Goal: Task Accomplishment & Management: Complete application form

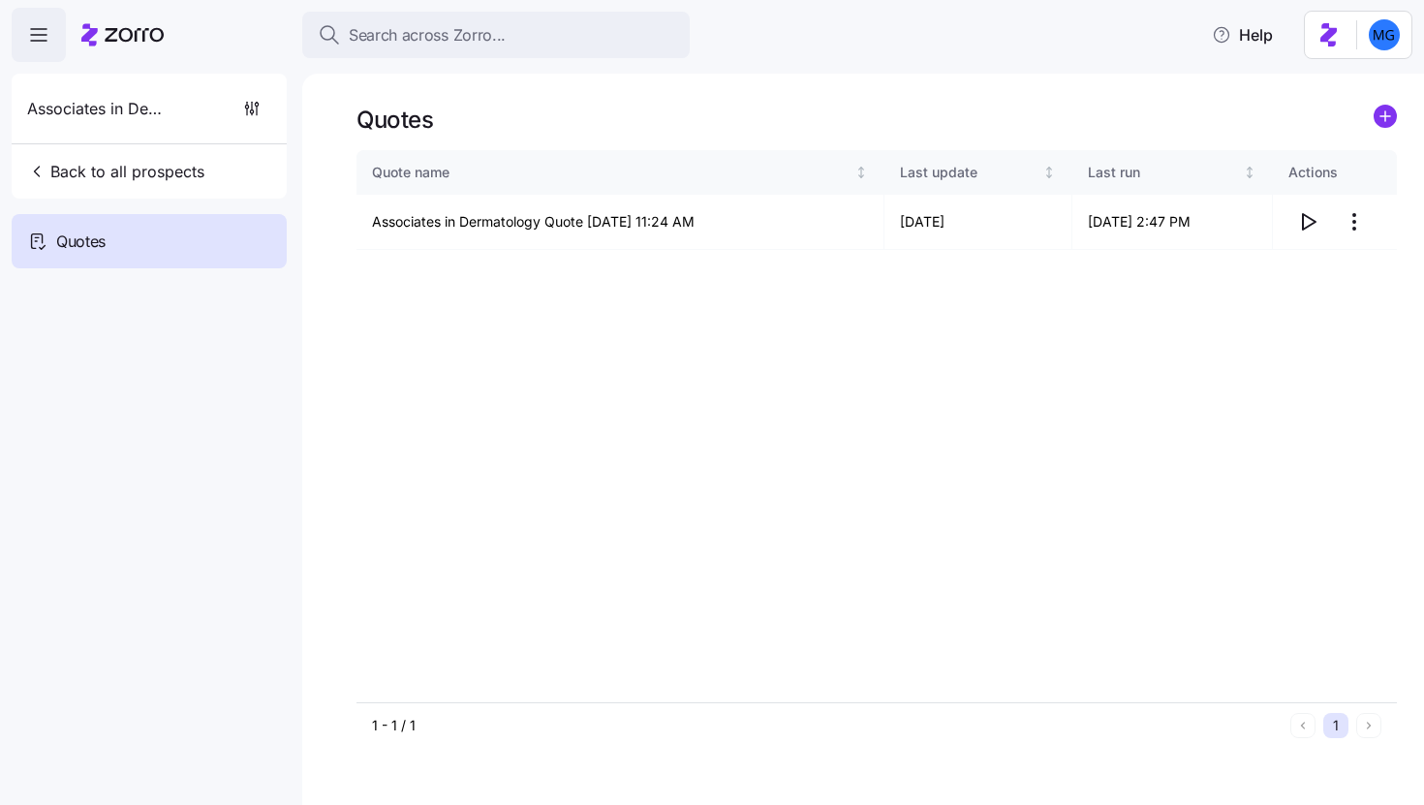
click at [110, 193] on div "Associates in Dermatology Back to all prospects" at bounding box center [149, 136] width 275 height 125
click at [108, 181] on span "Back to all prospects" at bounding box center [115, 171] width 177 height 23
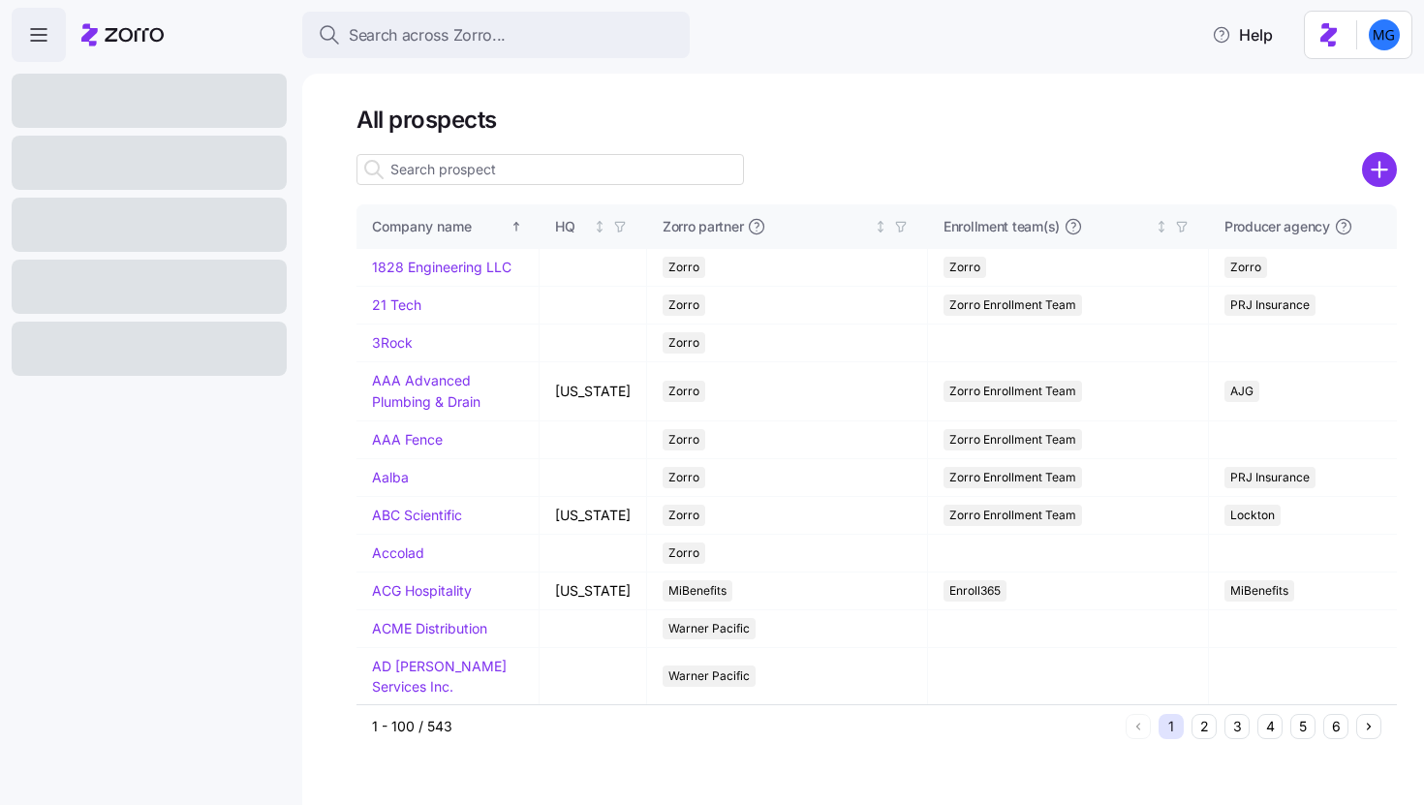
click at [655, 168] on input at bounding box center [551, 169] width 388 height 31
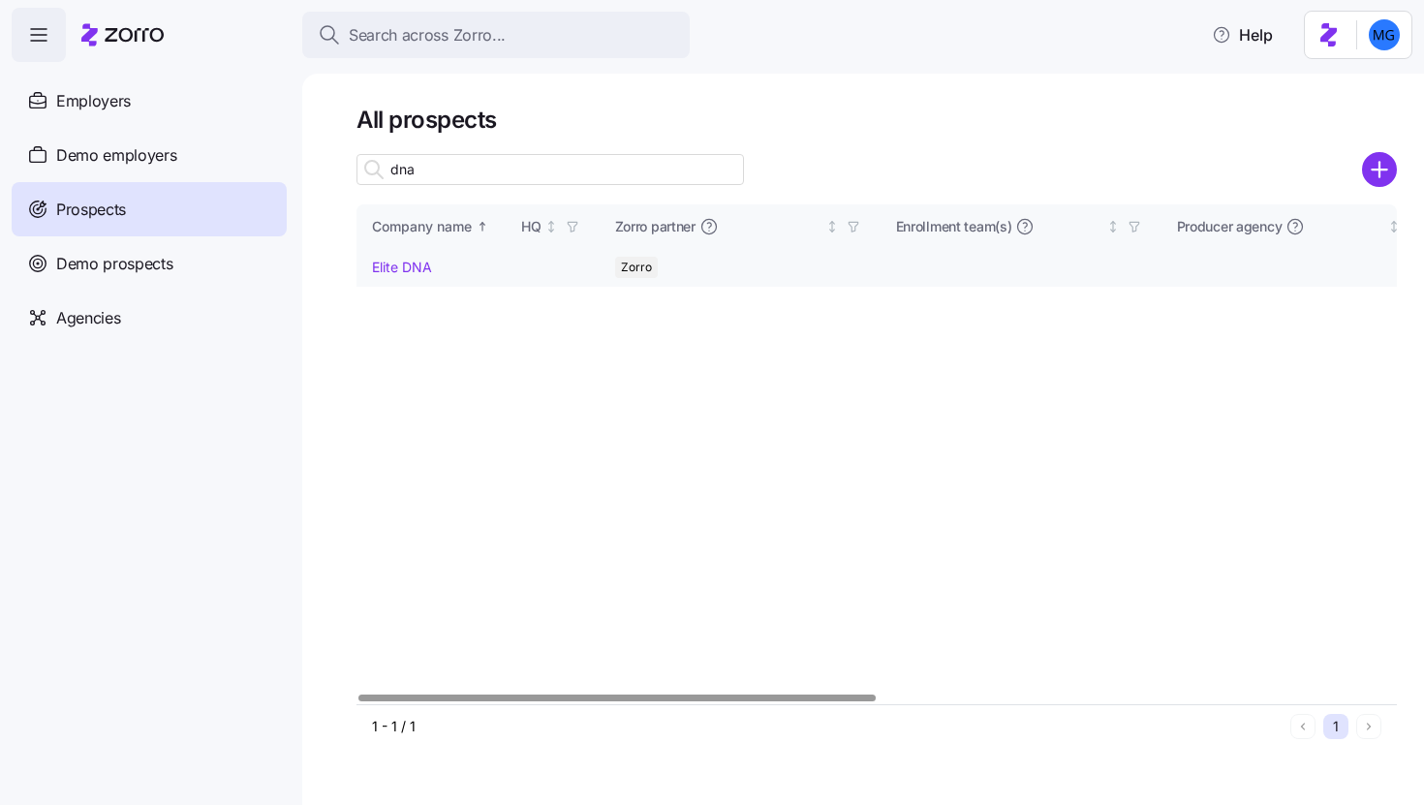
type input "dna"
click at [407, 264] on link "Elite DNA" at bounding box center [402, 267] width 60 height 16
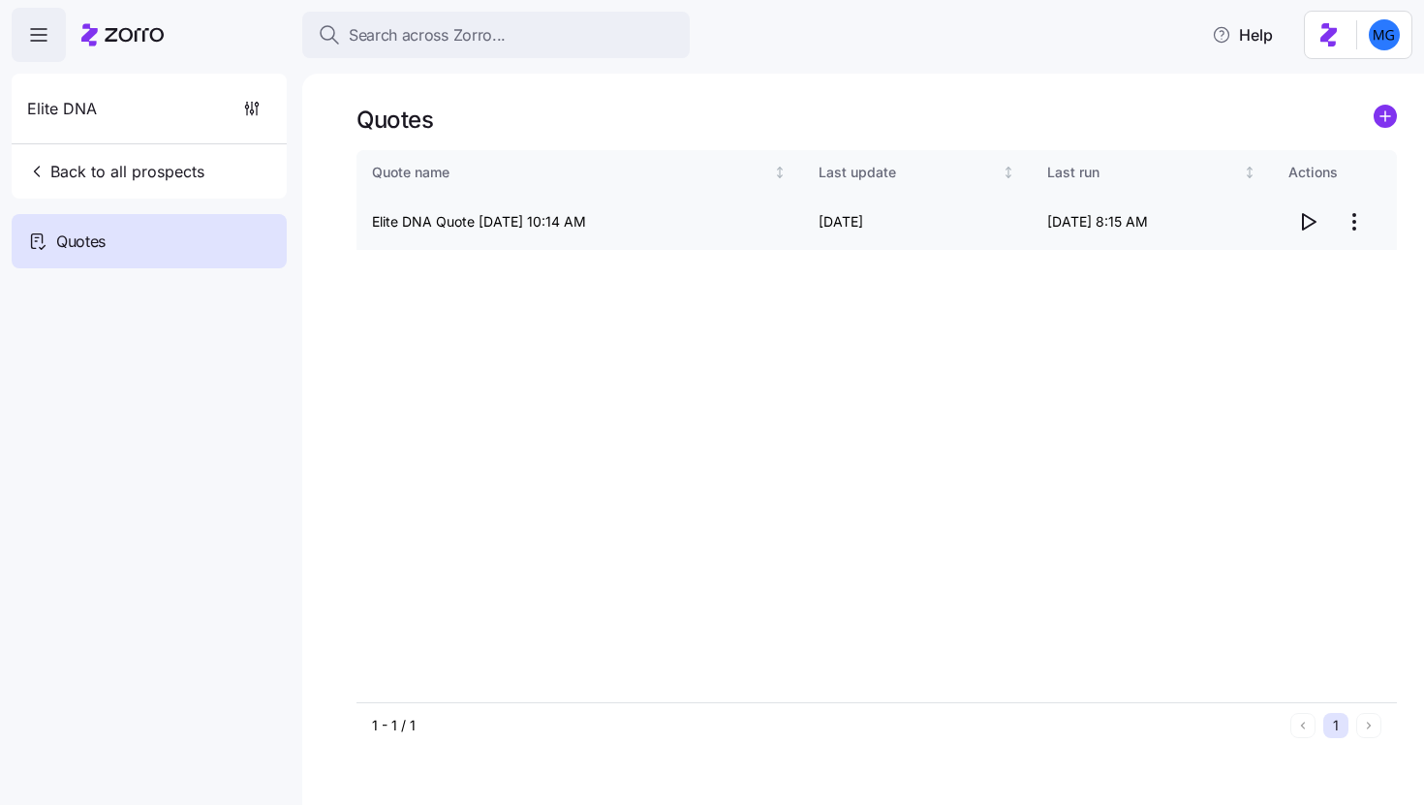
click at [1352, 226] on html "Search across Zorro... Help Elite DNA Back to all prospects Quotes Quotes Quote…" at bounding box center [712, 397] width 1424 height 794
click at [1284, 275] on div "Edit quote" at bounding box center [1277, 269] width 178 height 31
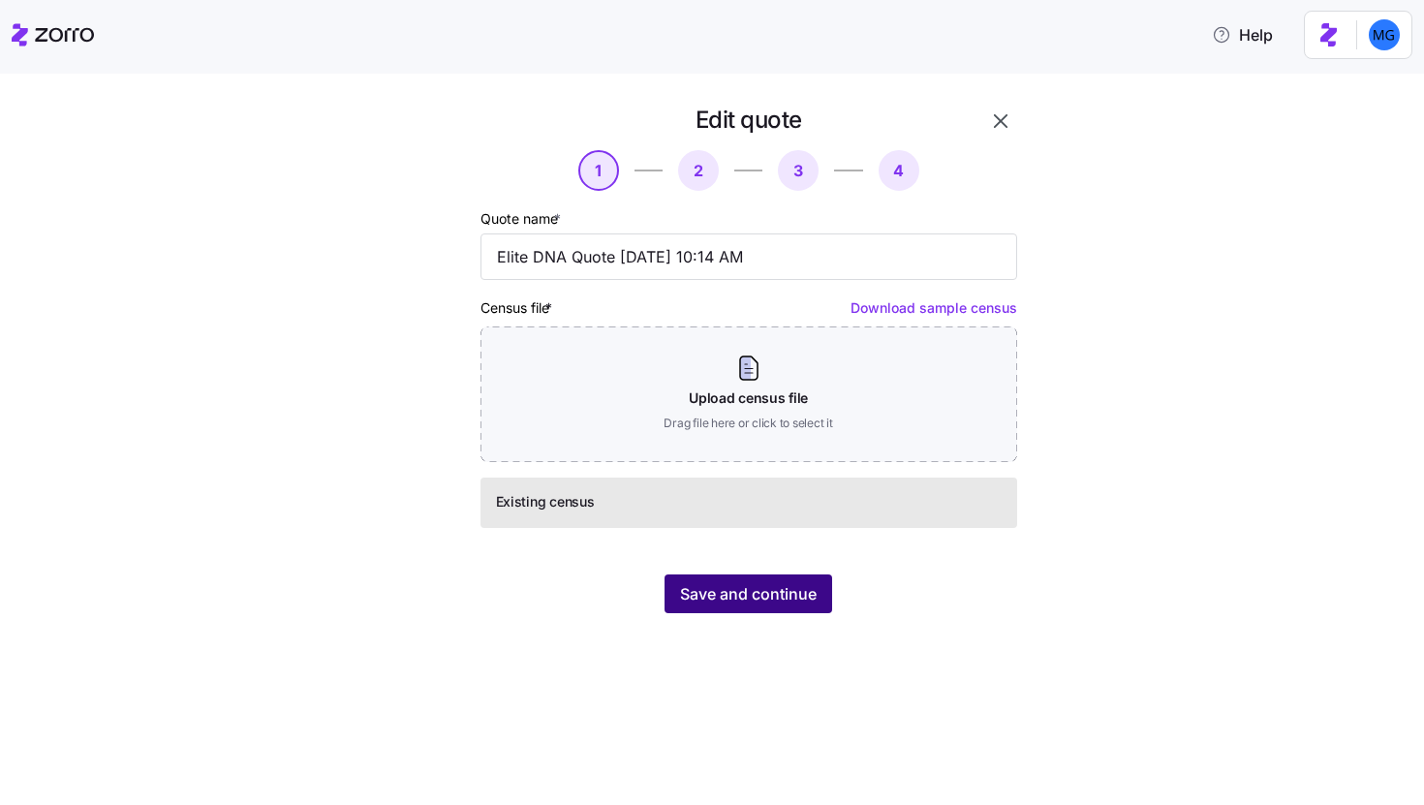
click at [747, 597] on span "Save and continue" at bounding box center [748, 593] width 137 height 23
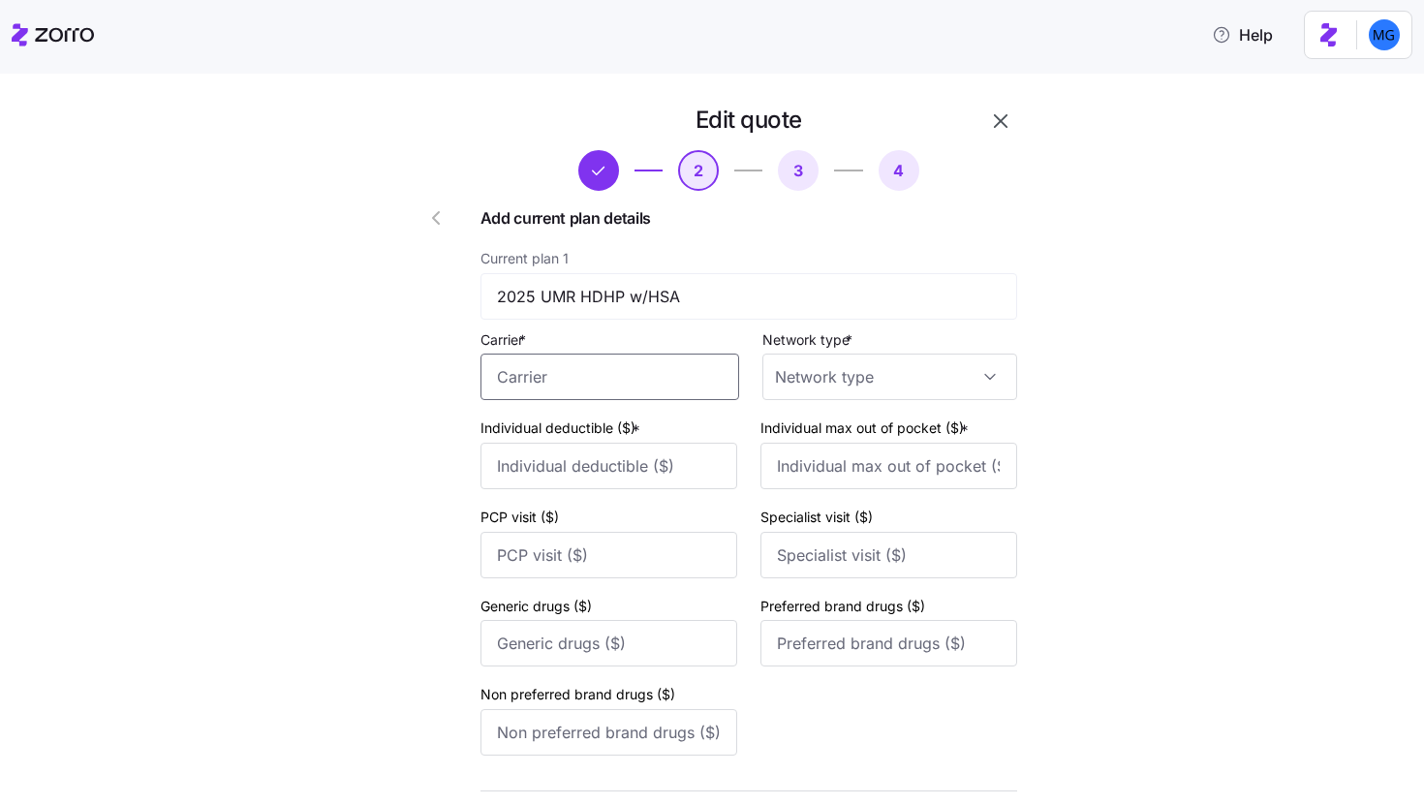
click at [654, 370] on input "Carrier *" at bounding box center [610, 377] width 259 height 47
click at [610, 422] on div "UnitedHealthCare" at bounding box center [608, 436] width 241 height 44
type input "UnitedHealthCare"
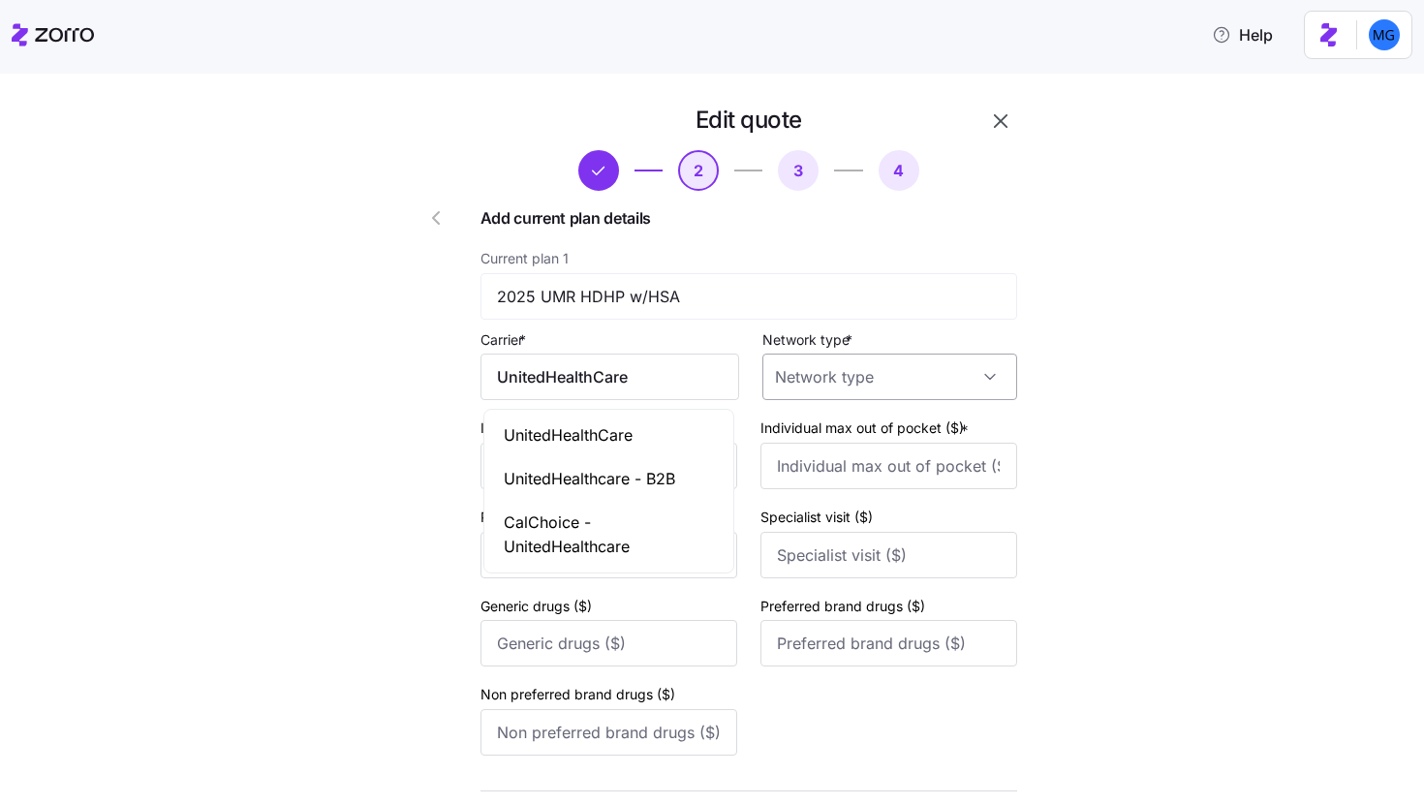
click at [800, 378] on input "Network type *" at bounding box center [890, 377] width 255 height 47
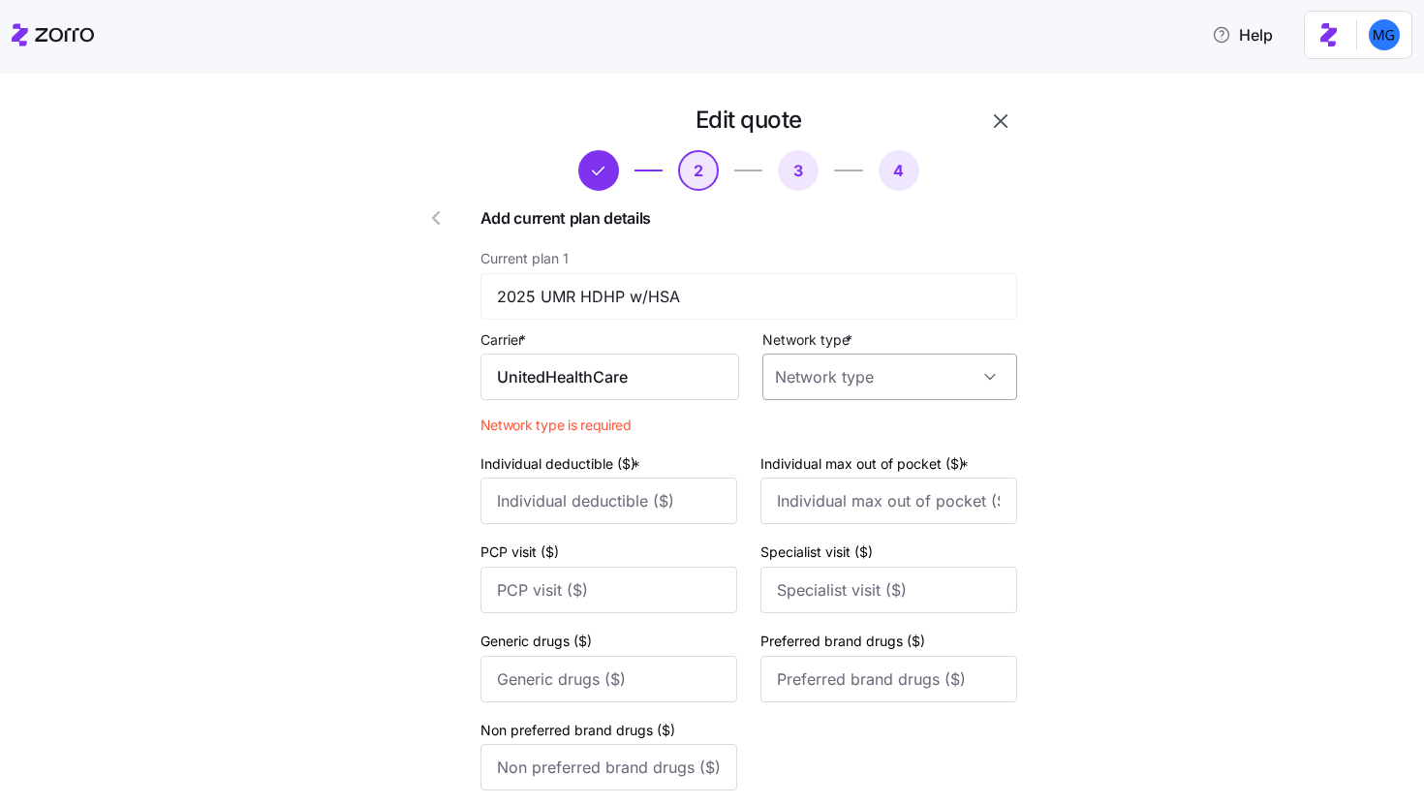
click at [941, 361] on input "Network type *" at bounding box center [890, 377] width 255 height 47
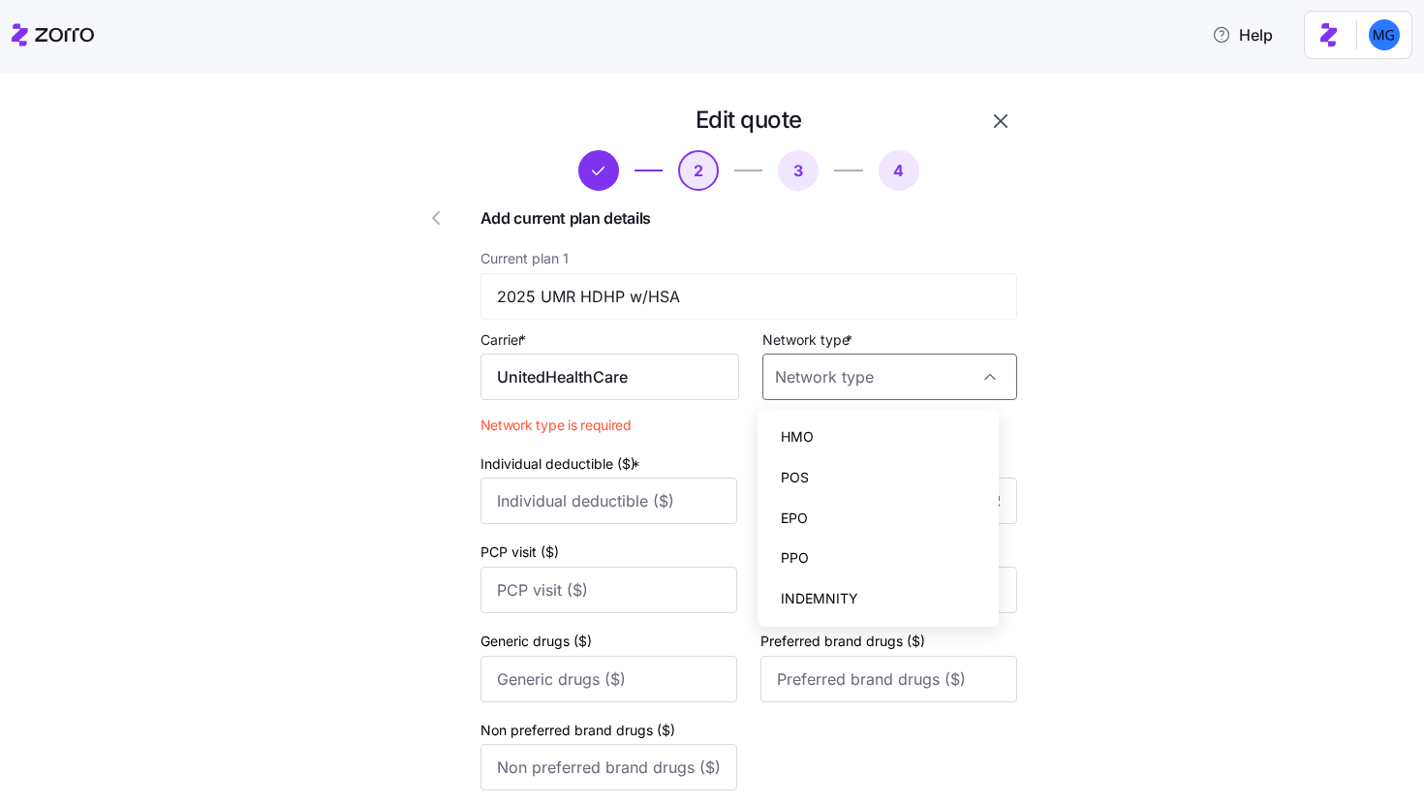
click at [868, 568] on div "PPO" at bounding box center [879, 558] width 227 height 41
type input "PPO"
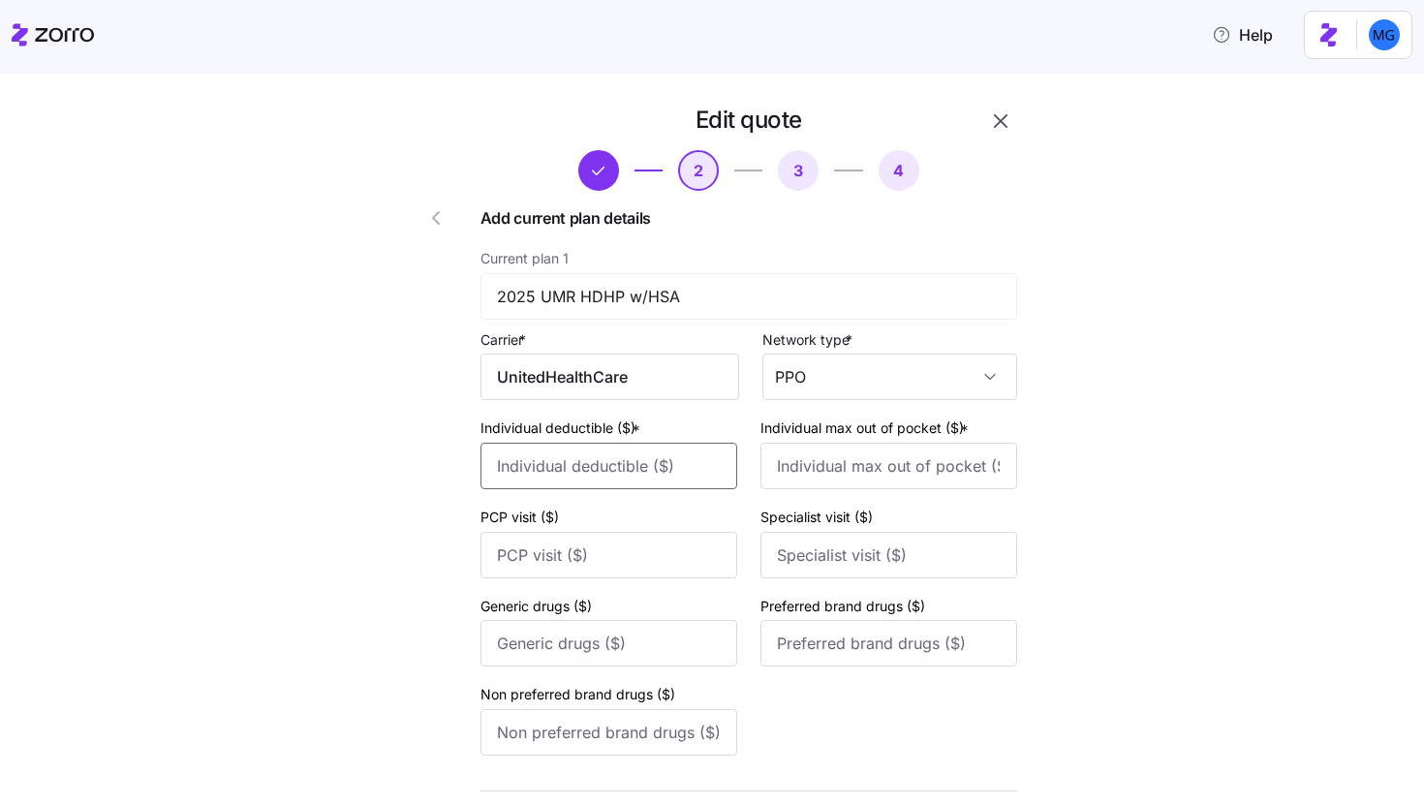
click at [701, 470] on input "Individual deductible ($) *" at bounding box center [609, 466] width 257 height 47
type input "3000"
type input "6000"
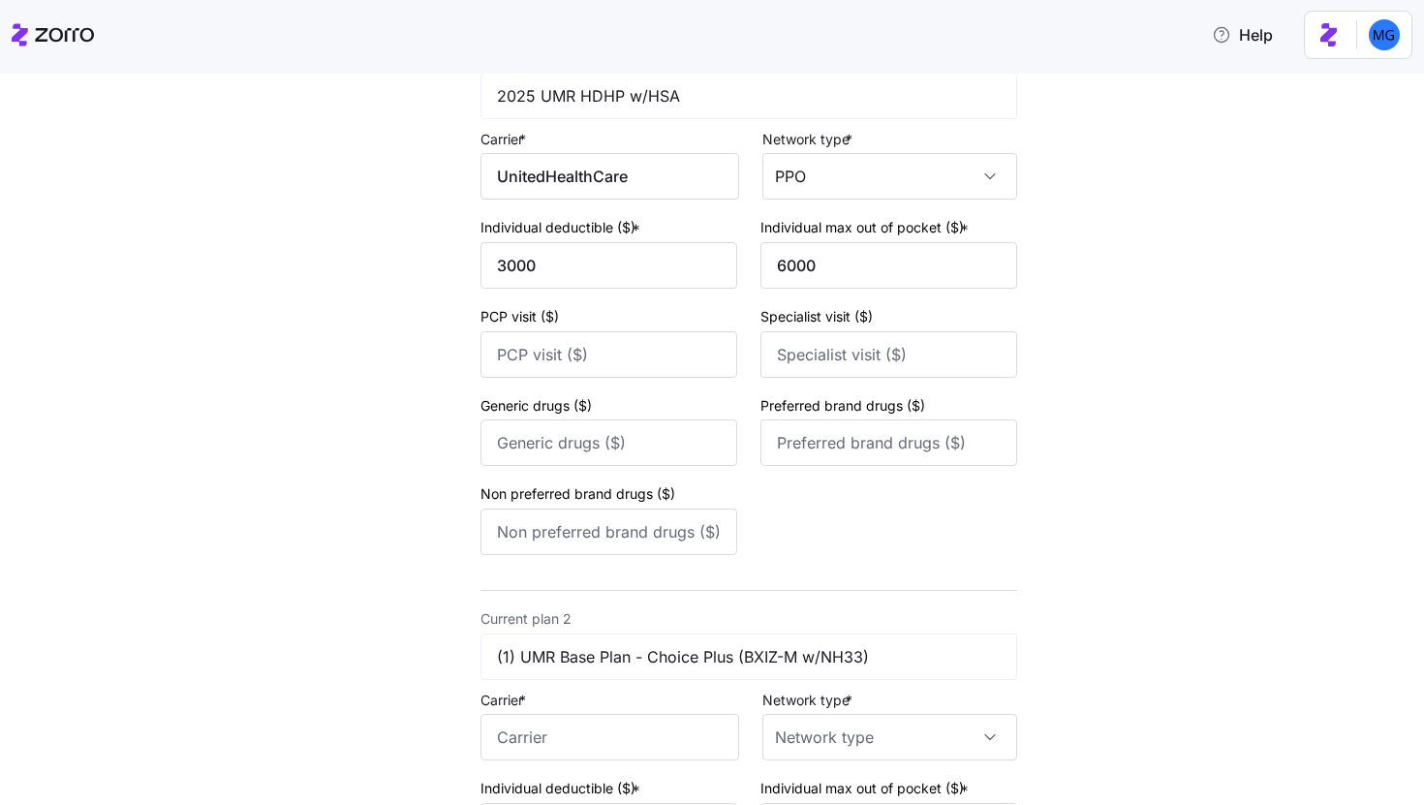
scroll to position [276, 0]
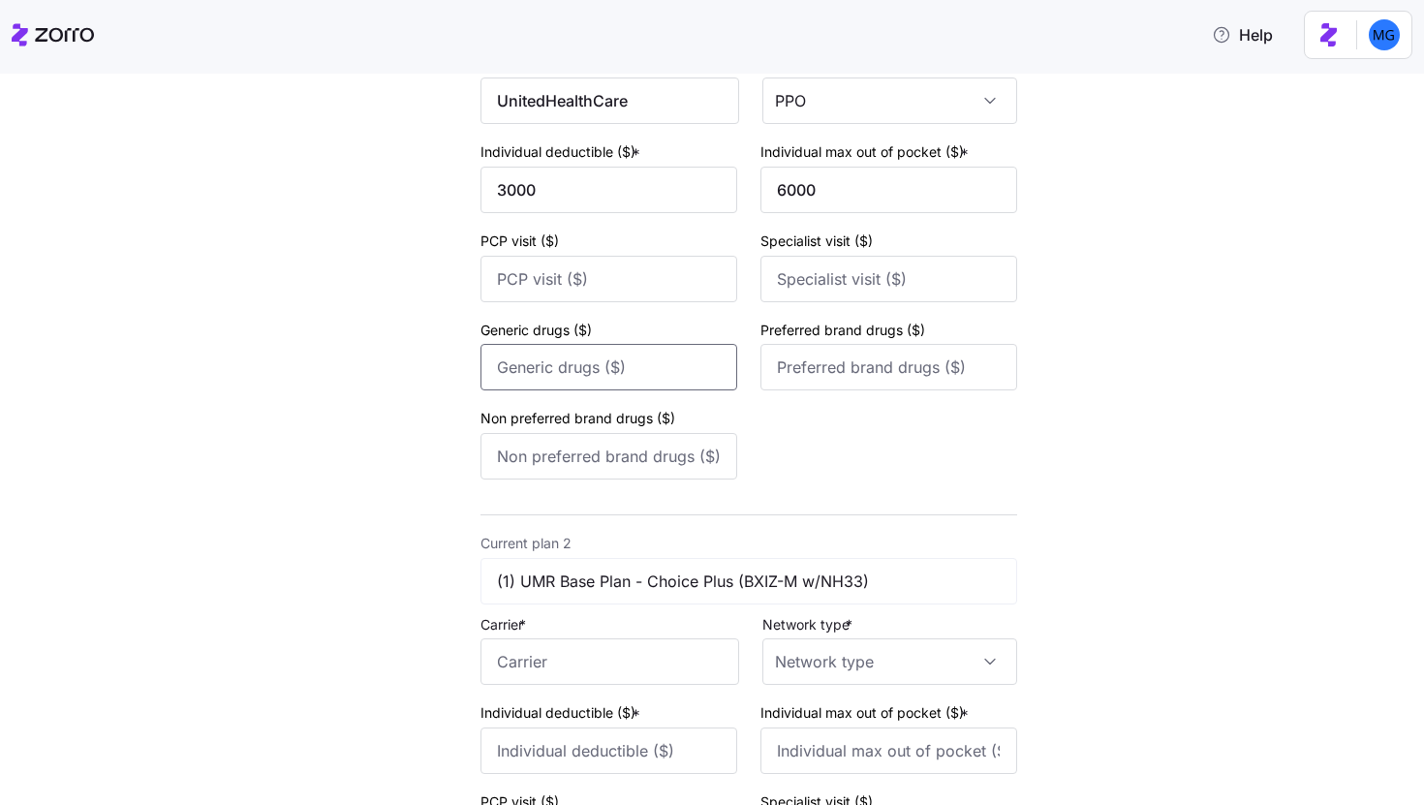
click at [649, 373] on input "Generic drugs ($)" at bounding box center [609, 367] width 257 height 47
type input "10"
type input "35"
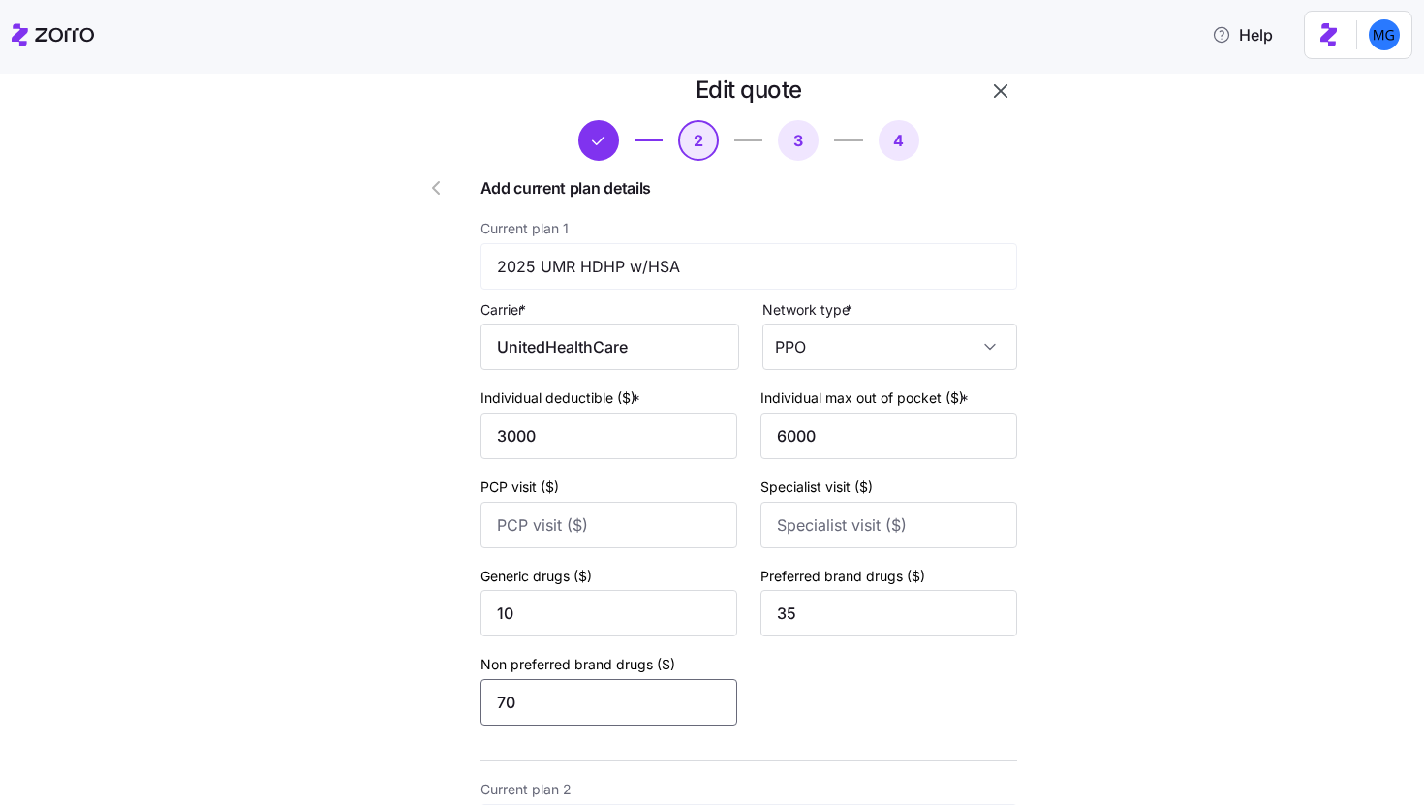
scroll to position [0, 0]
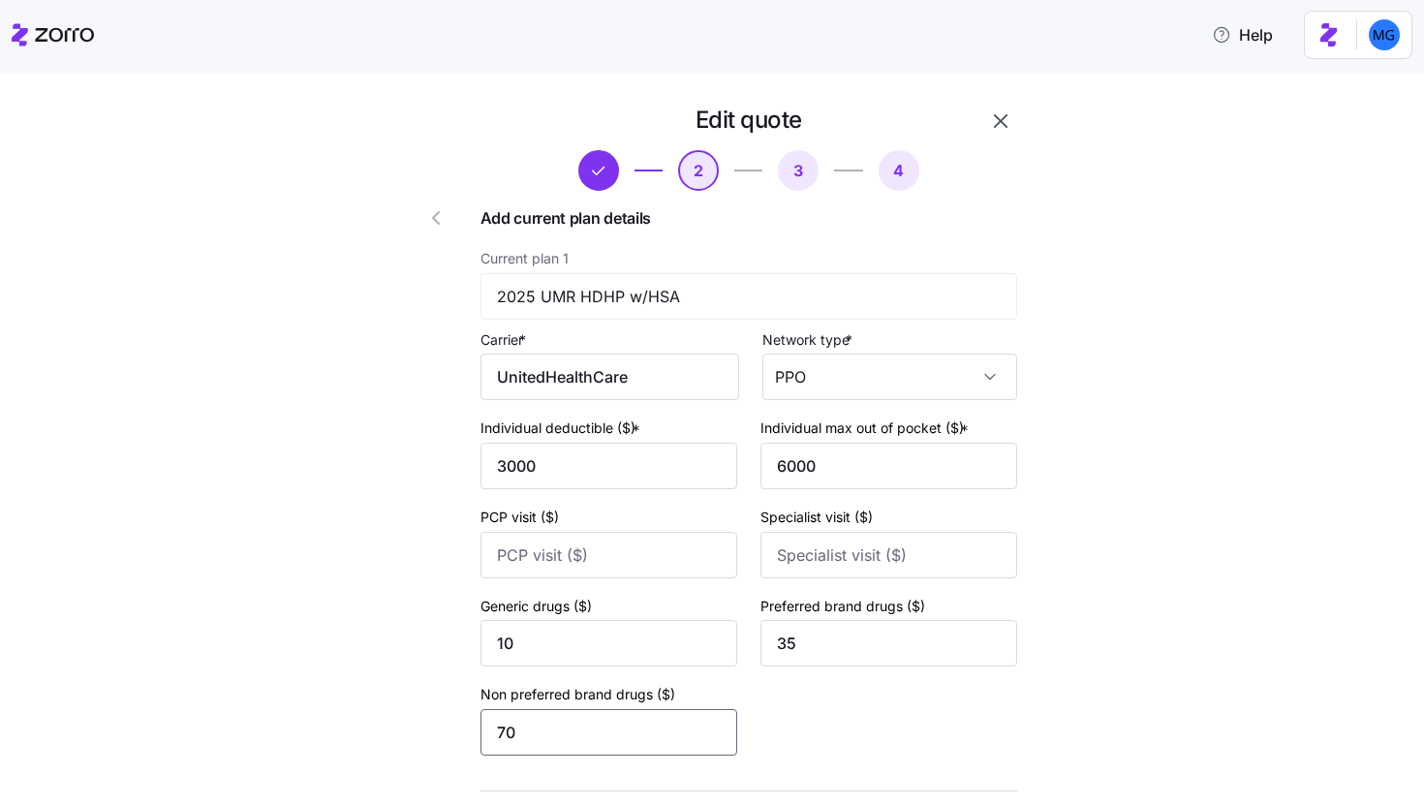
type input "70"
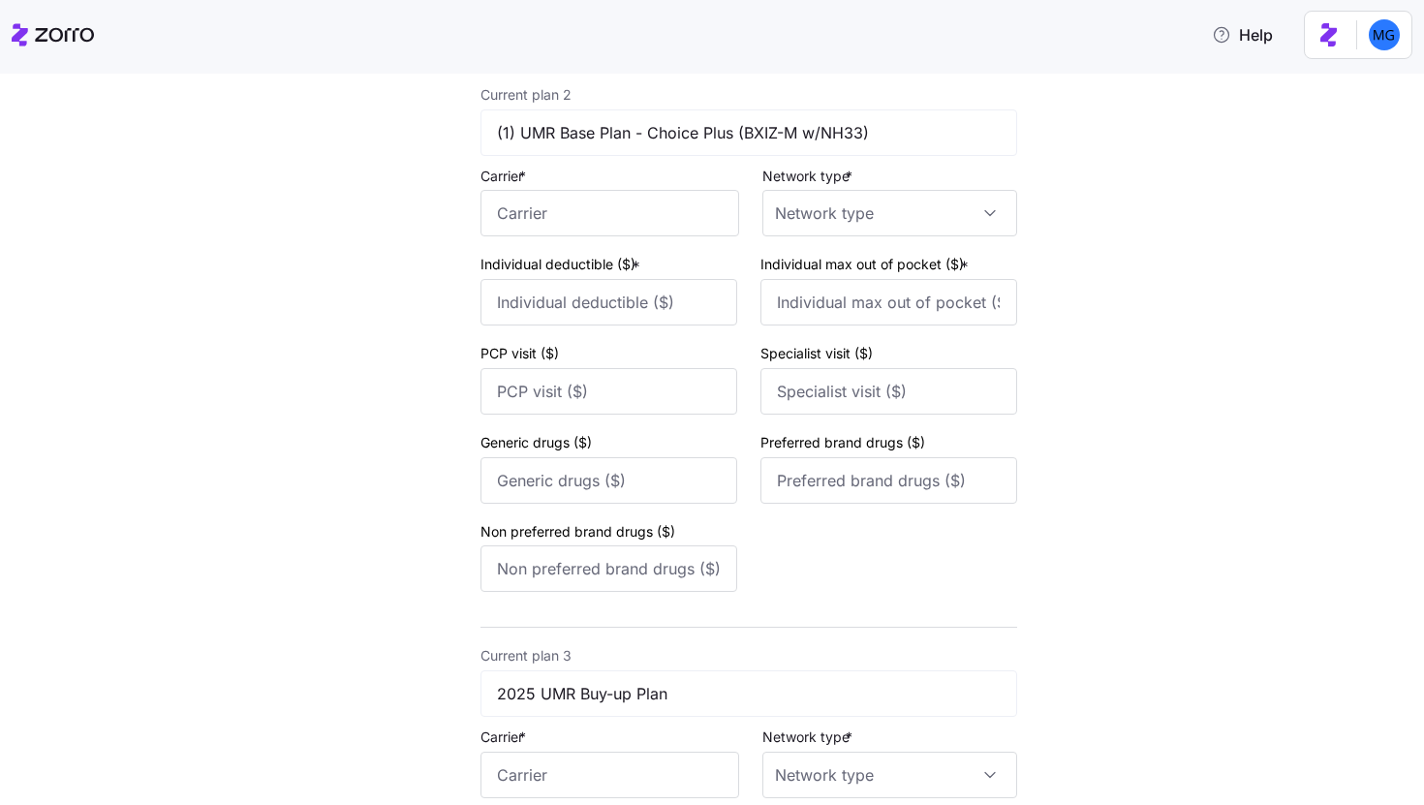
scroll to position [727, 0]
click at [639, 211] on input "Carrier *" at bounding box center [610, 211] width 259 height 47
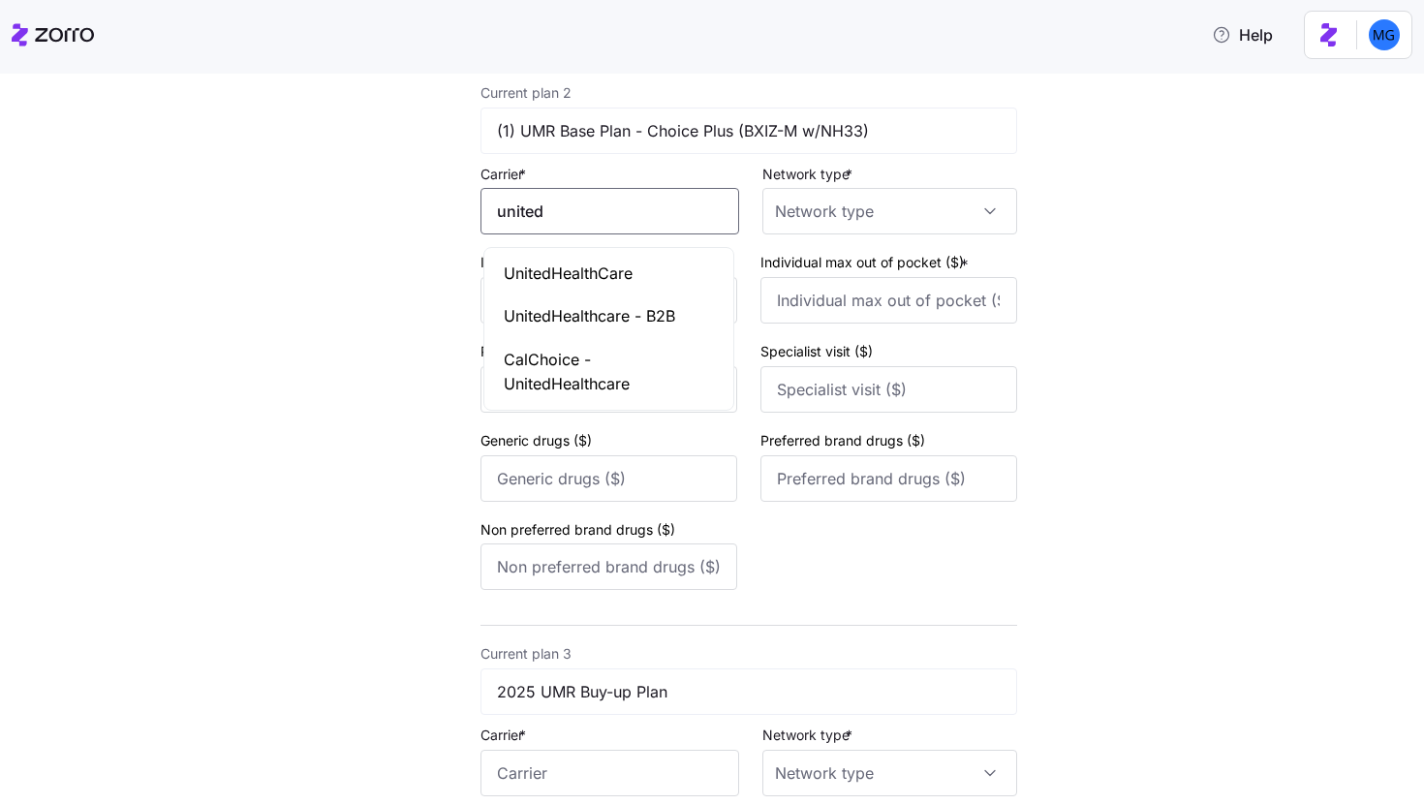
click at [610, 272] on span "UnitedHealthCare" at bounding box center [568, 274] width 129 height 24
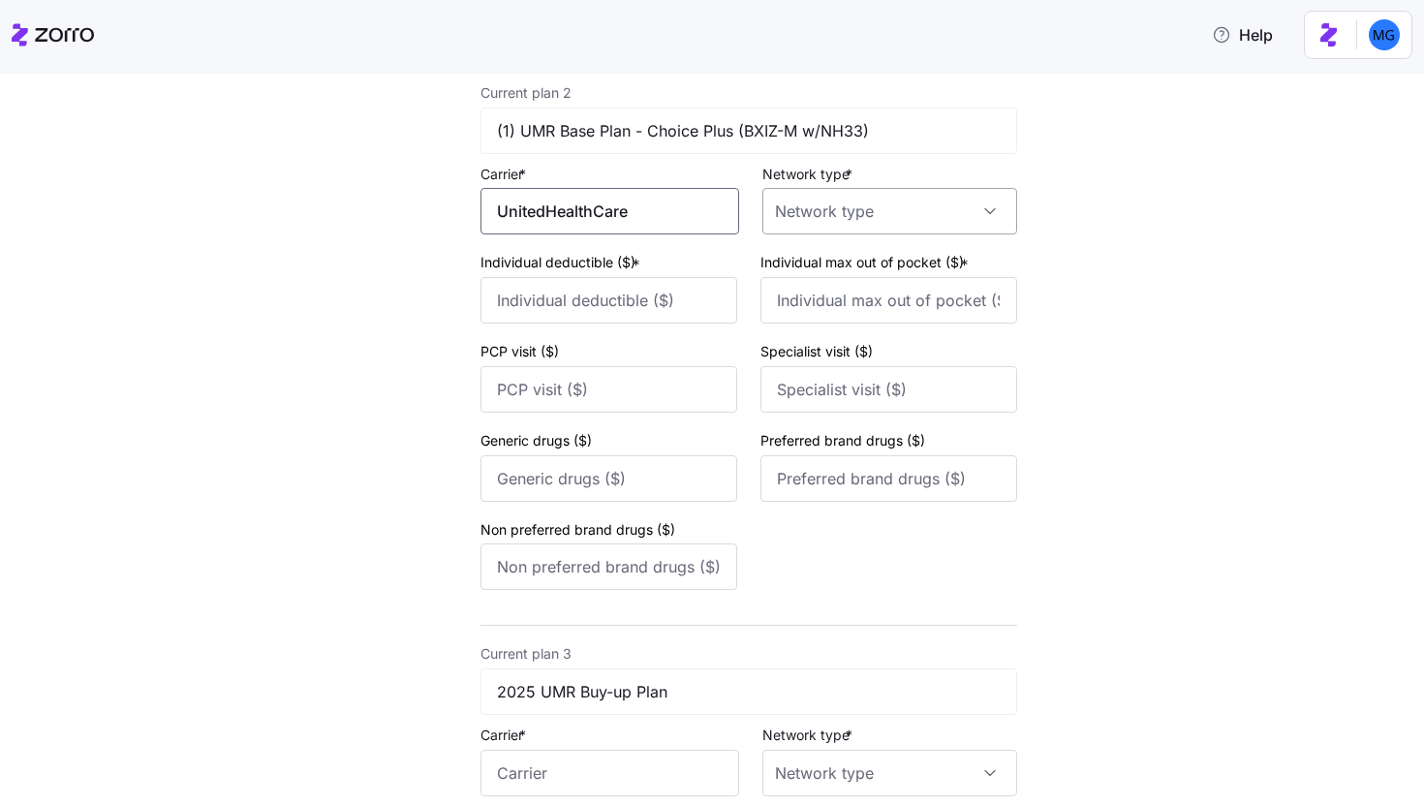
type input "UnitedHealthCare"
click at [792, 230] on input "Network type *" at bounding box center [890, 211] width 255 height 47
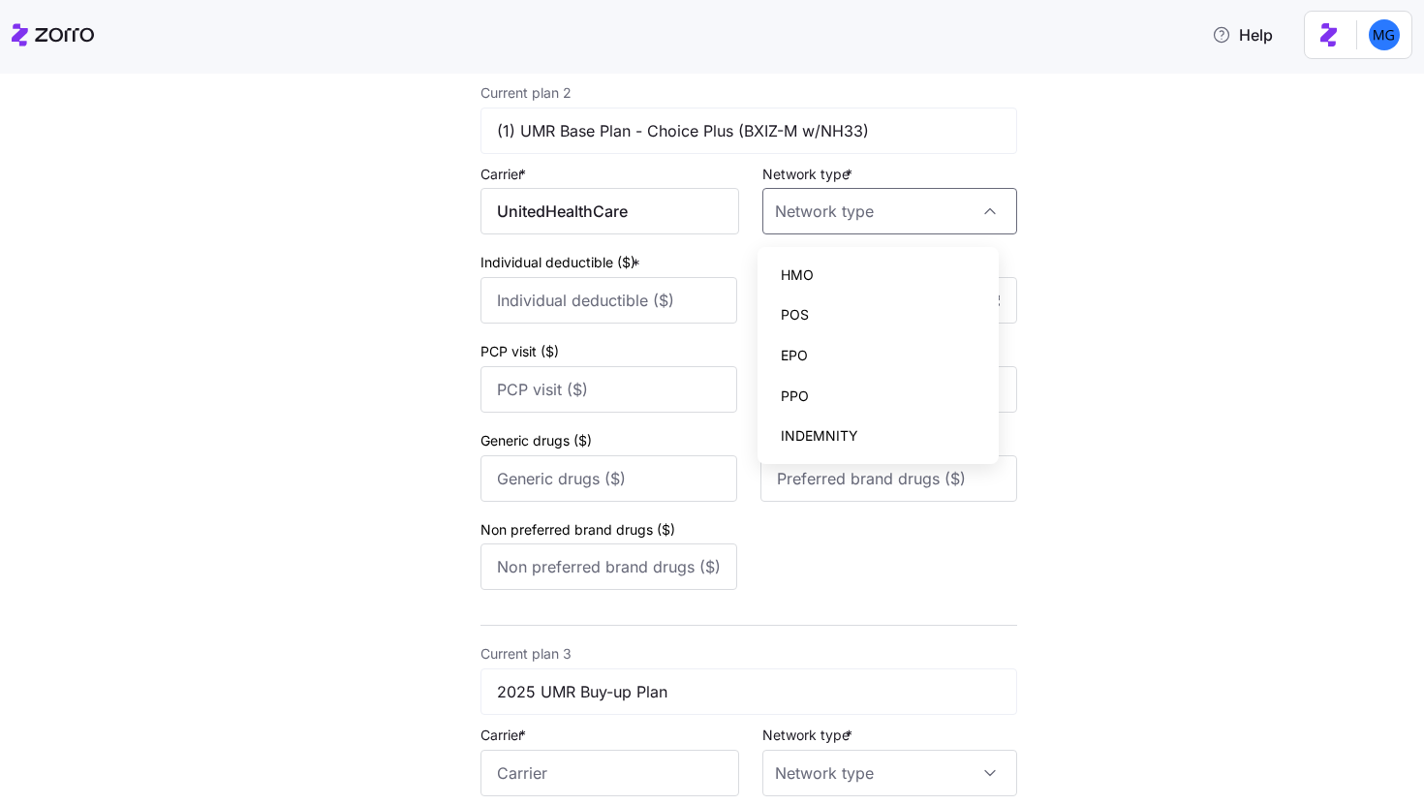
click at [824, 385] on div "PPO" at bounding box center [879, 396] width 227 height 41
type input "PPO"
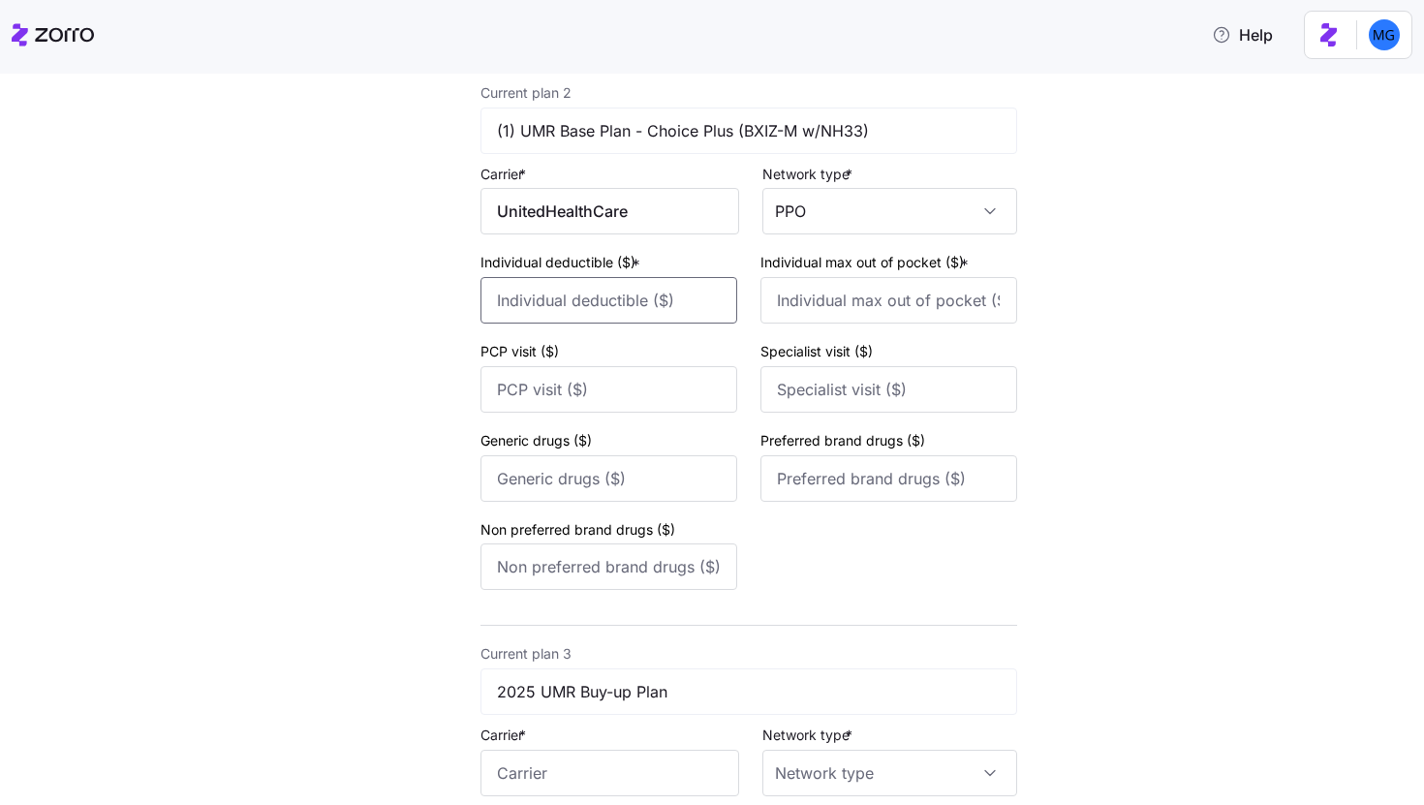
click at [594, 306] on input "Individual deductible ($) *" at bounding box center [609, 300] width 257 height 47
type input "3000"
type input "6000"
click at [600, 478] on input "Generic drugs ($)" at bounding box center [609, 478] width 257 height 47
type input "10"
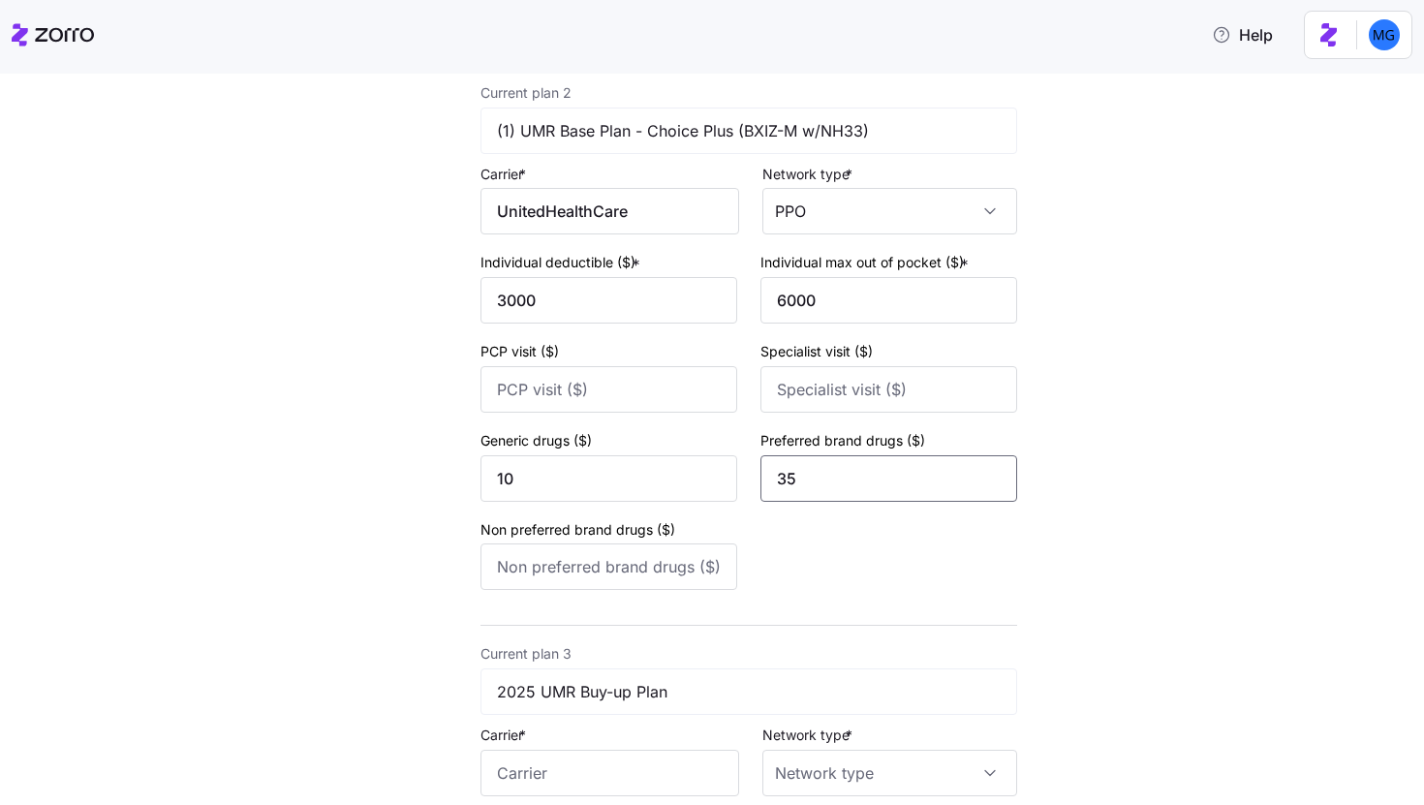
type input "35"
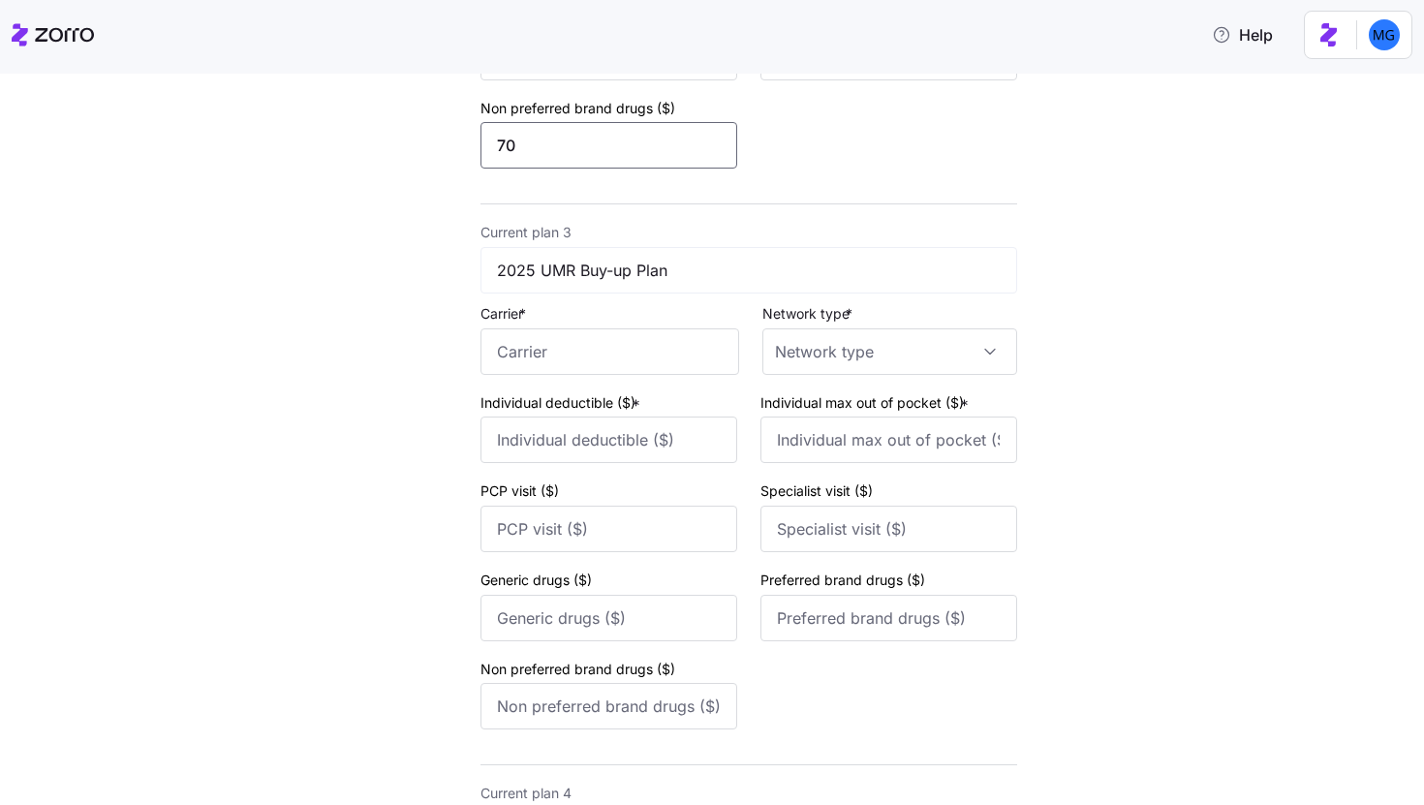
scroll to position [1201, 0]
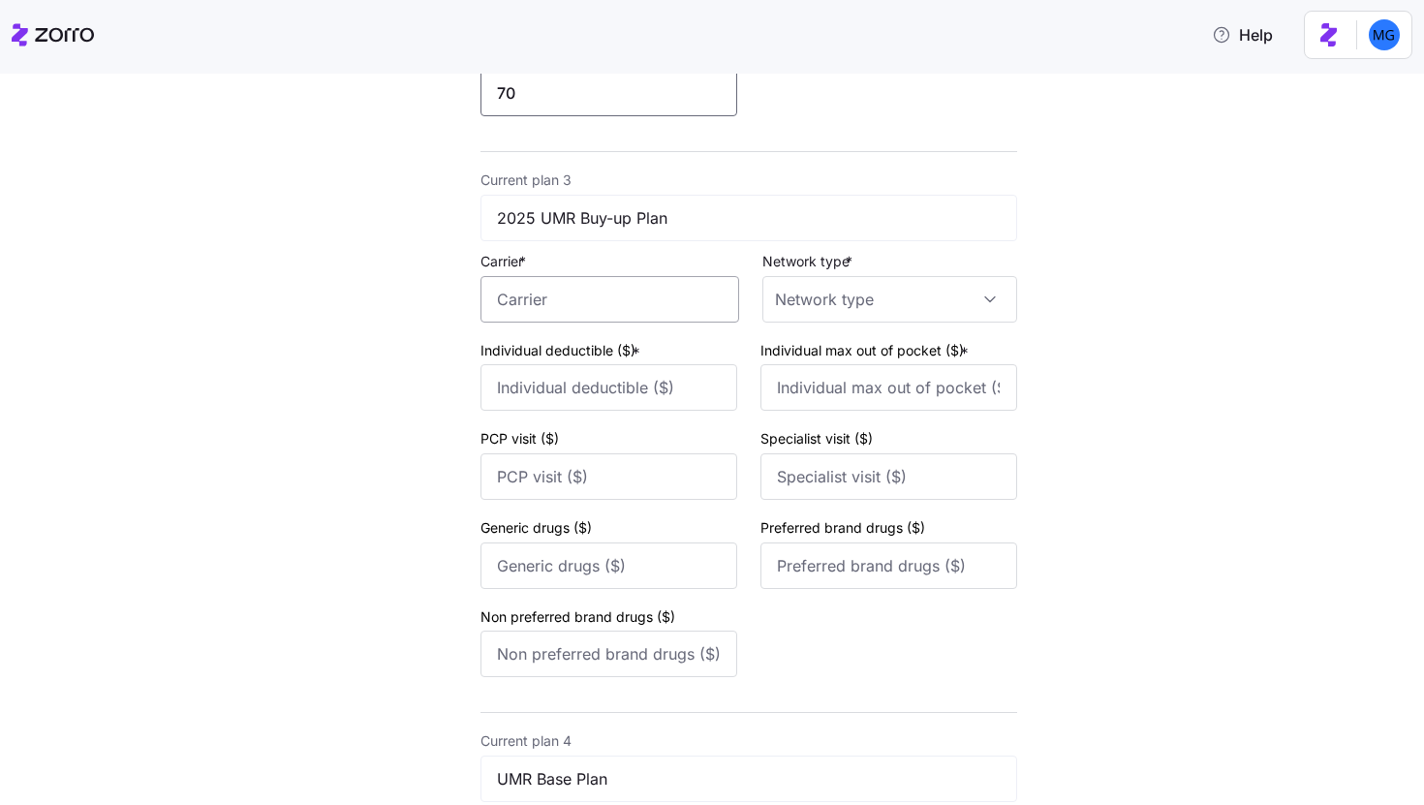
type input "70"
click at [706, 316] on input "Carrier *" at bounding box center [610, 299] width 259 height 47
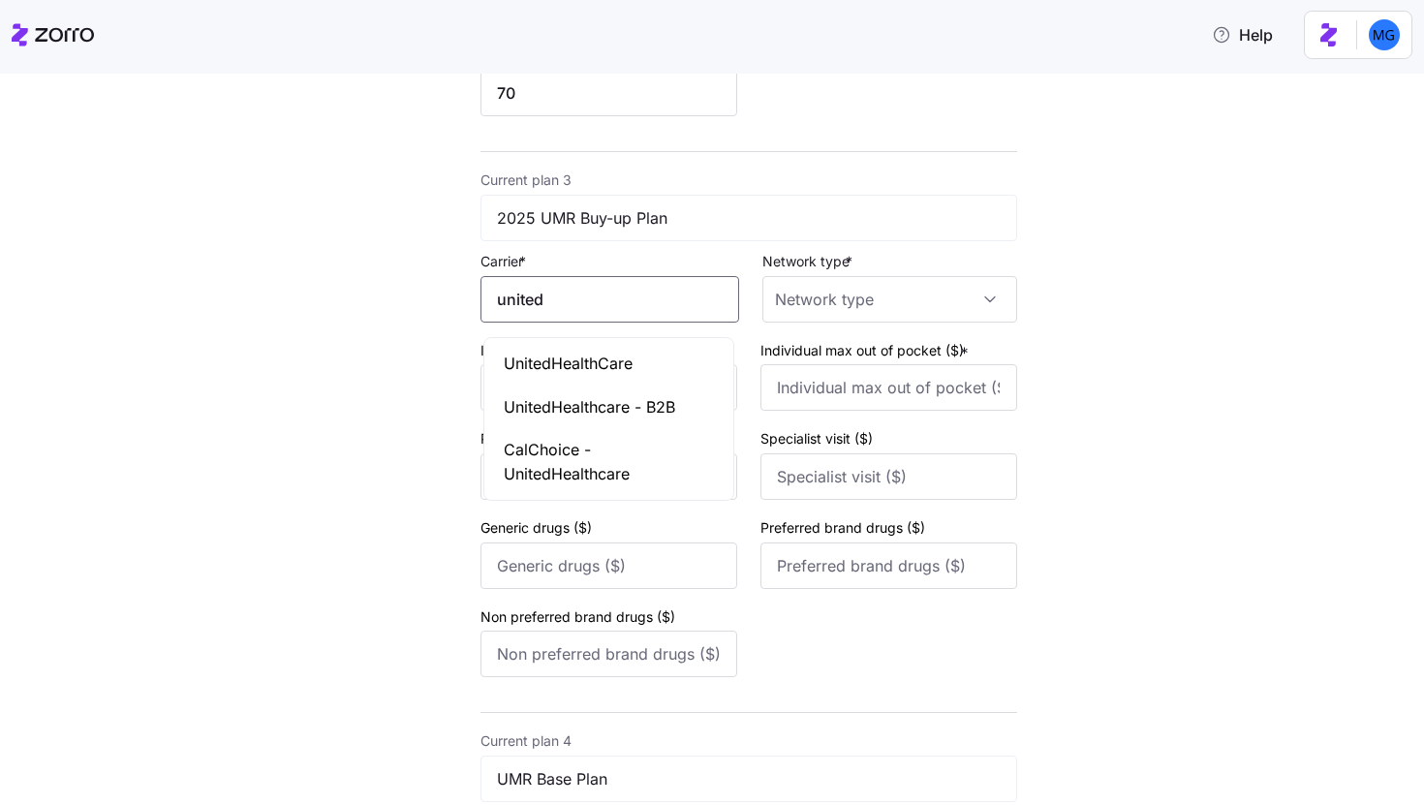
click at [651, 357] on div "UnitedHealthCare" at bounding box center [608, 364] width 241 height 44
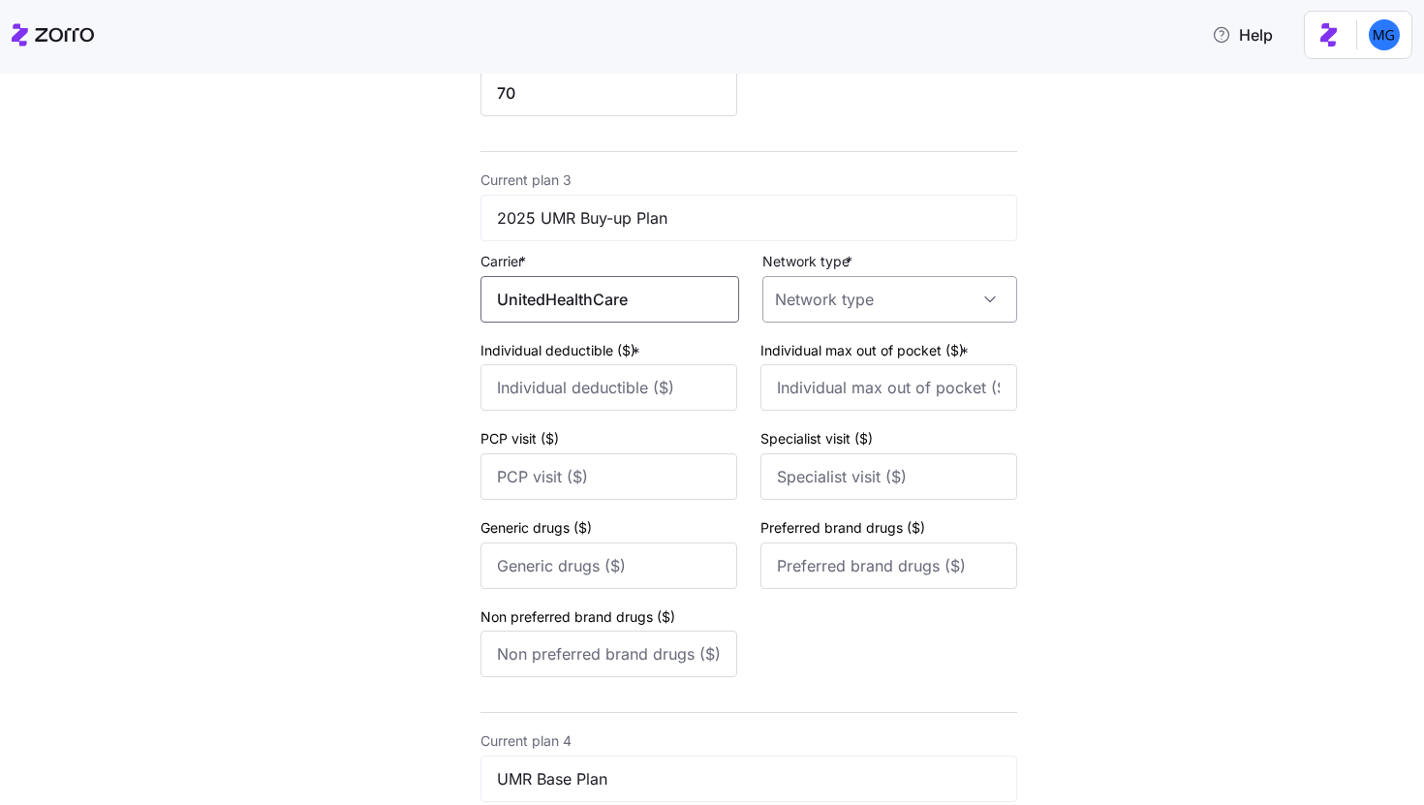
type input "UnitedHealthCare"
click at [894, 314] on input "Network type *" at bounding box center [890, 299] width 255 height 47
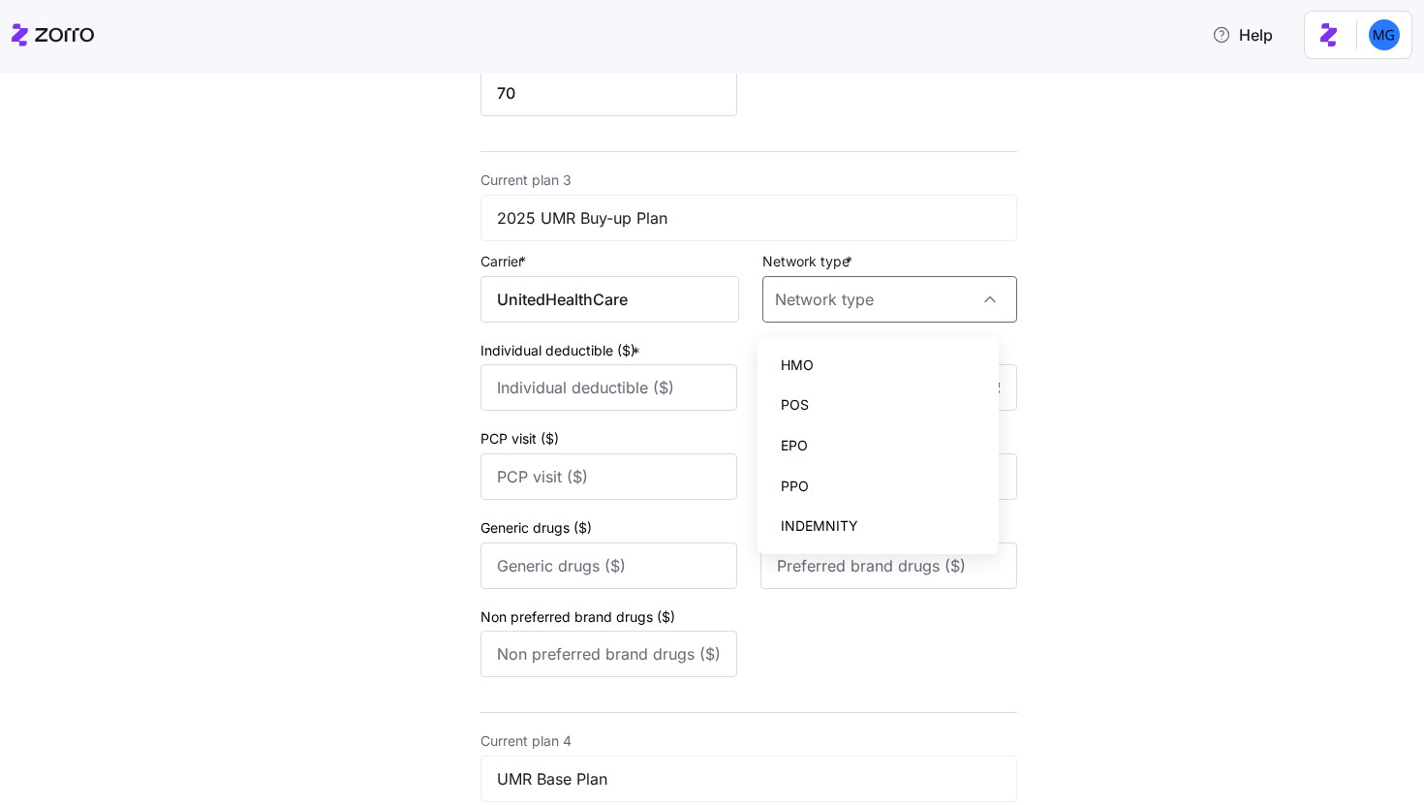
click at [859, 474] on div "PPO" at bounding box center [879, 486] width 227 height 41
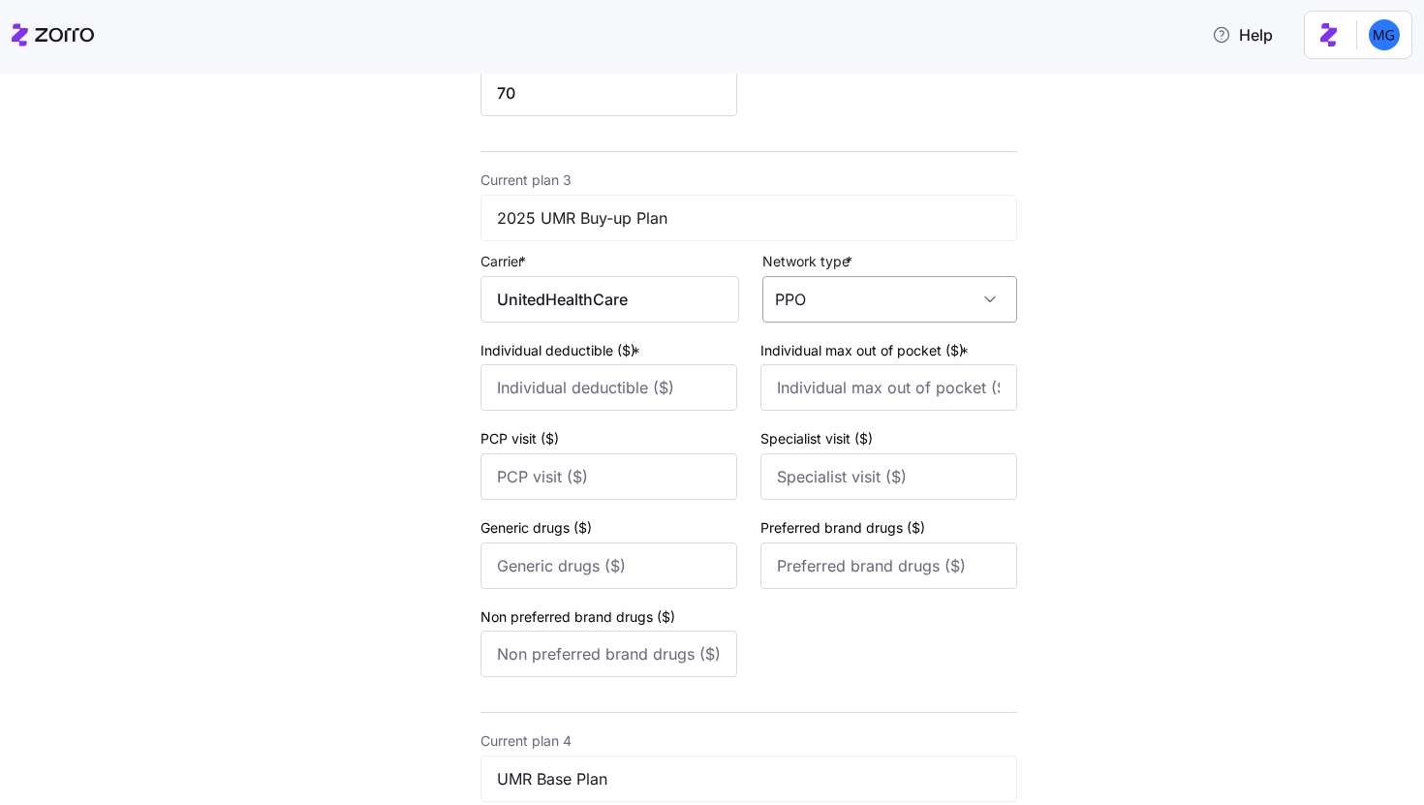
click at [889, 305] on input "PPO" at bounding box center [890, 299] width 255 height 47
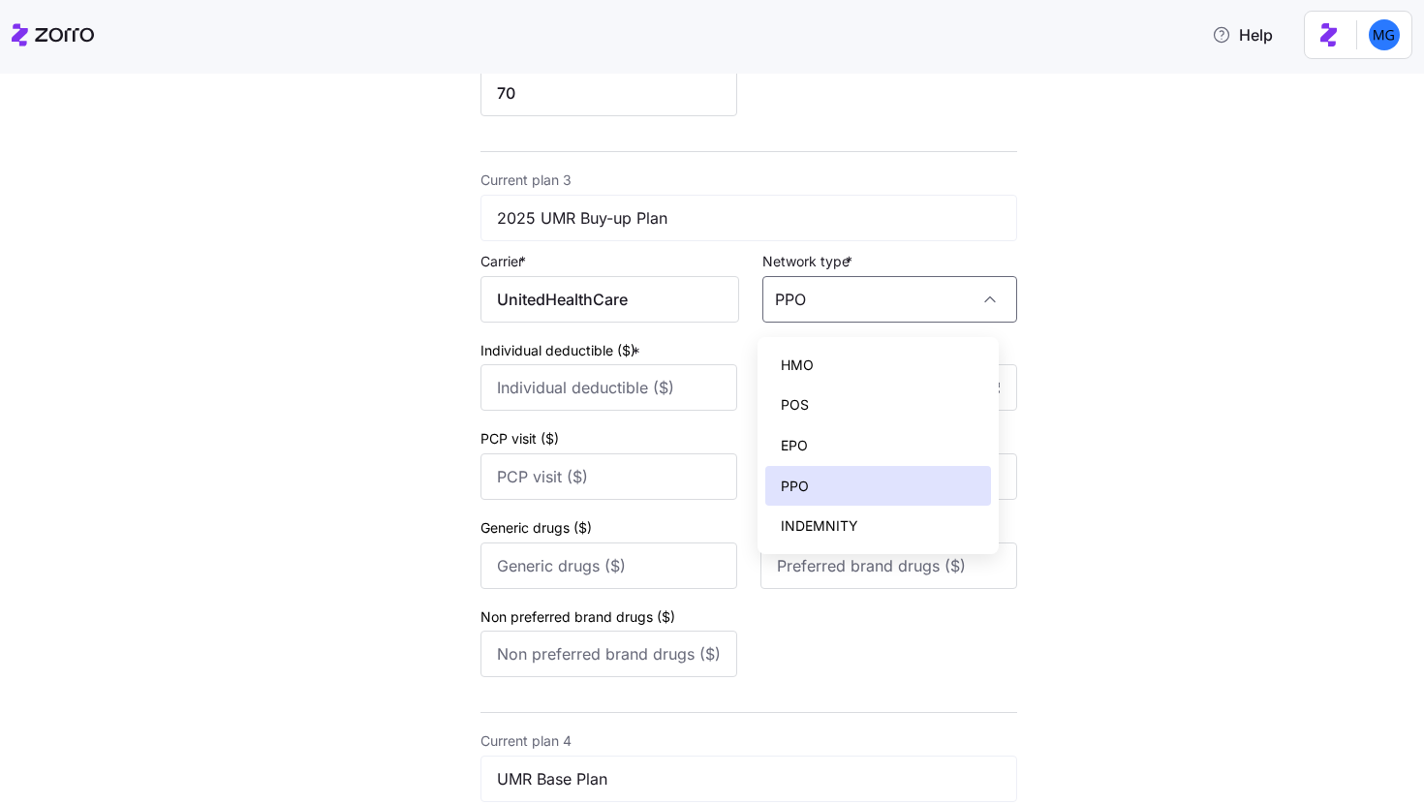
click at [891, 436] on div "EPO" at bounding box center [879, 445] width 227 height 41
type input "EPO"
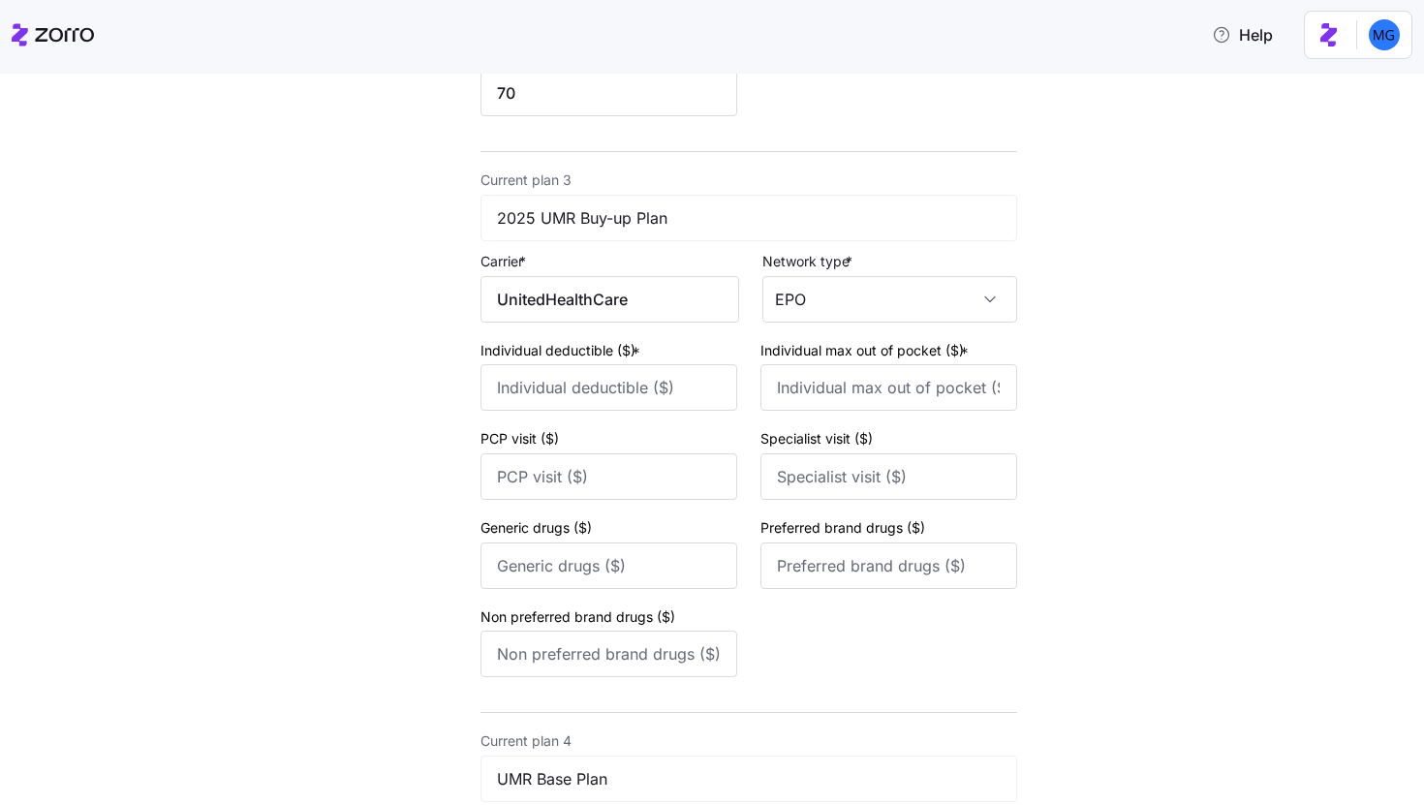
click at [1134, 417] on div "Edit quote 2 3 4 Add current plan details Current plan 1 2025 UMR HDHP w/HSA Ca…" at bounding box center [725, 734] width 1343 height 3660
click at [618, 373] on input "Individual deductible ($) *" at bounding box center [609, 387] width 257 height 47
type input "2000"
type input "6350"
type input "30"
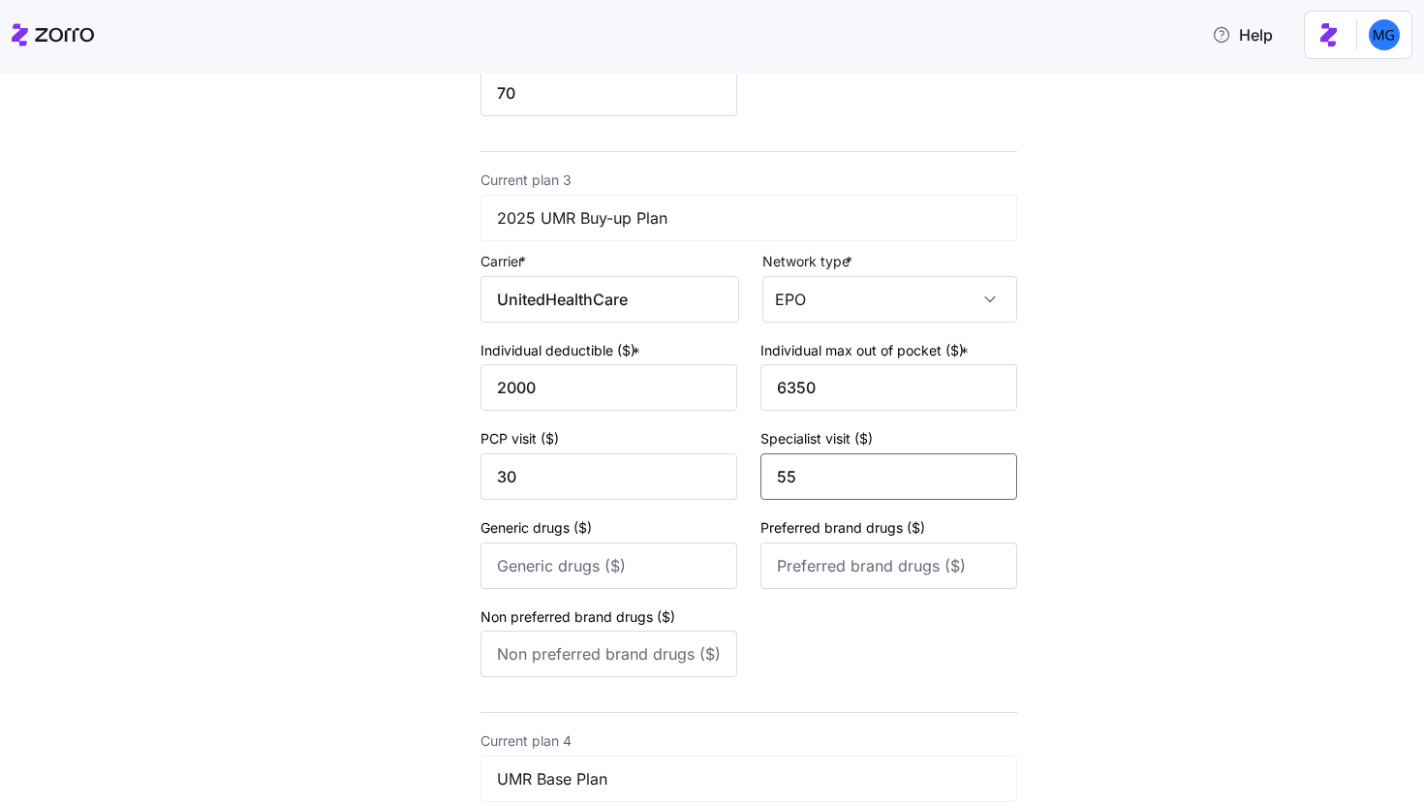
type input "55"
type input "10"
type input "50"
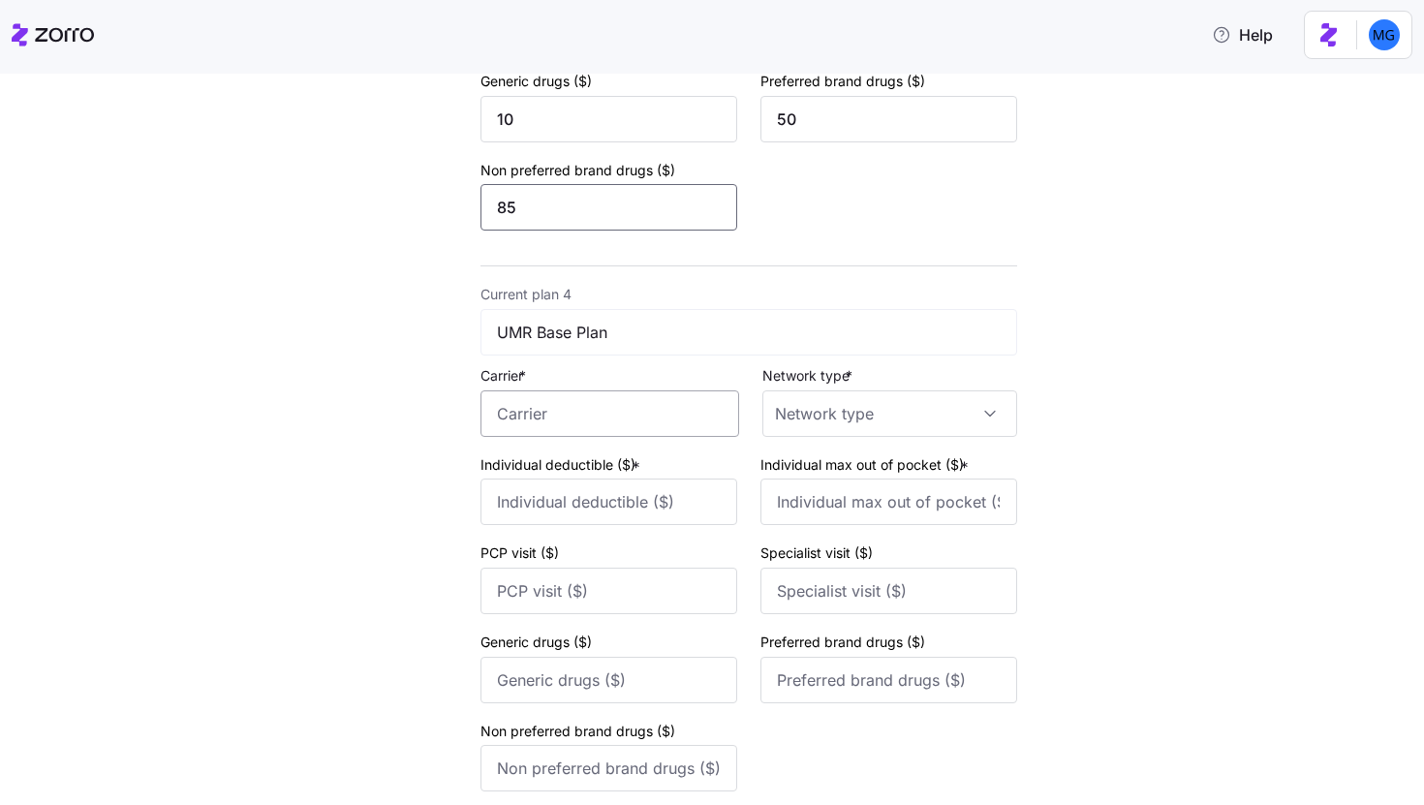
scroll to position [1659, 0]
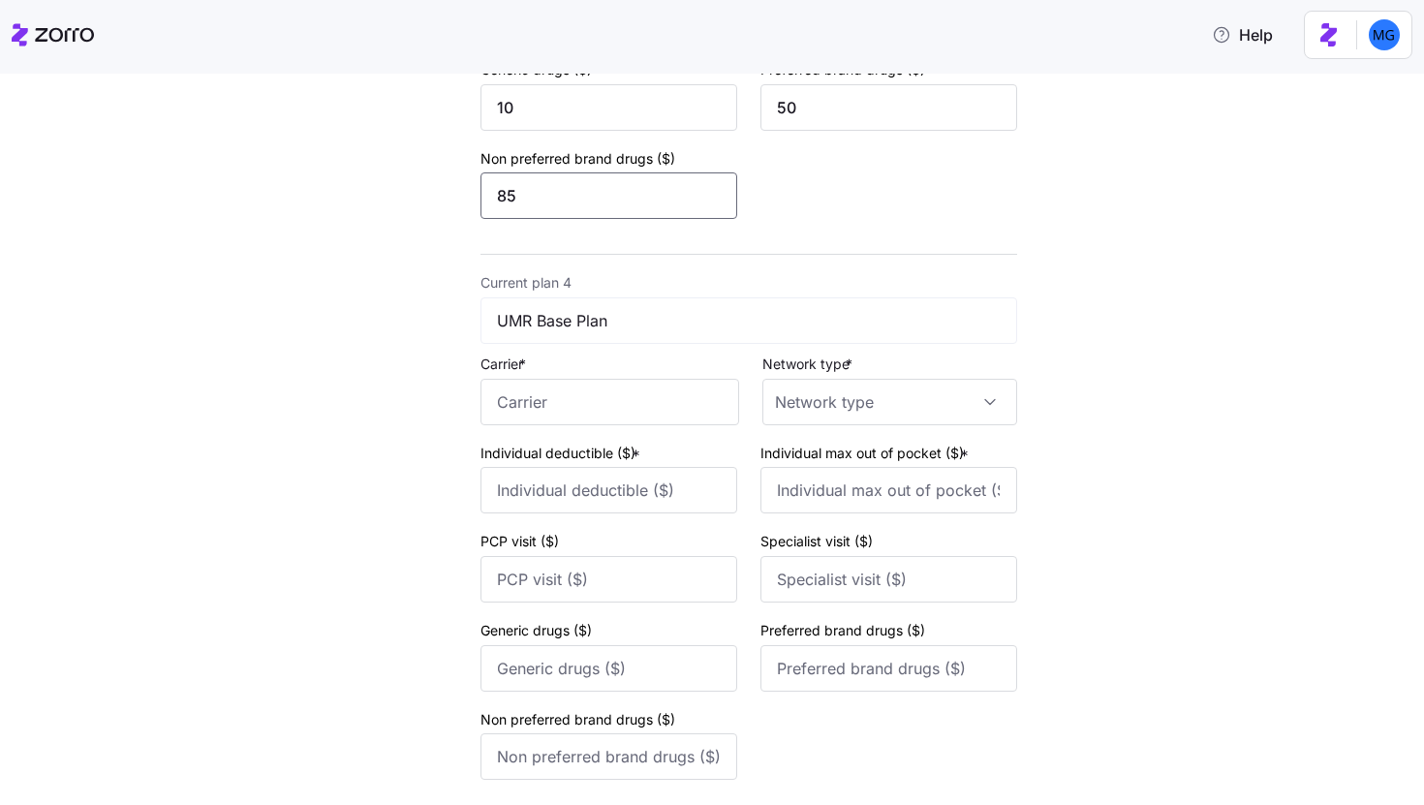
type input "85"
click at [663, 381] on div "Carrier *" at bounding box center [610, 389] width 259 height 74
click at [648, 404] on input "Carrier *" at bounding box center [610, 402] width 259 height 47
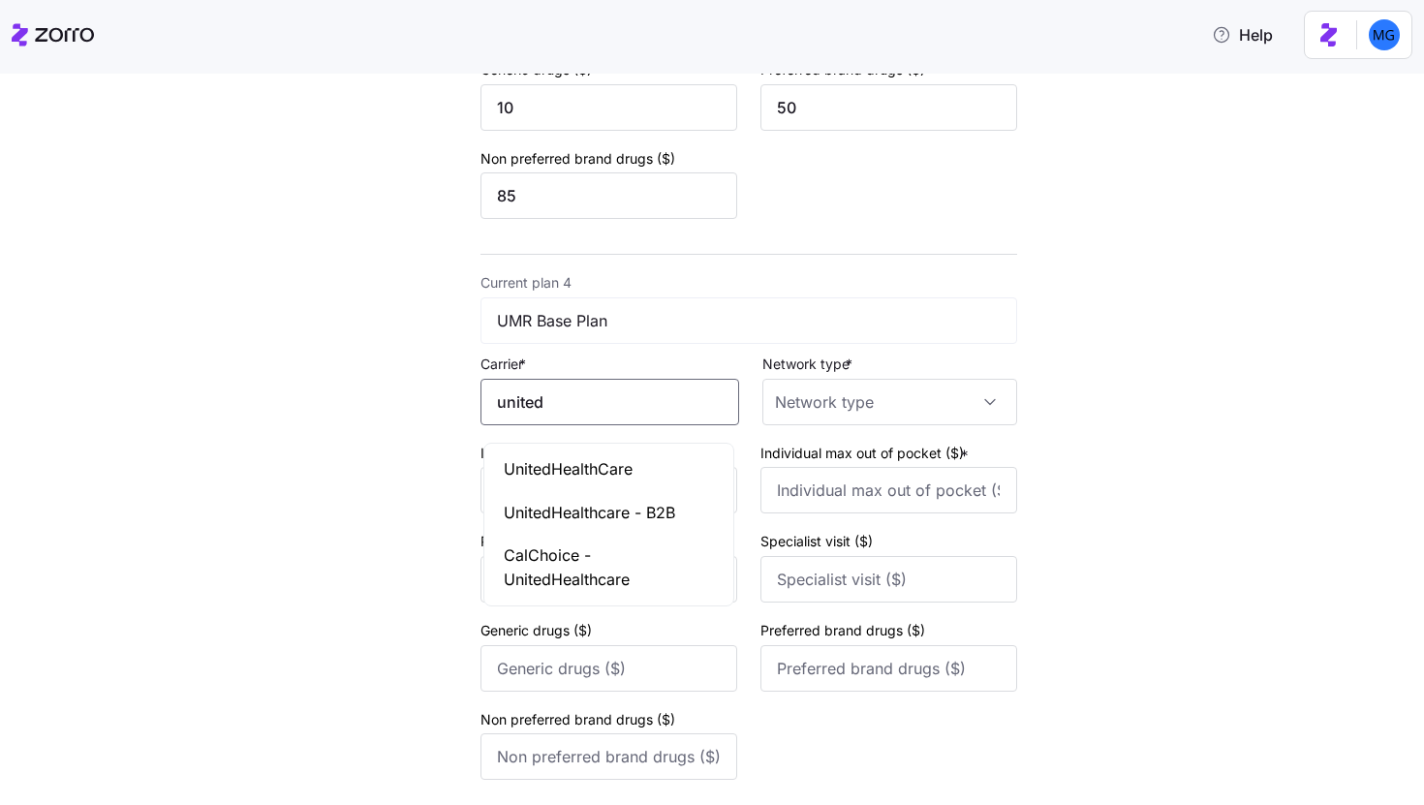
click at [652, 476] on div "UnitedHealthCare" at bounding box center [608, 470] width 241 height 44
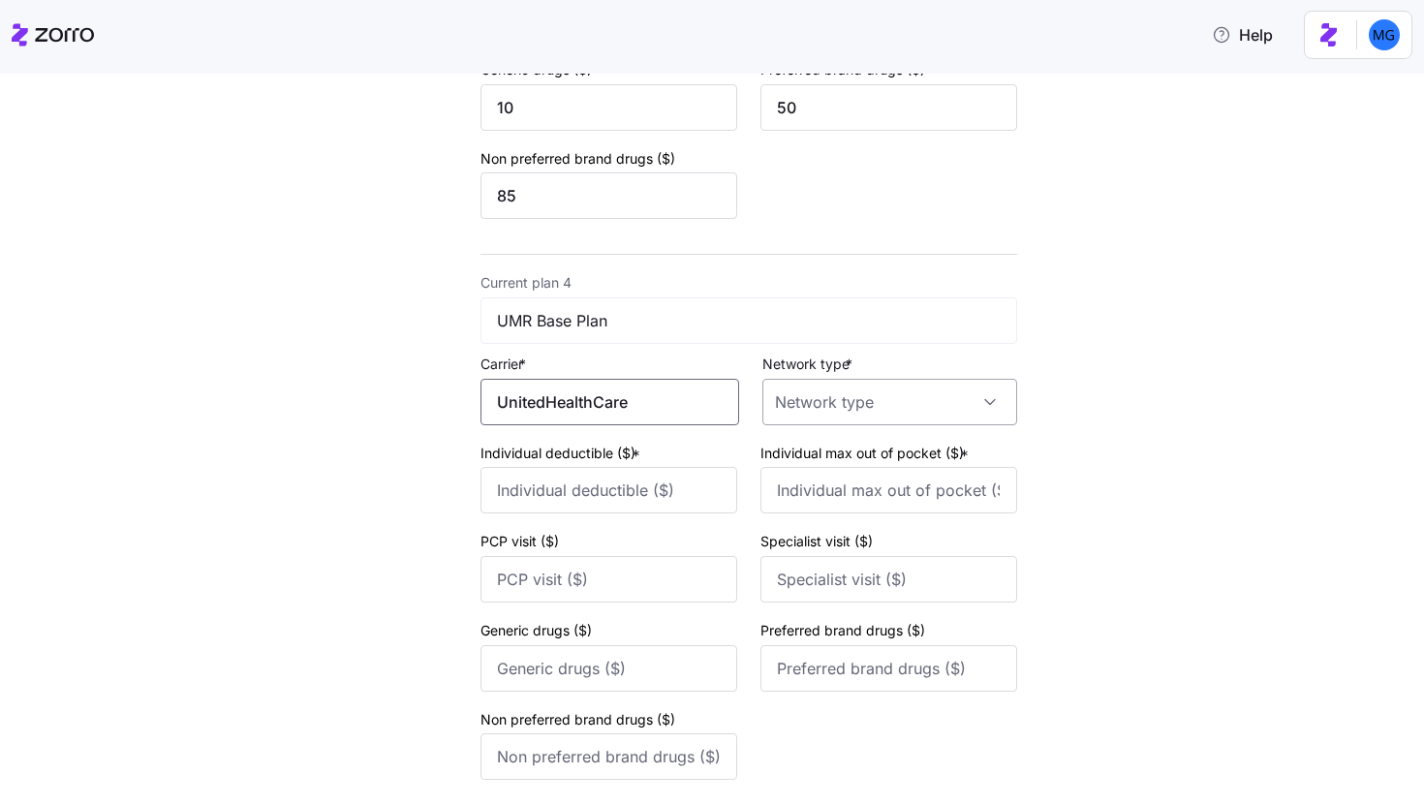
type input "UnitedHealthCare"
click at [842, 412] on input "Network type *" at bounding box center [890, 402] width 255 height 47
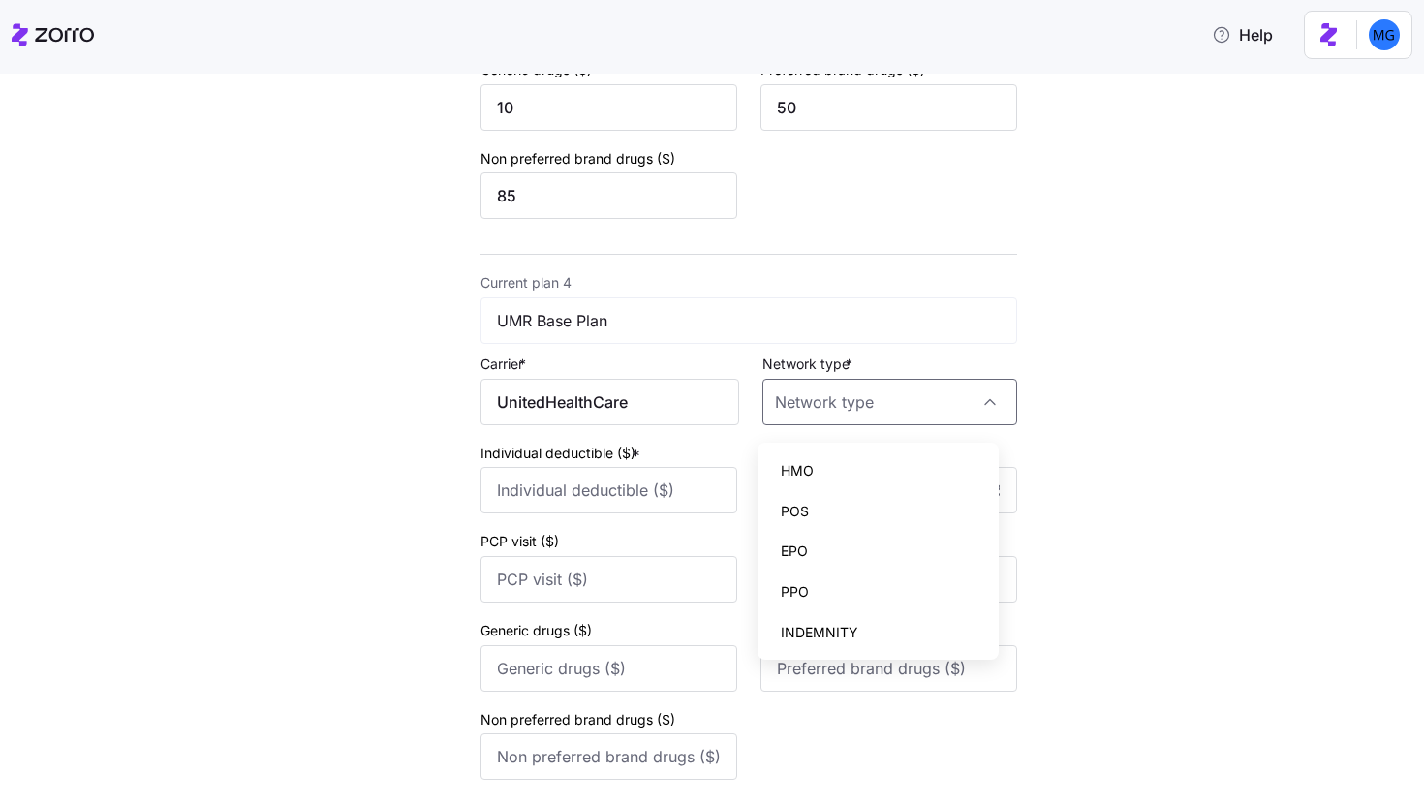
click at [875, 546] on div "EPO" at bounding box center [879, 551] width 227 height 41
type input "EPO"
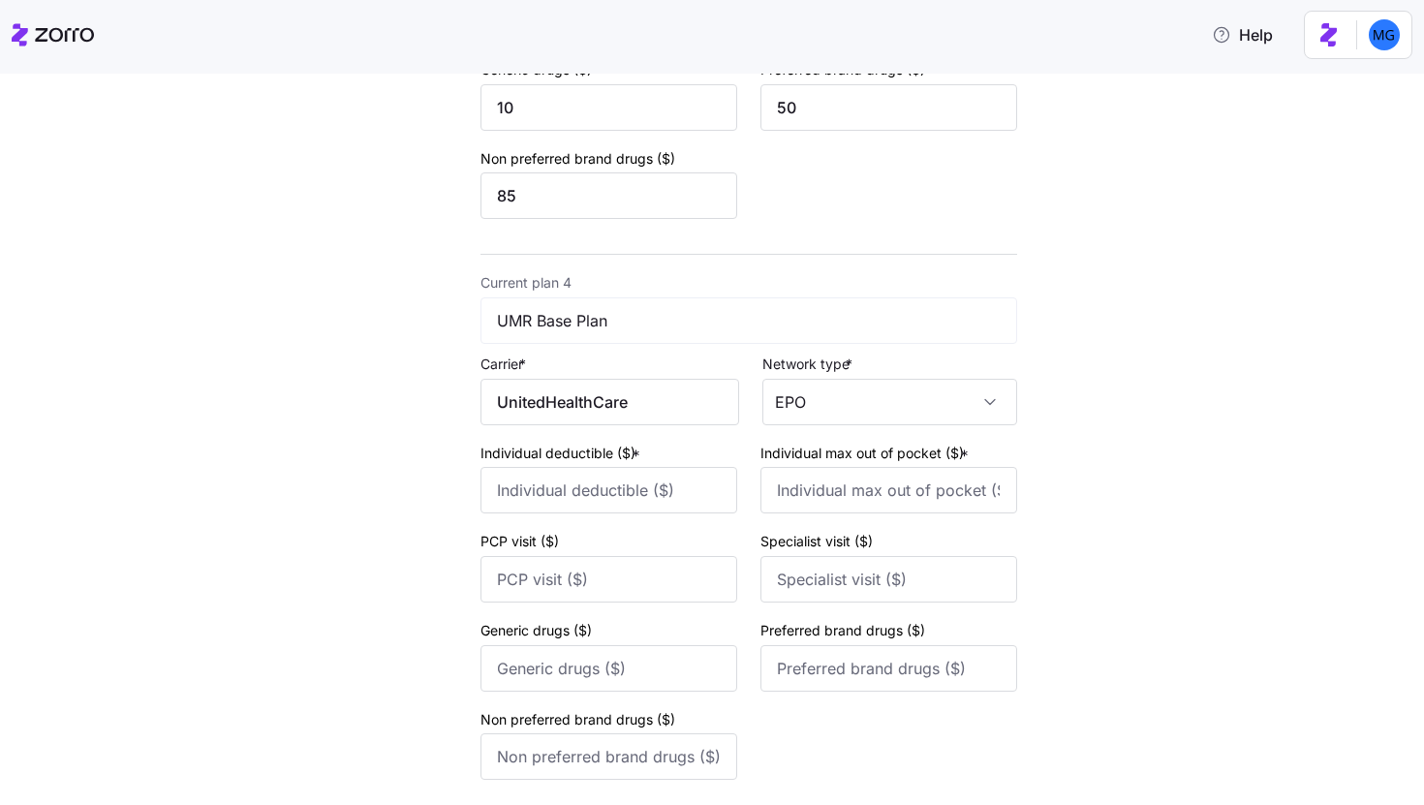
click at [1056, 504] on div "Edit quote 2 3 4 Add current plan details Current plan 1 2025 UMR HDHP w/HSA Ca…" at bounding box center [726, 276] width 678 height 3660
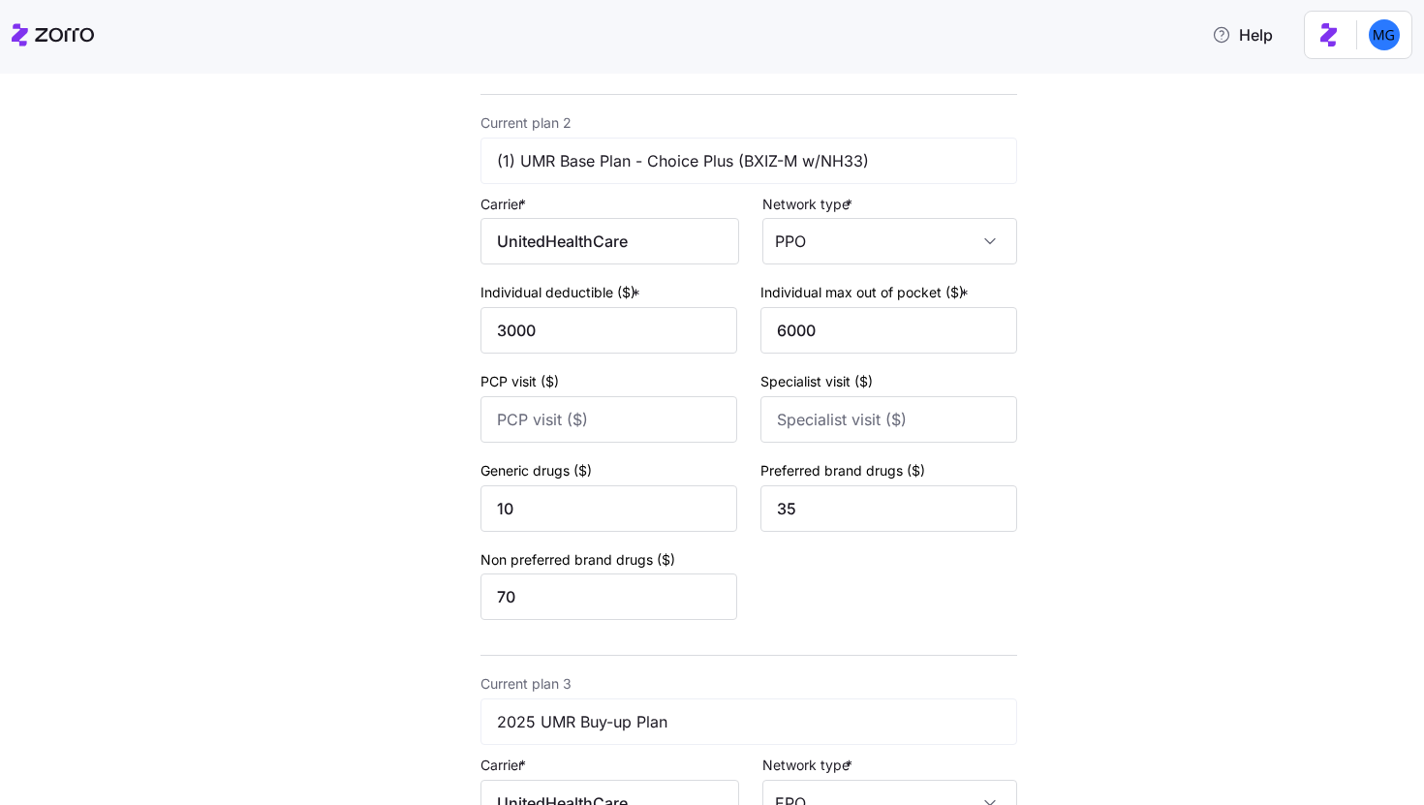
scroll to position [696, 0]
click at [968, 271] on div "Current plan 2 (1) UMR Base Plan - Choice Plus (BXIZ-M w/NH33) Carrier * United…" at bounding box center [749, 369] width 537 height 517
click at [968, 263] on input "PPO" at bounding box center [890, 242] width 255 height 47
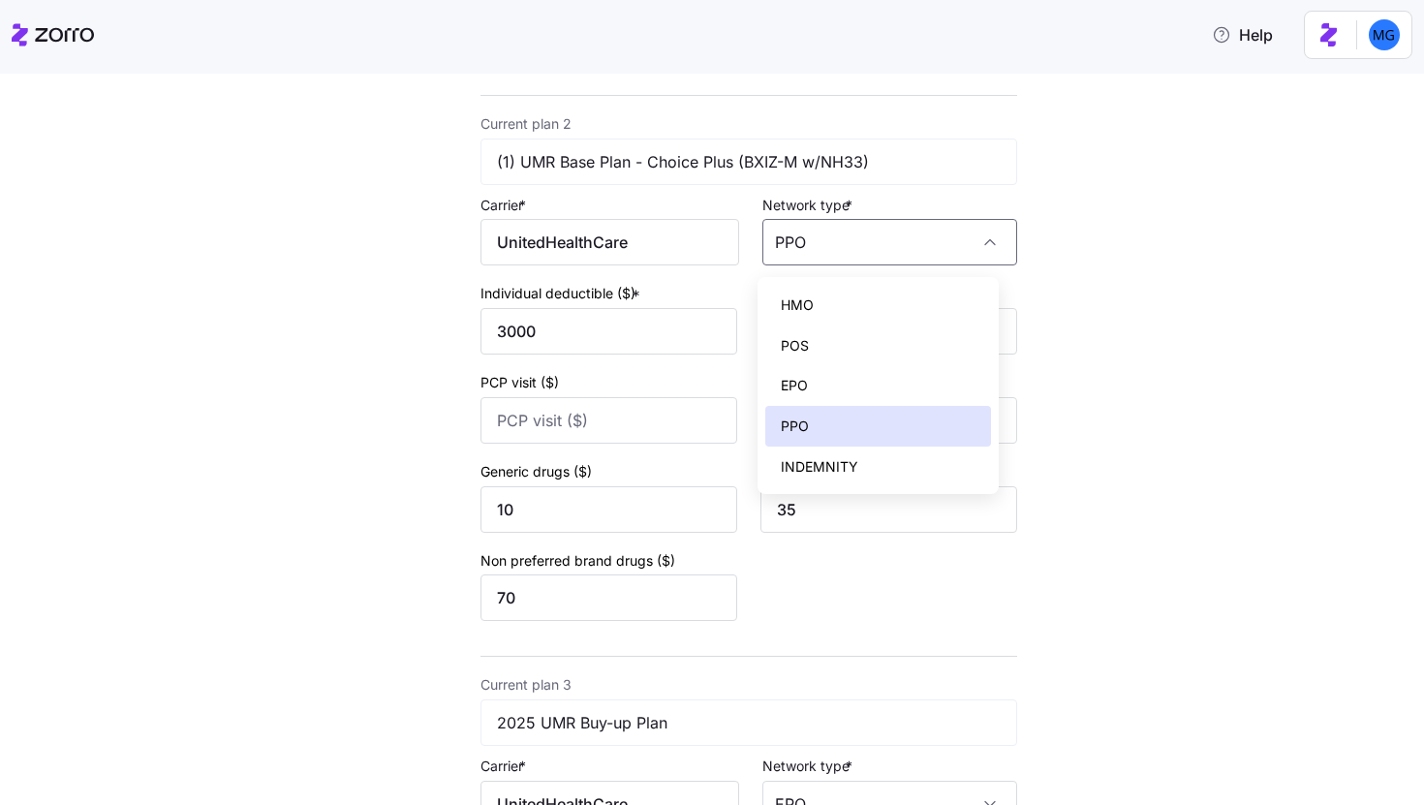
click at [923, 371] on div "EPO" at bounding box center [879, 385] width 227 height 41
type input "EPO"
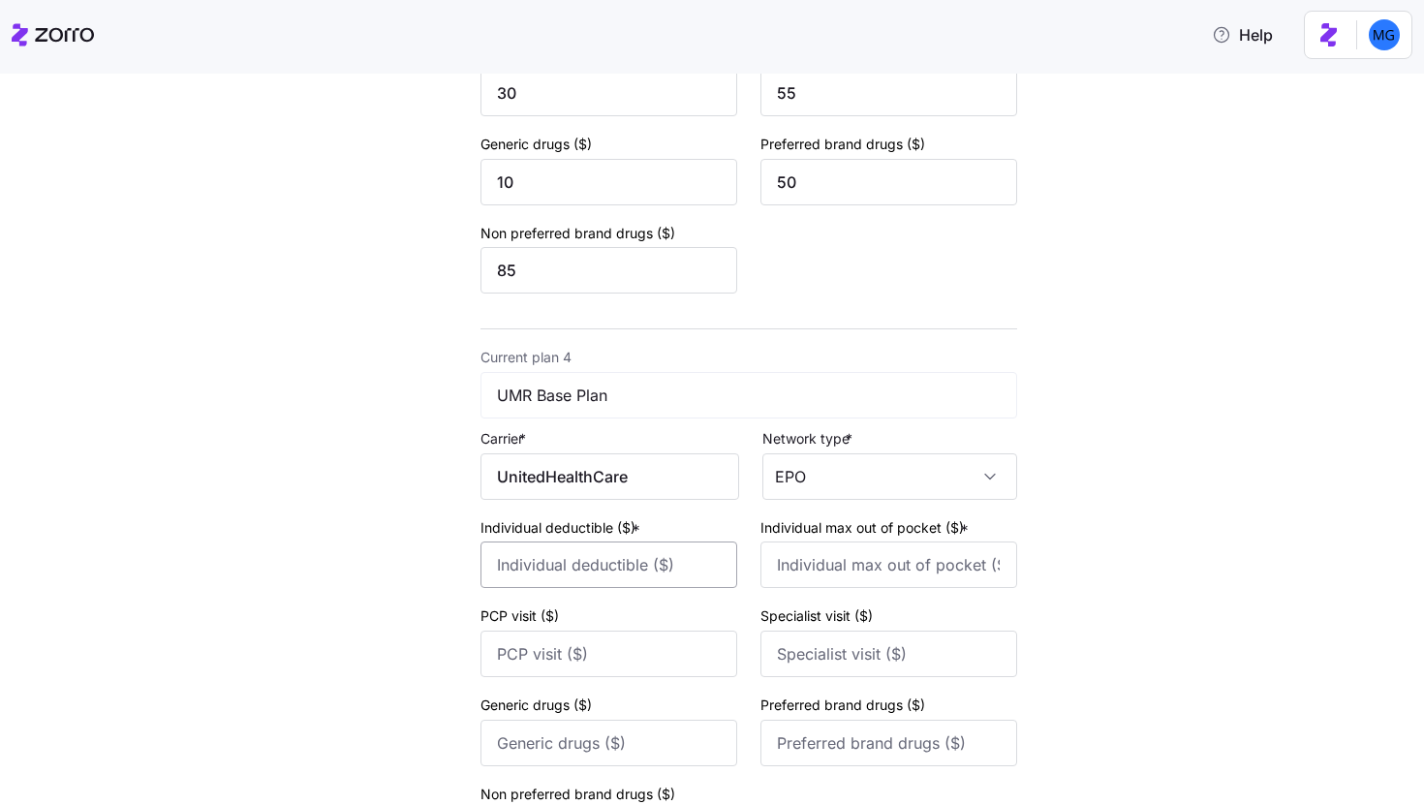
scroll to position [1589, 0]
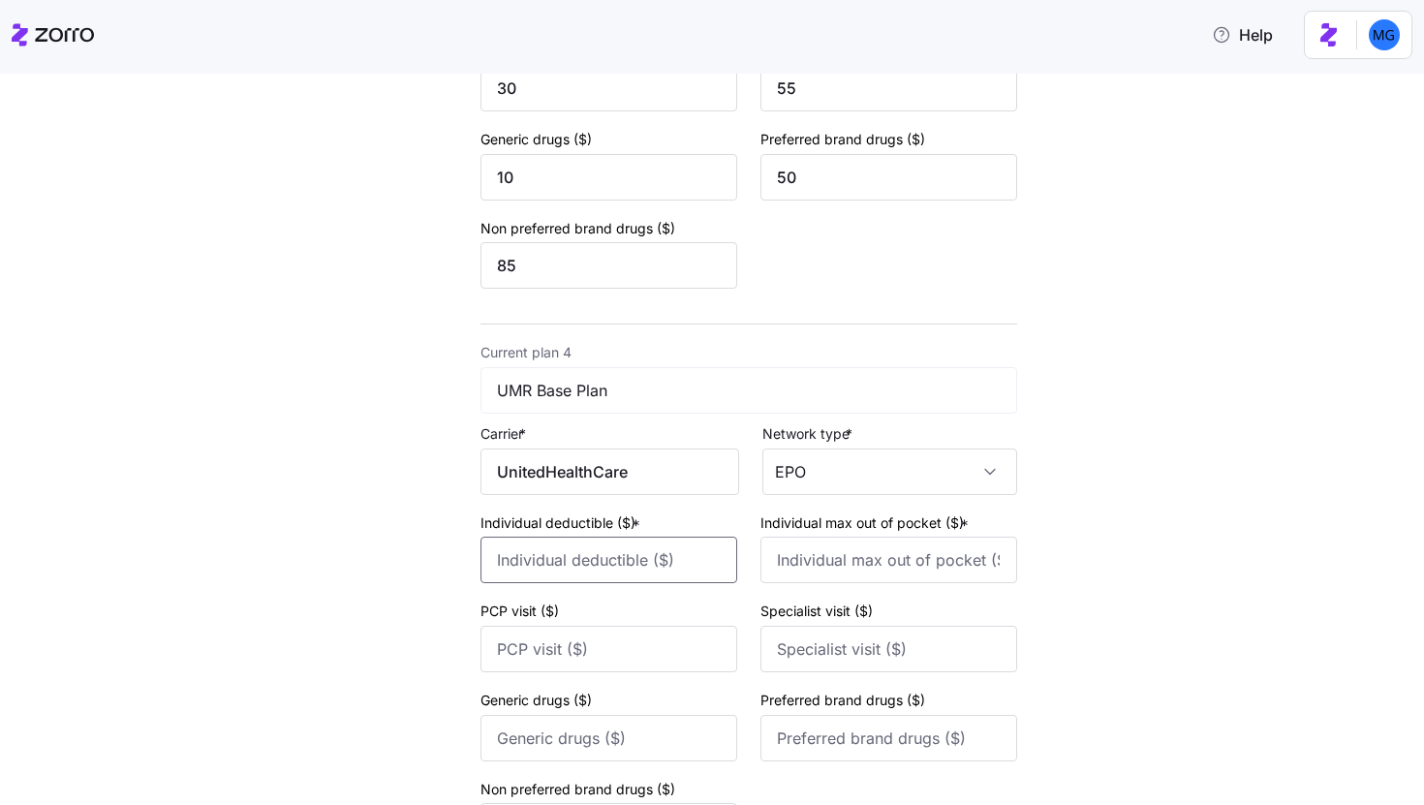
click at [691, 578] on input "Individual deductible ($) *" at bounding box center [609, 560] width 257 height 47
type input "300"
type input "6000"
click at [545, 580] on input "300" at bounding box center [609, 560] width 257 height 47
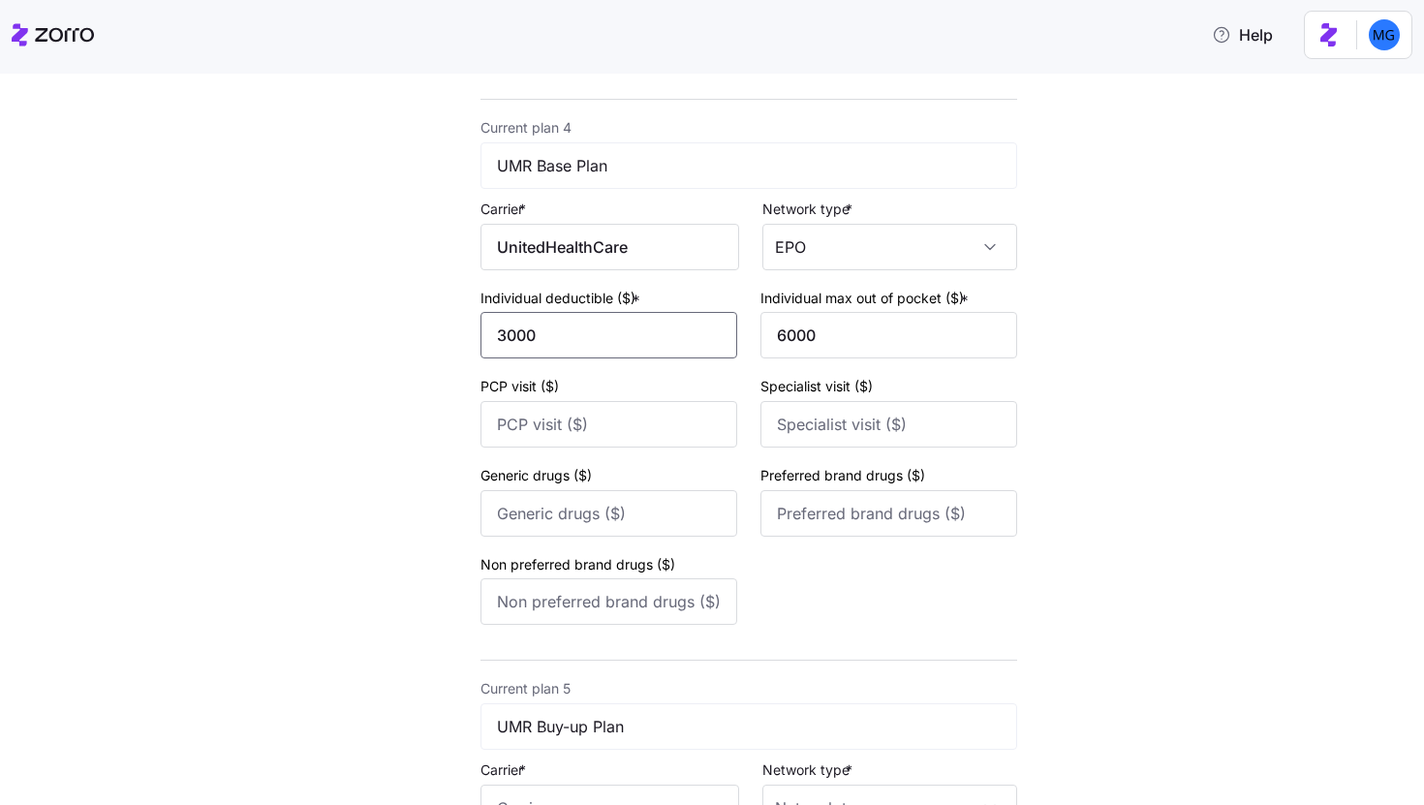
scroll to position [1815, 0]
type input "3000"
click at [647, 509] on input "Generic drugs ($)" at bounding box center [609, 512] width 257 height 47
type input "10"
type input "35"
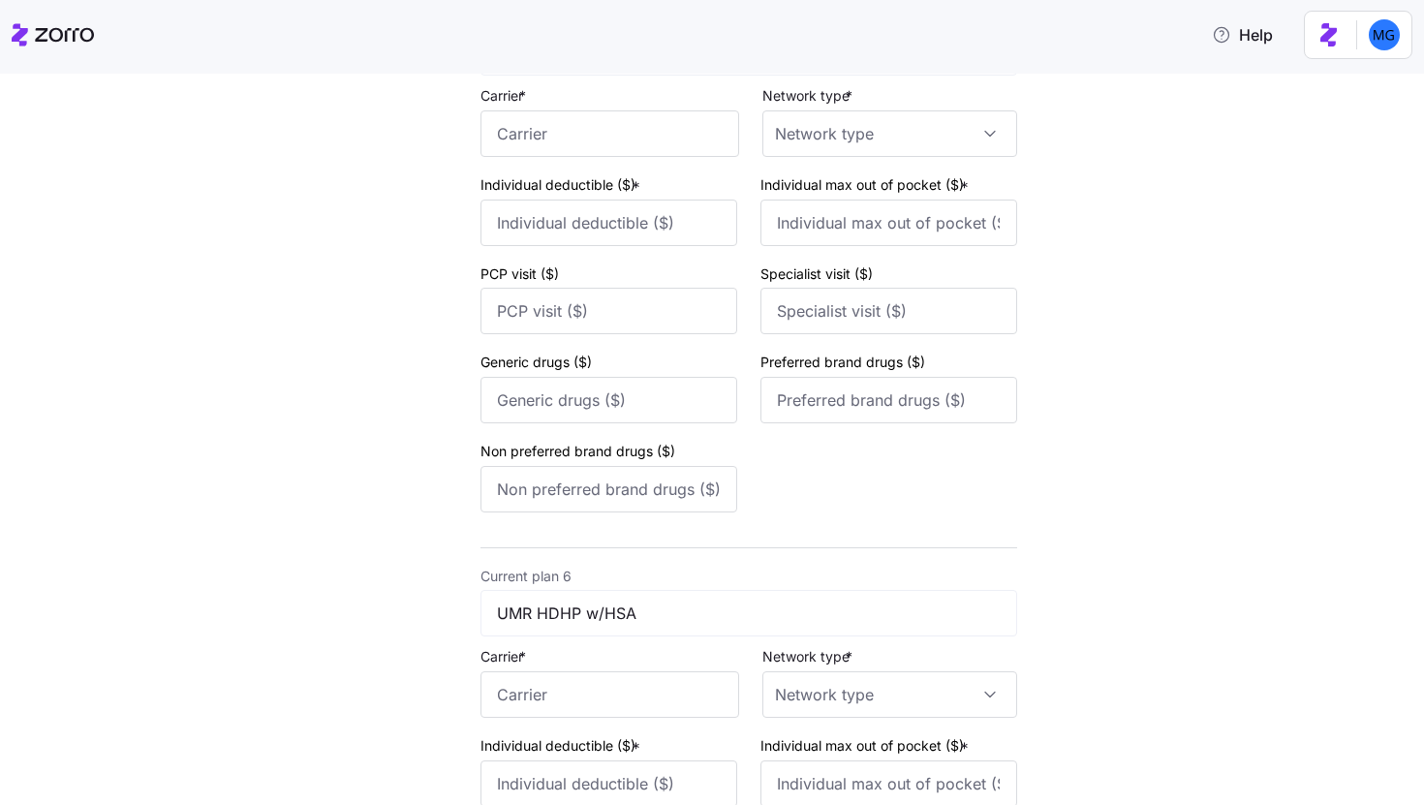
scroll to position [2507, 0]
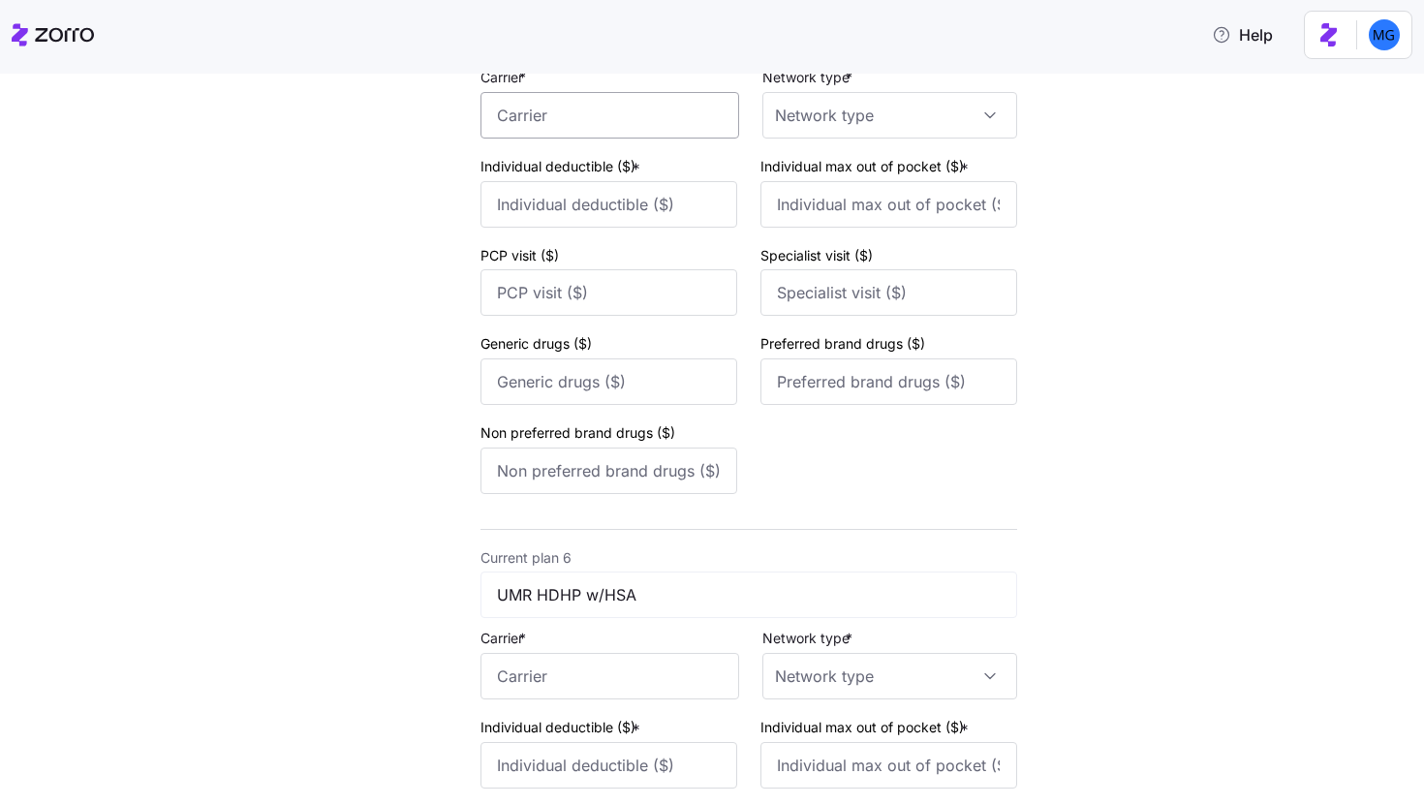
type input "70"
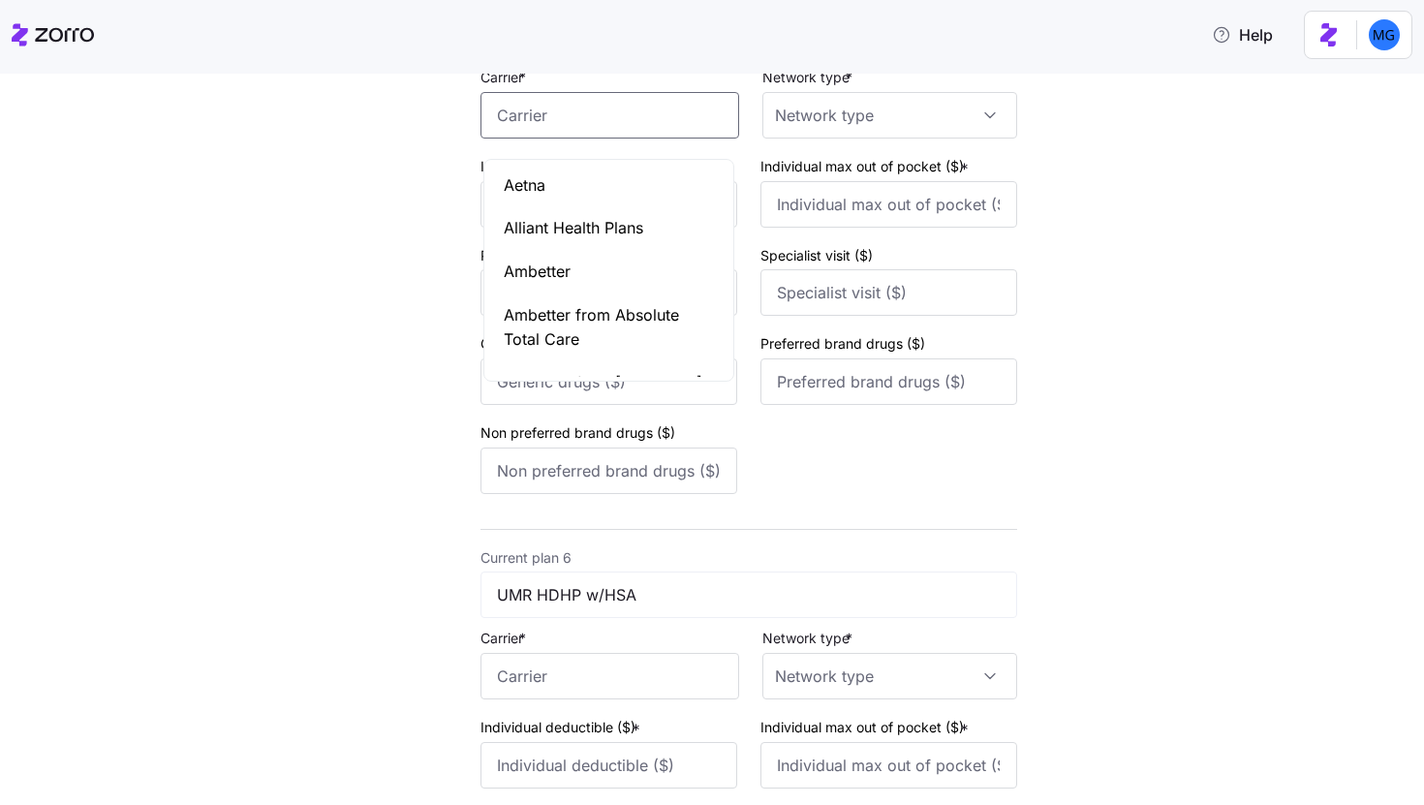
click at [671, 135] on input "Carrier *" at bounding box center [610, 115] width 259 height 47
click at [640, 176] on div "UnitedHealthCare" at bounding box center [608, 186] width 241 height 44
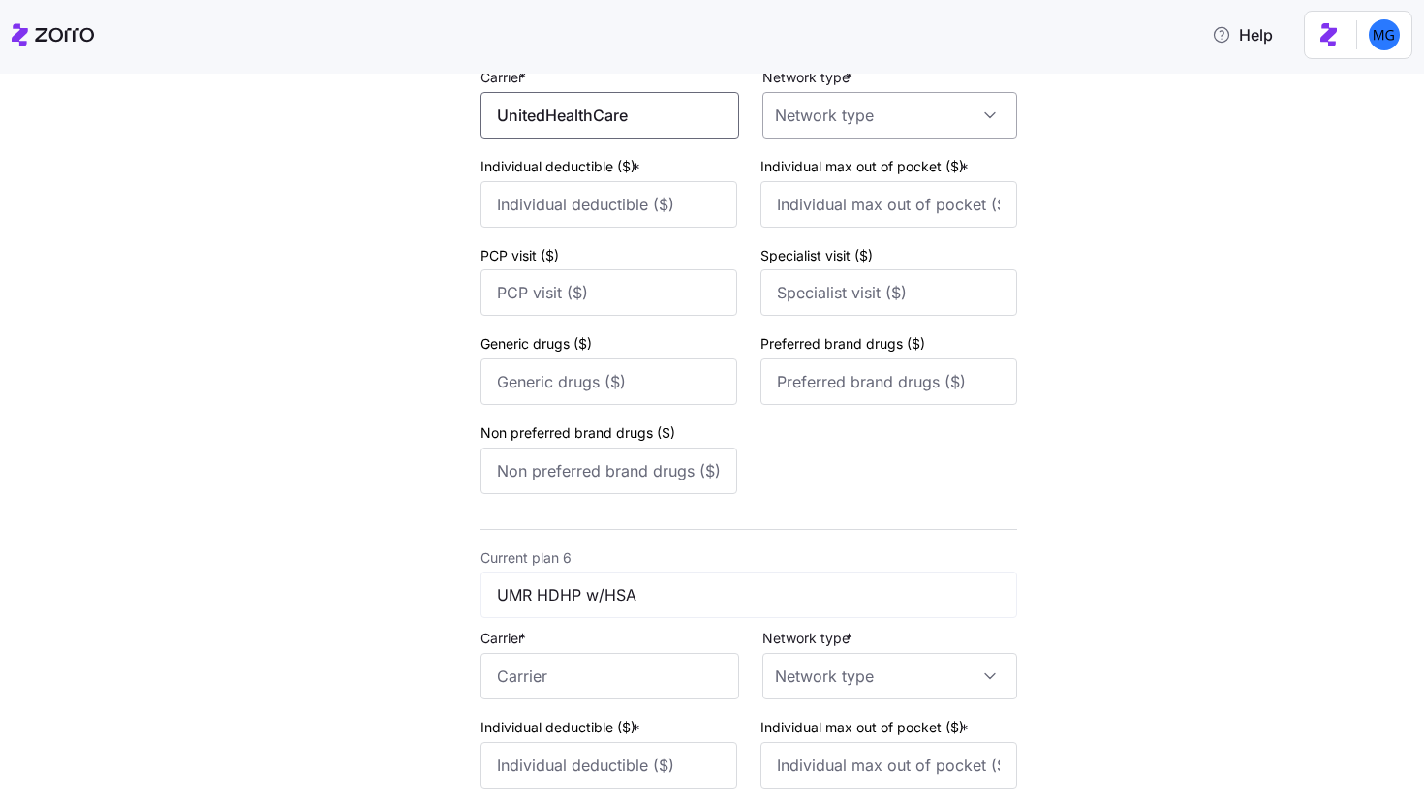
type input "UnitedHealthCare"
click at [840, 139] on input "Network type *" at bounding box center [890, 115] width 255 height 47
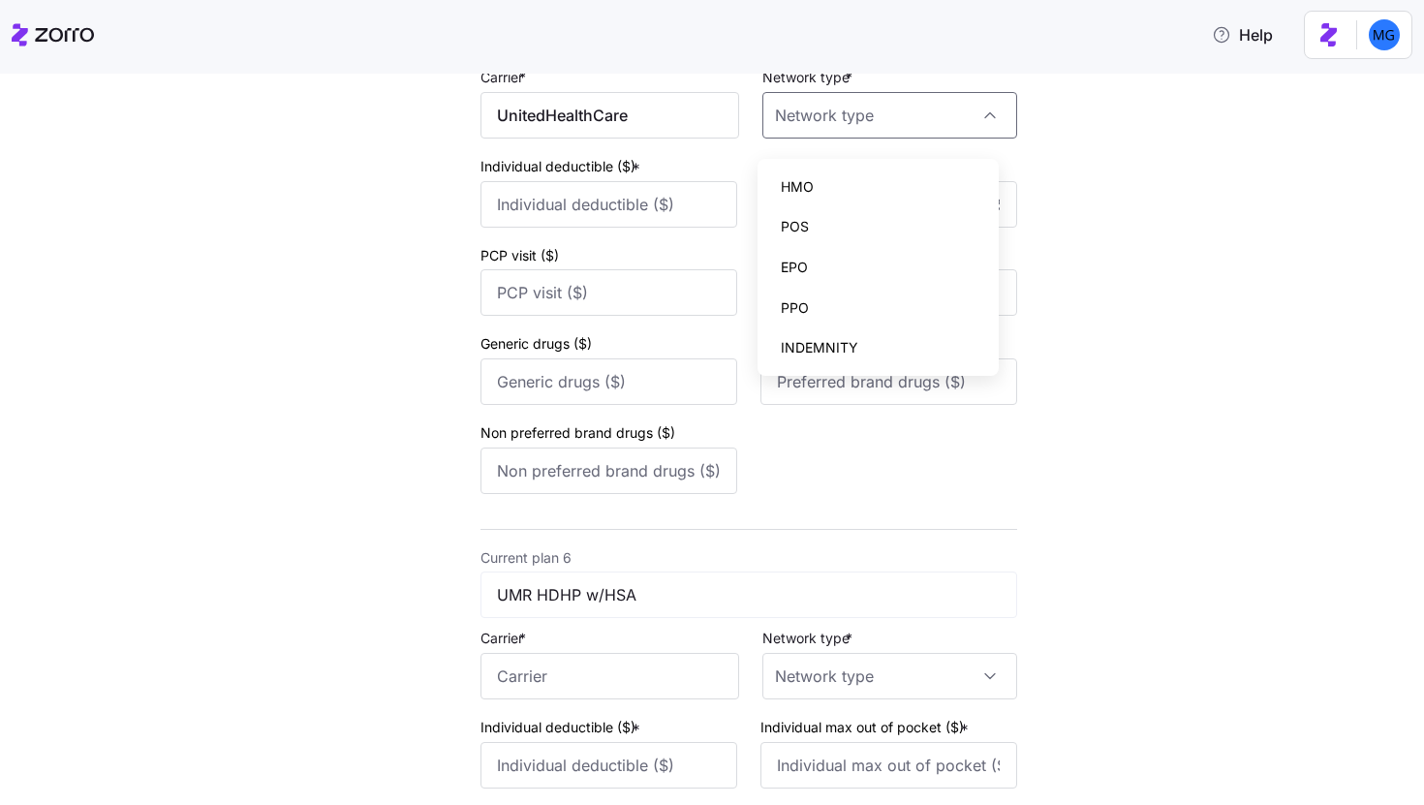
click at [869, 273] on div "EPO" at bounding box center [879, 267] width 227 height 41
type input "EPO"
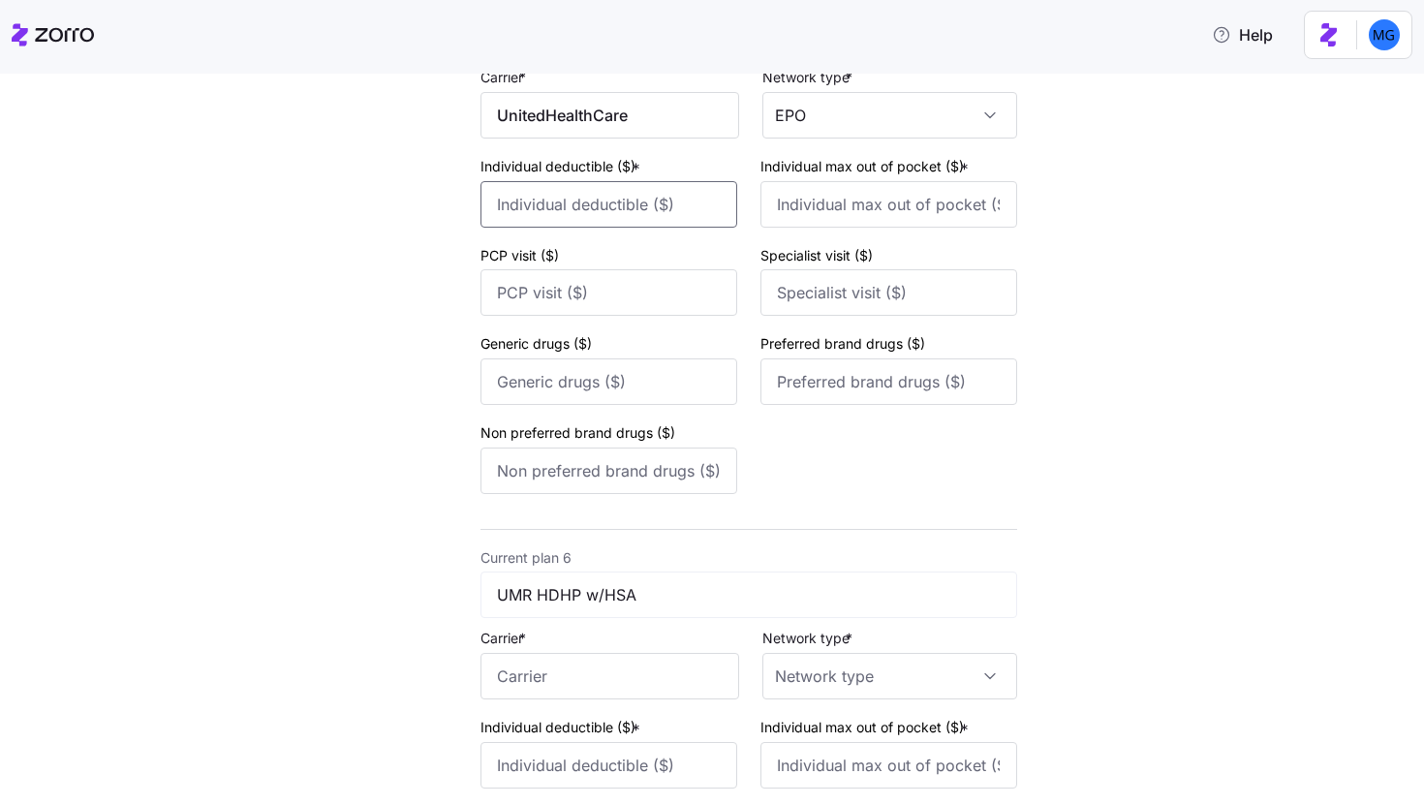
click at [619, 219] on input "Individual deductible ($) *" at bounding box center [609, 204] width 257 height 47
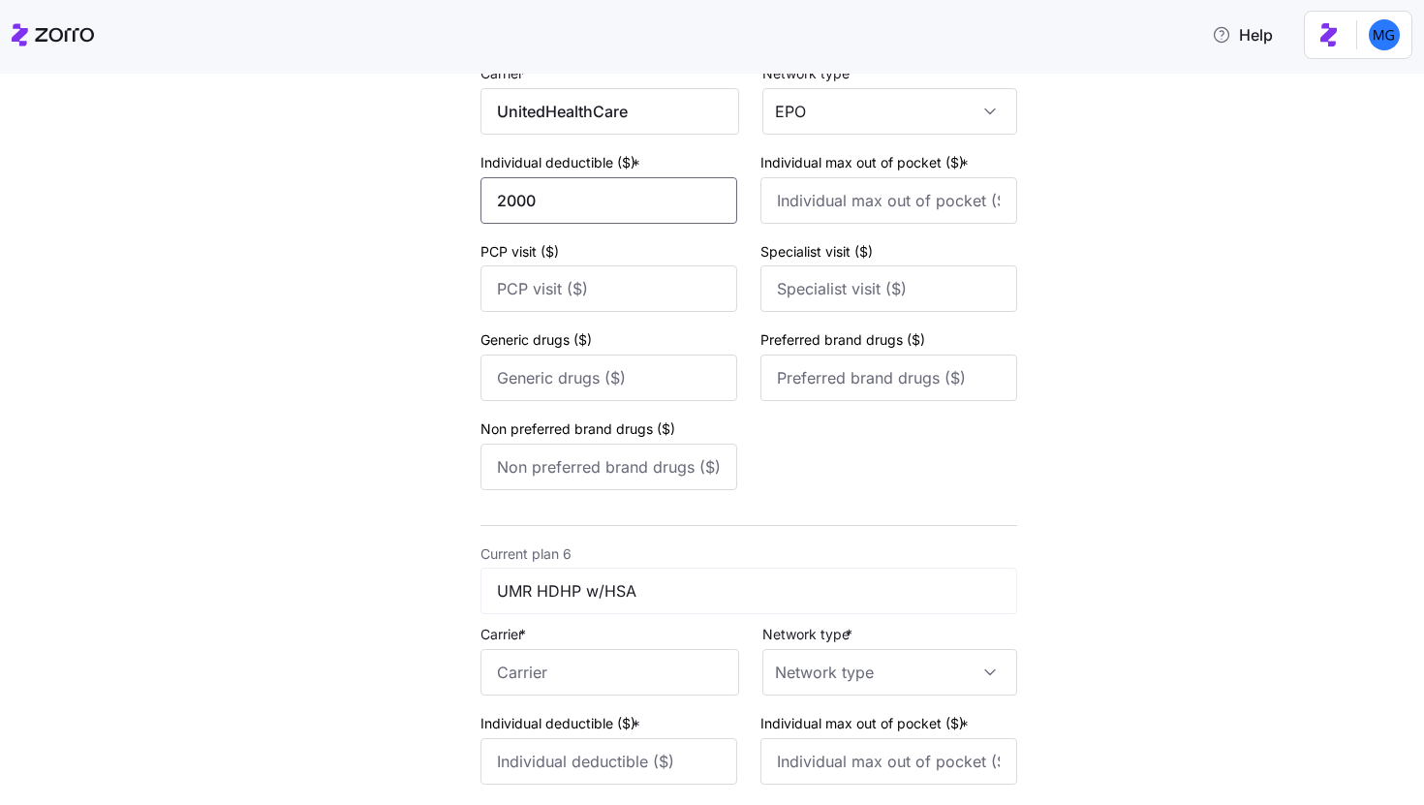
scroll to position [2510, 0]
type input "2000"
click at [949, 225] on input "Individual max out of pocket ($) *" at bounding box center [889, 201] width 257 height 47
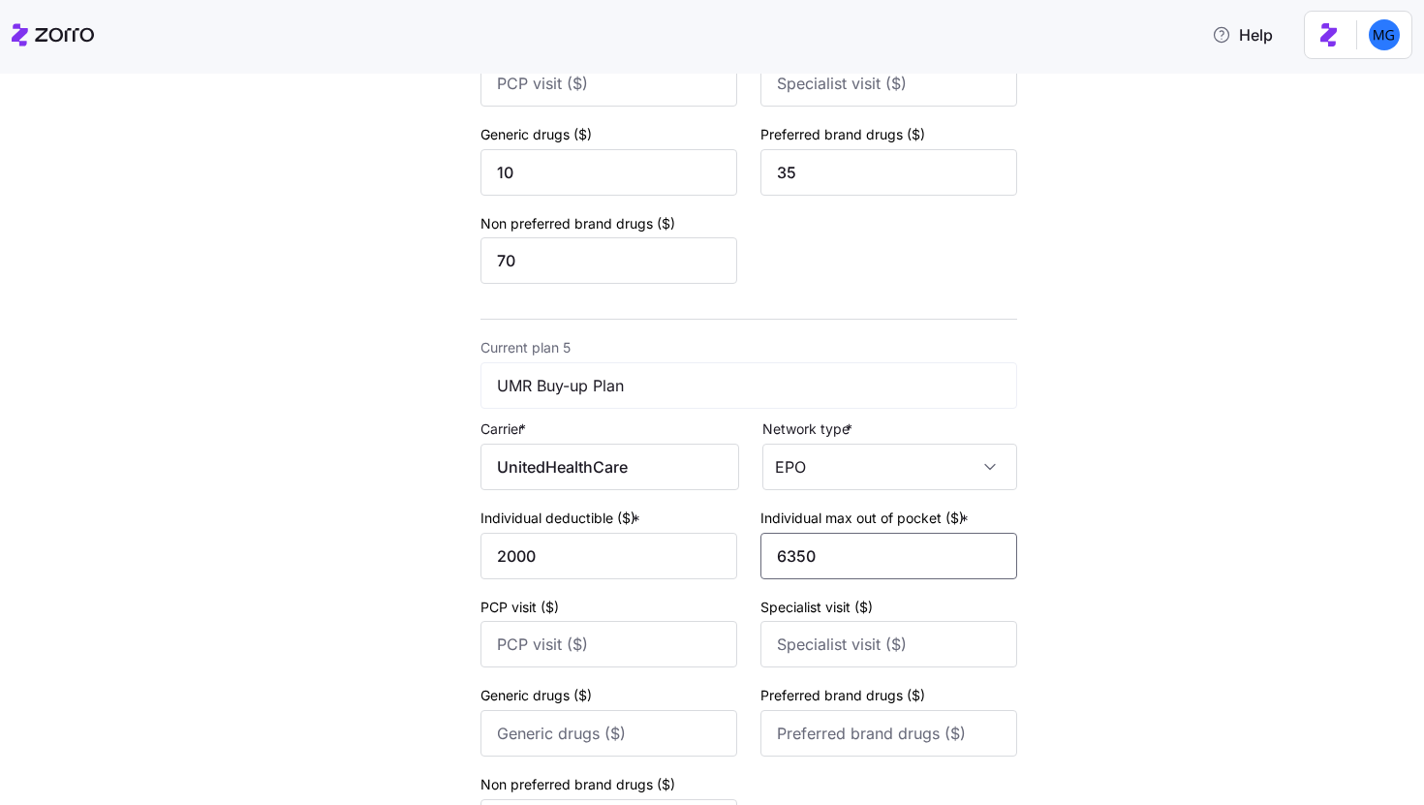
scroll to position [2516, 0]
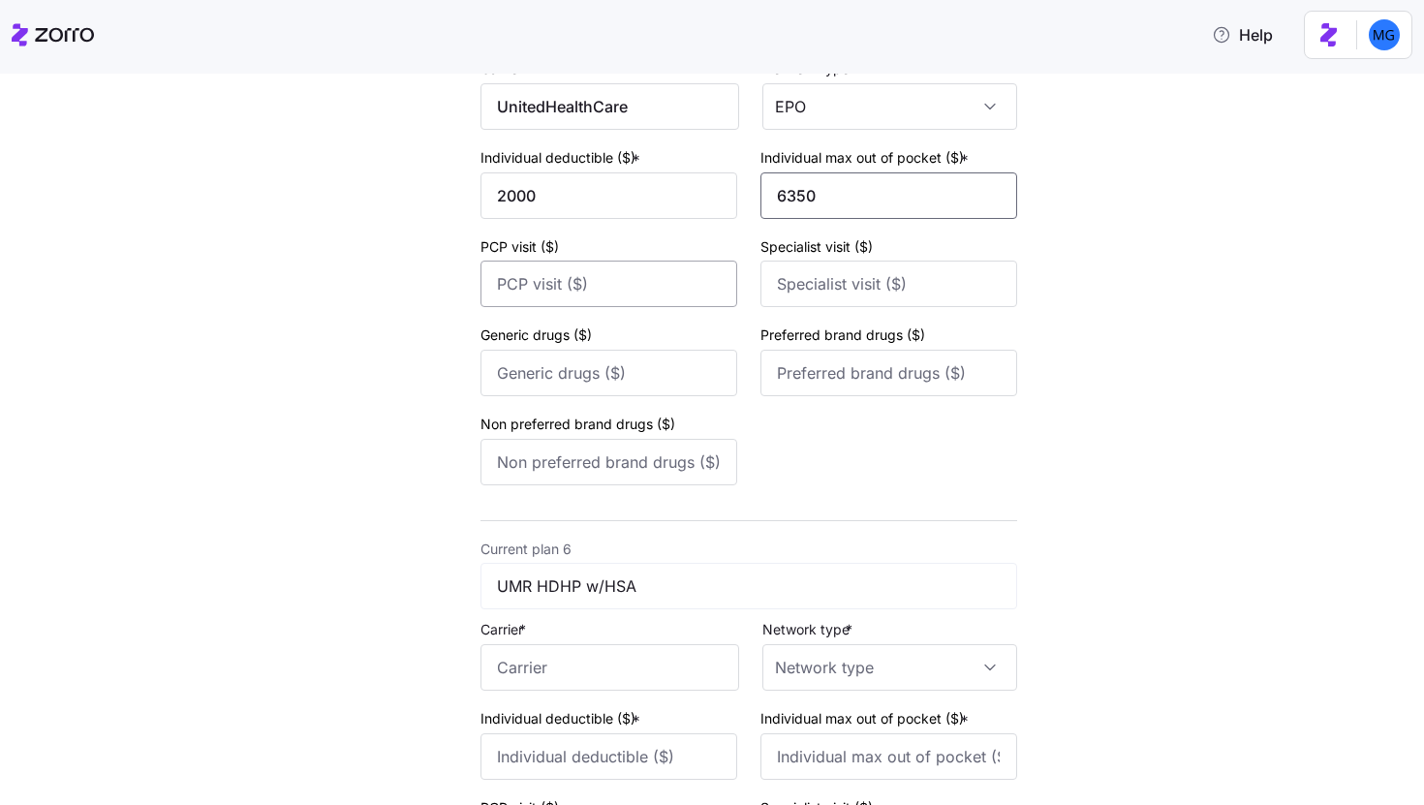
type input "6350"
click at [704, 304] on input "PCP visit ($)" at bounding box center [609, 284] width 257 height 47
type input "30"
type input "55"
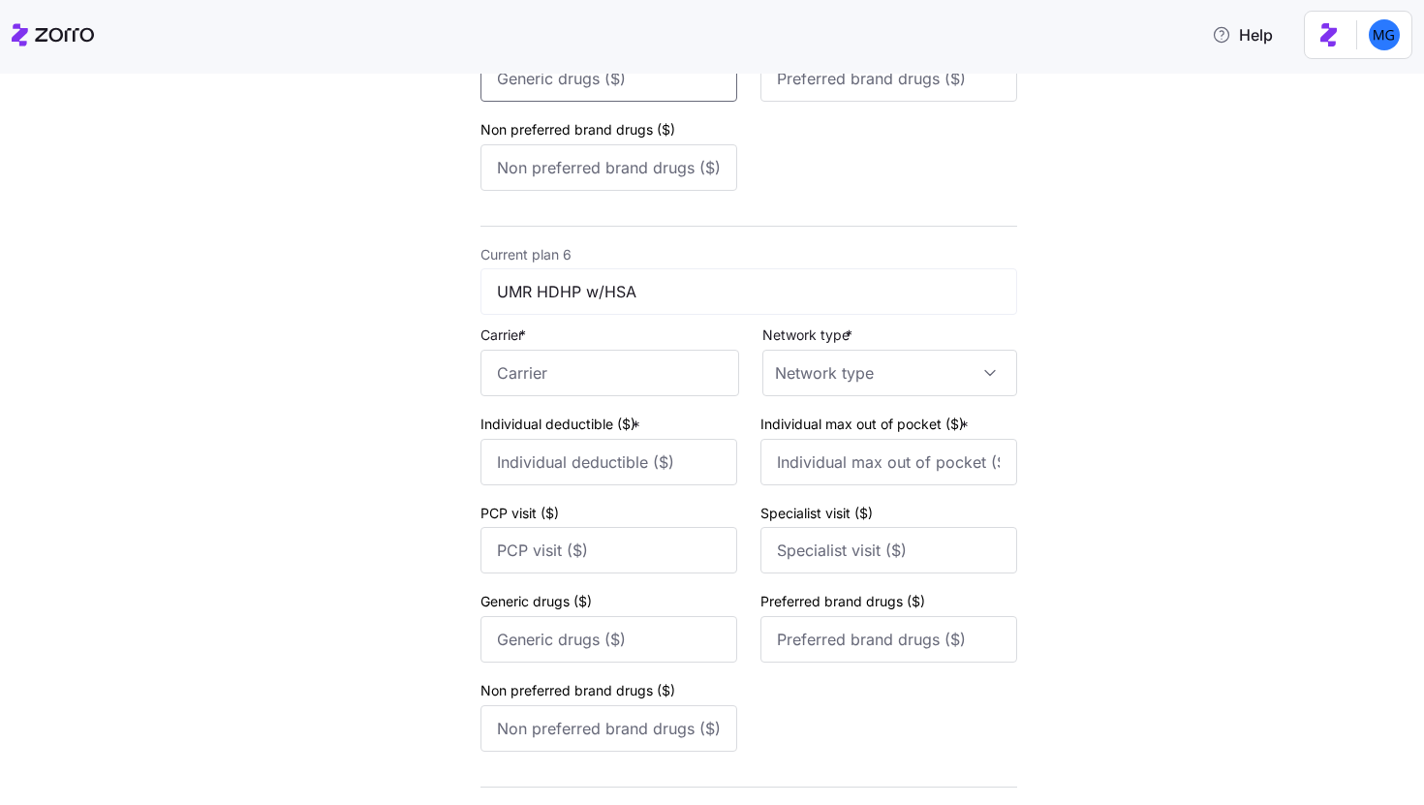
scroll to position [2724, 0]
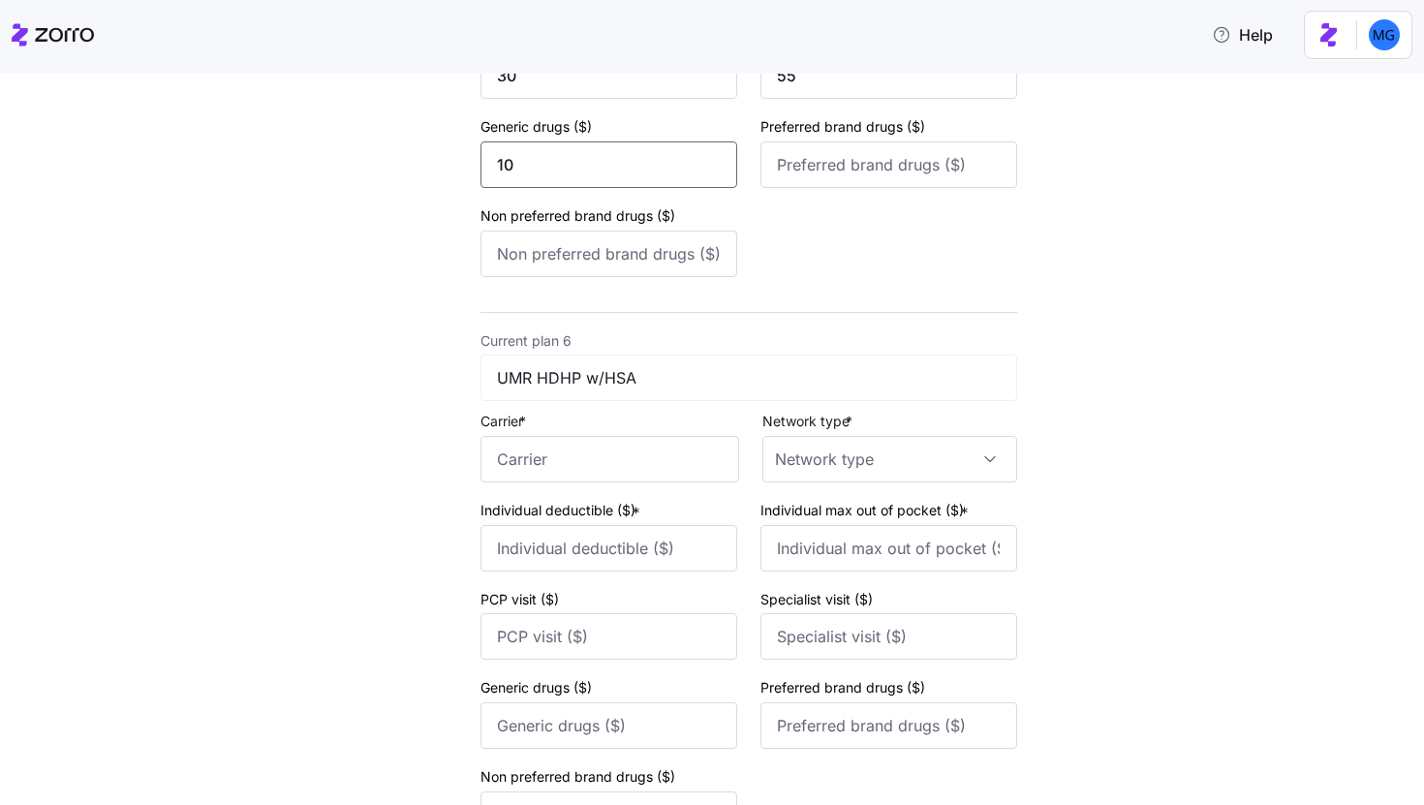
type input "10"
type input "50"
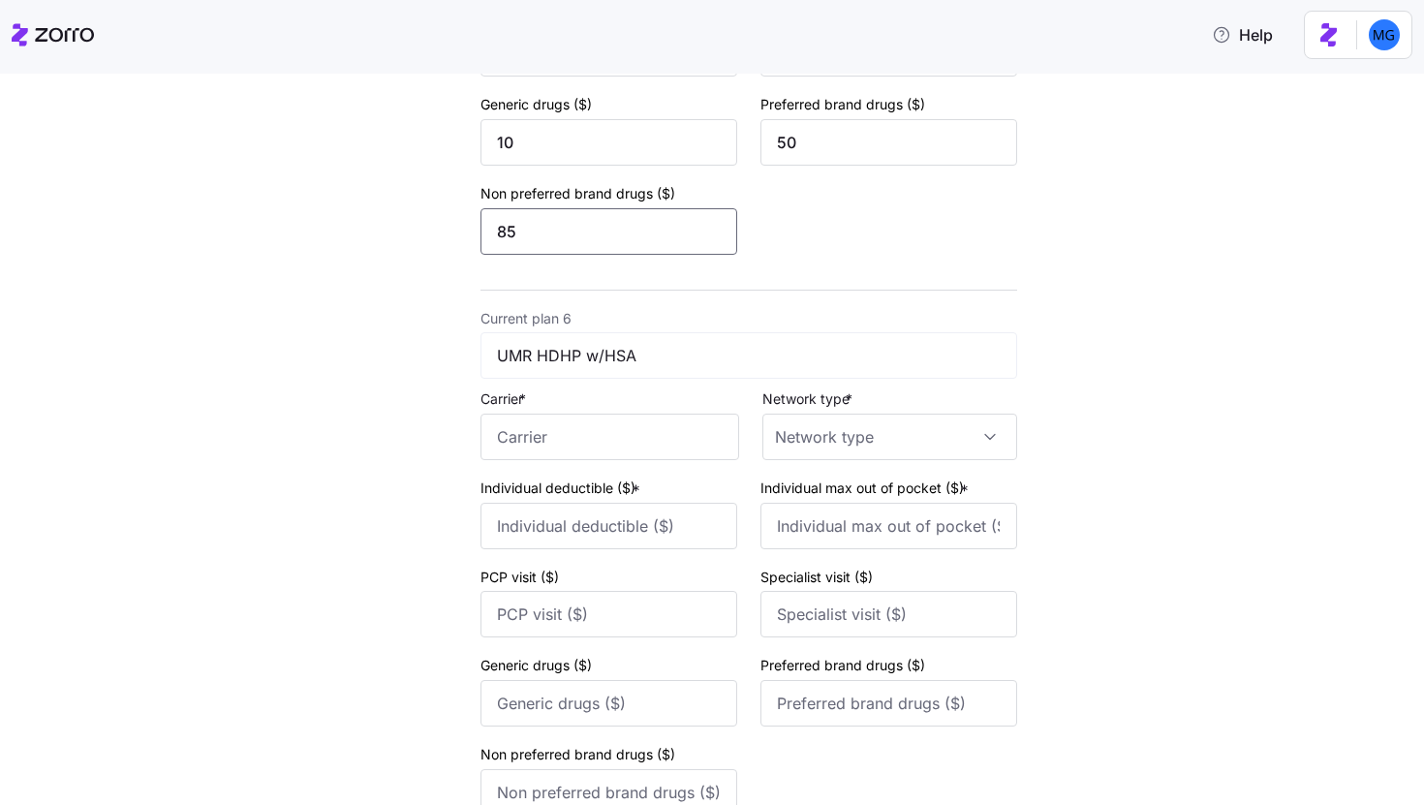
scroll to position [2761, 0]
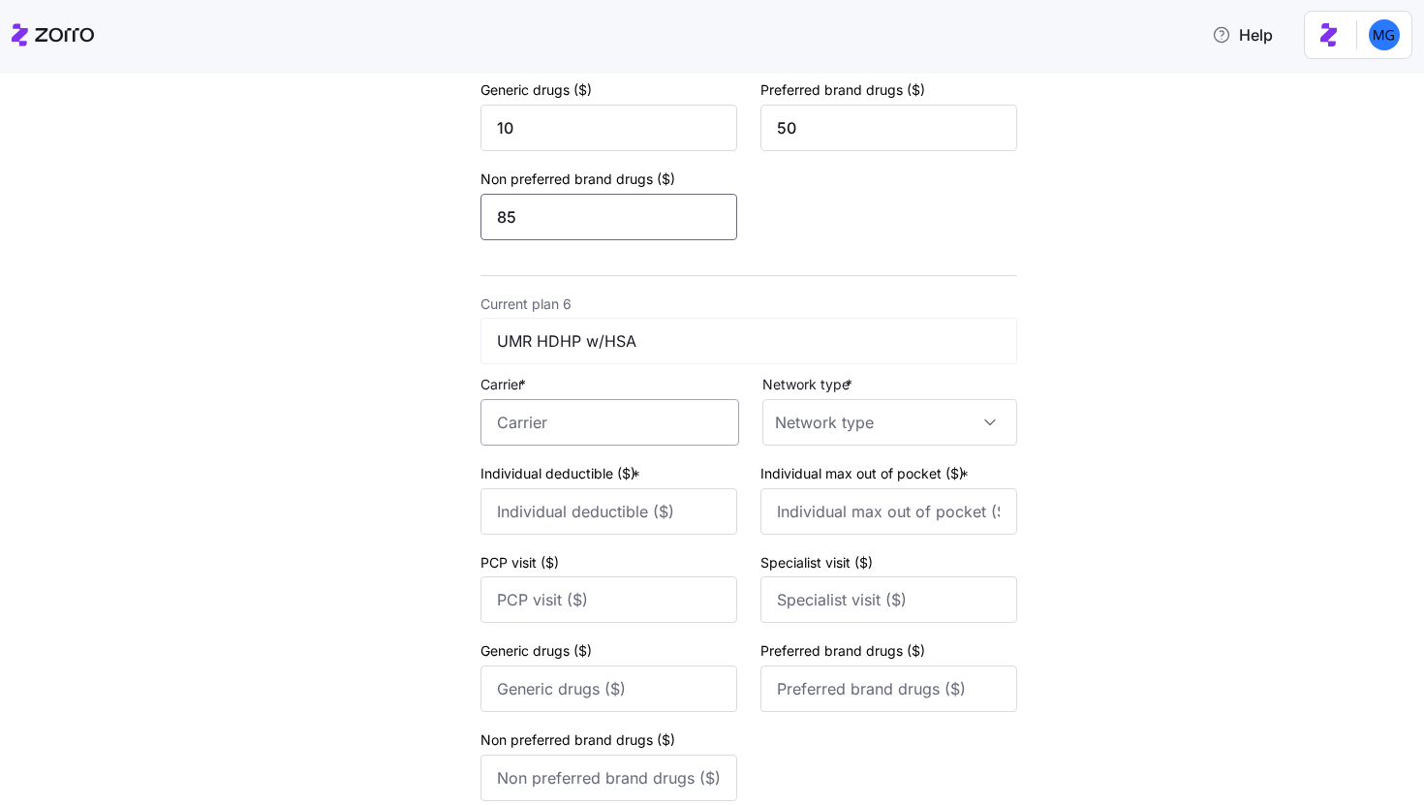
type input "85"
click at [671, 431] on input "Carrier *" at bounding box center [610, 422] width 259 height 47
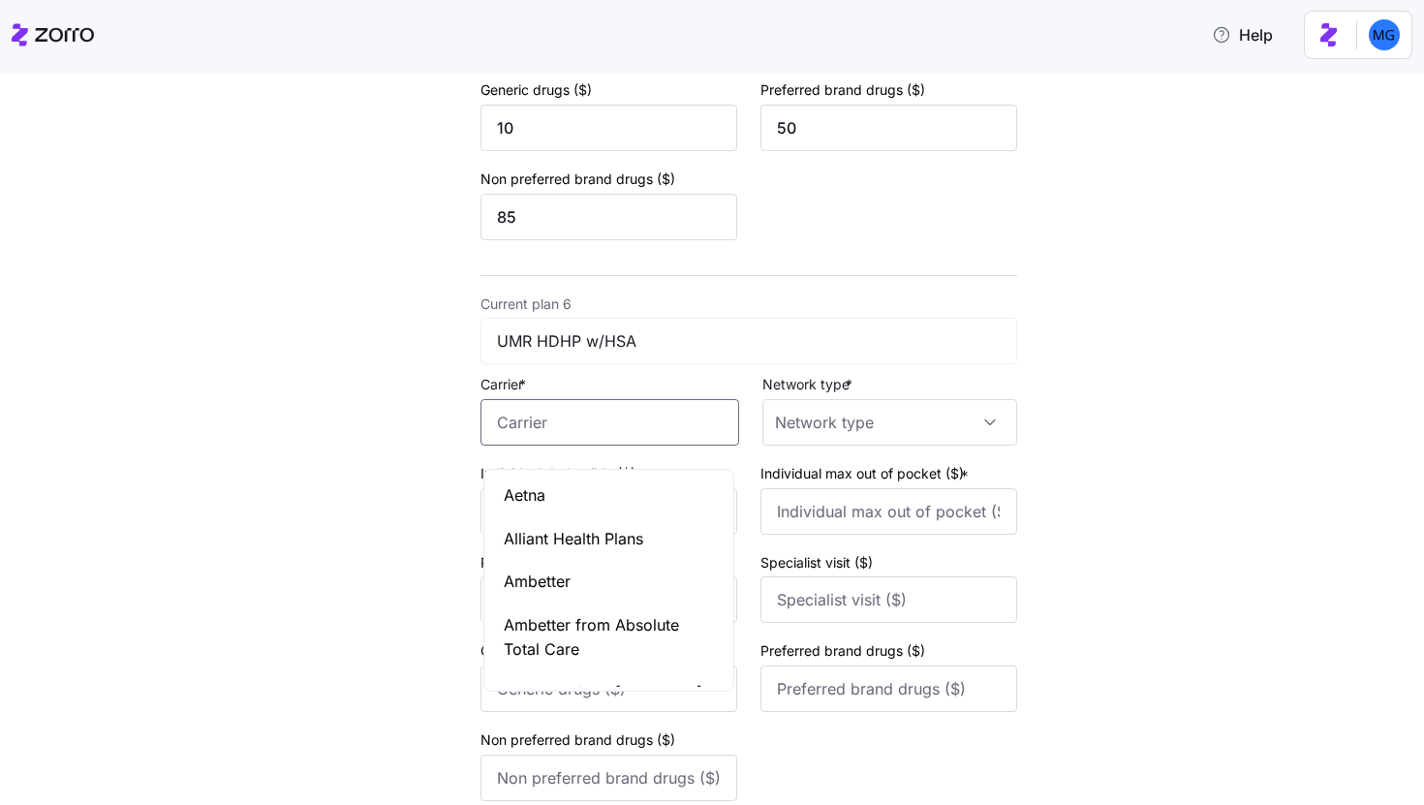
type input "u"
click at [661, 482] on div "UnitedHealthCare" at bounding box center [608, 496] width 241 height 44
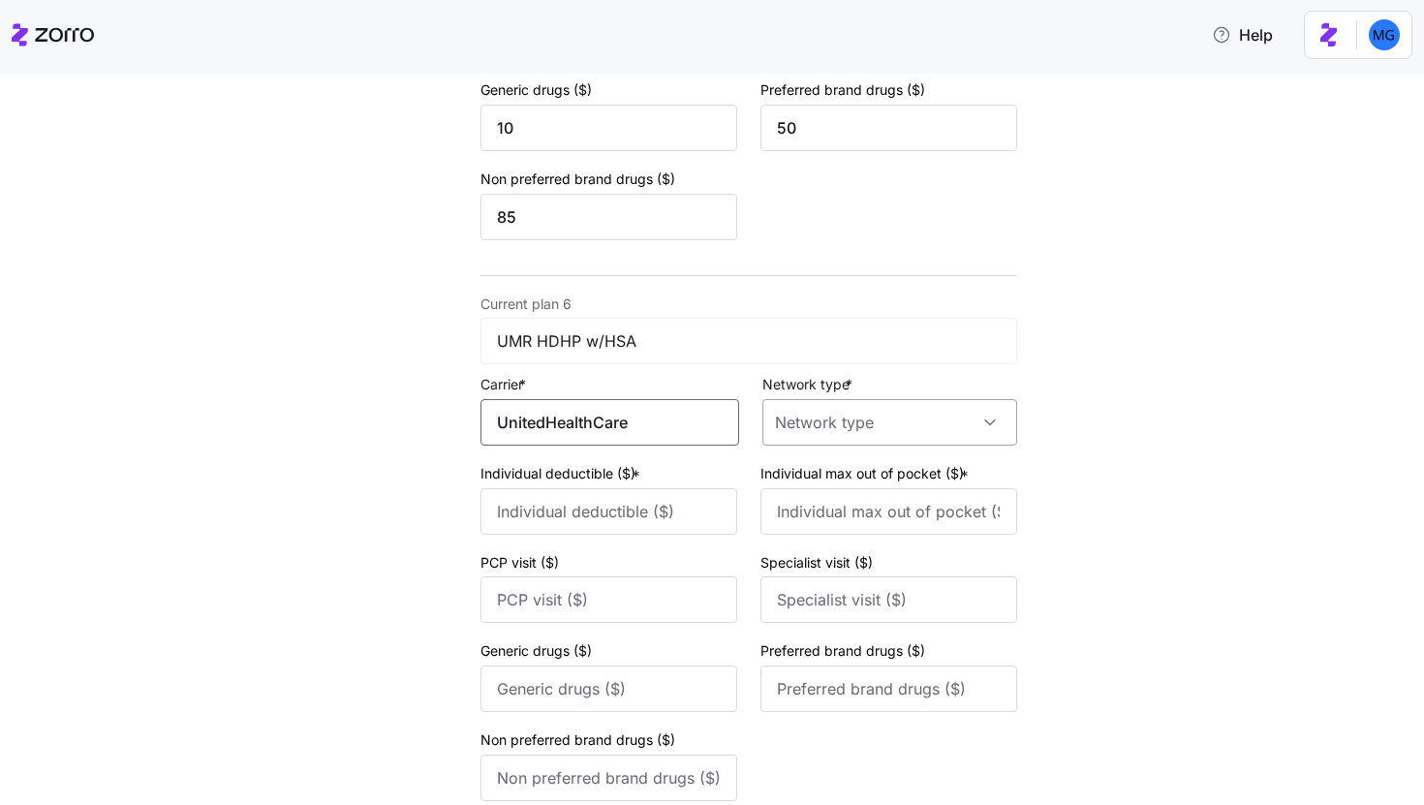
type input "UnitedHealthCare"
click at [860, 437] on input "Network type *" at bounding box center [890, 422] width 255 height 47
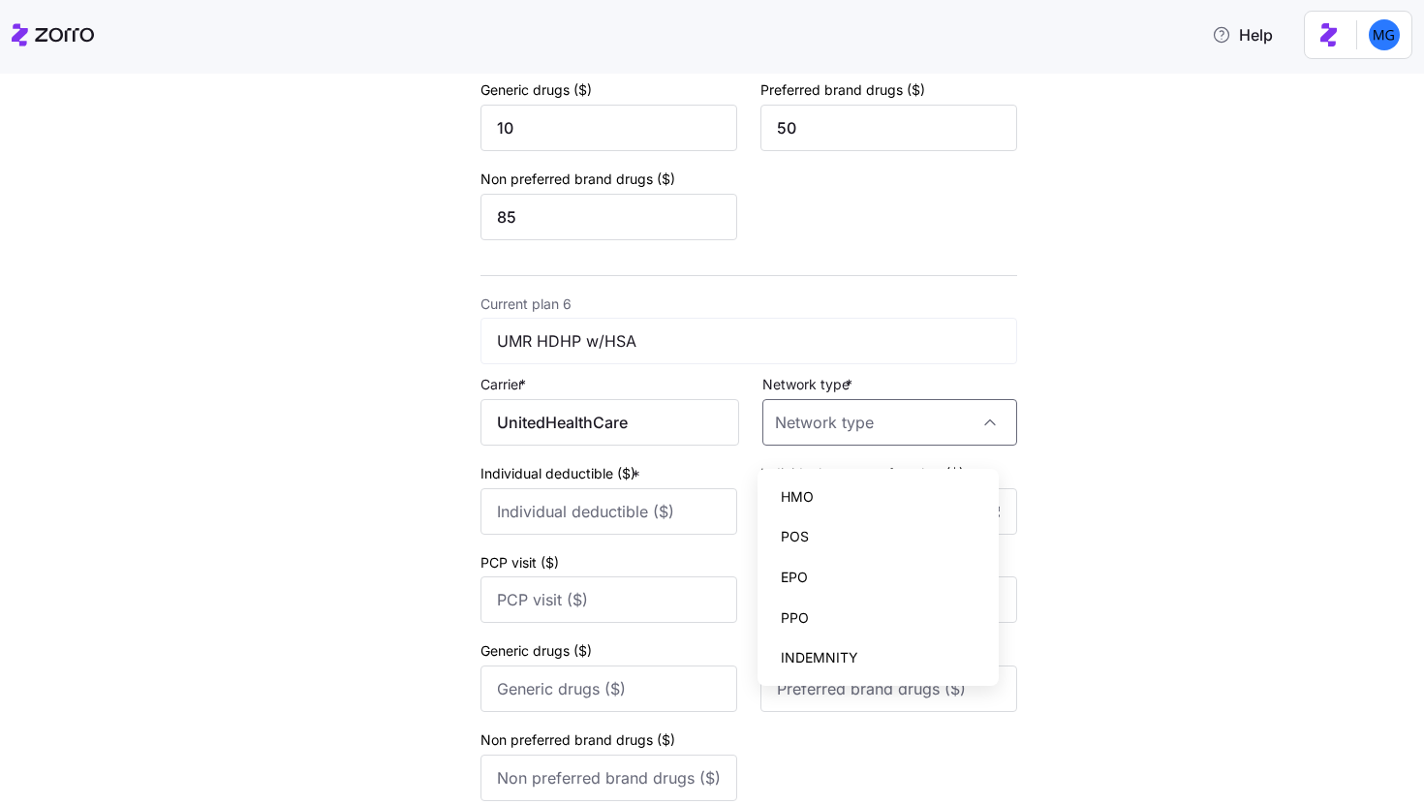
click at [857, 561] on div "EPO" at bounding box center [879, 577] width 227 height 41
type input "EPO"
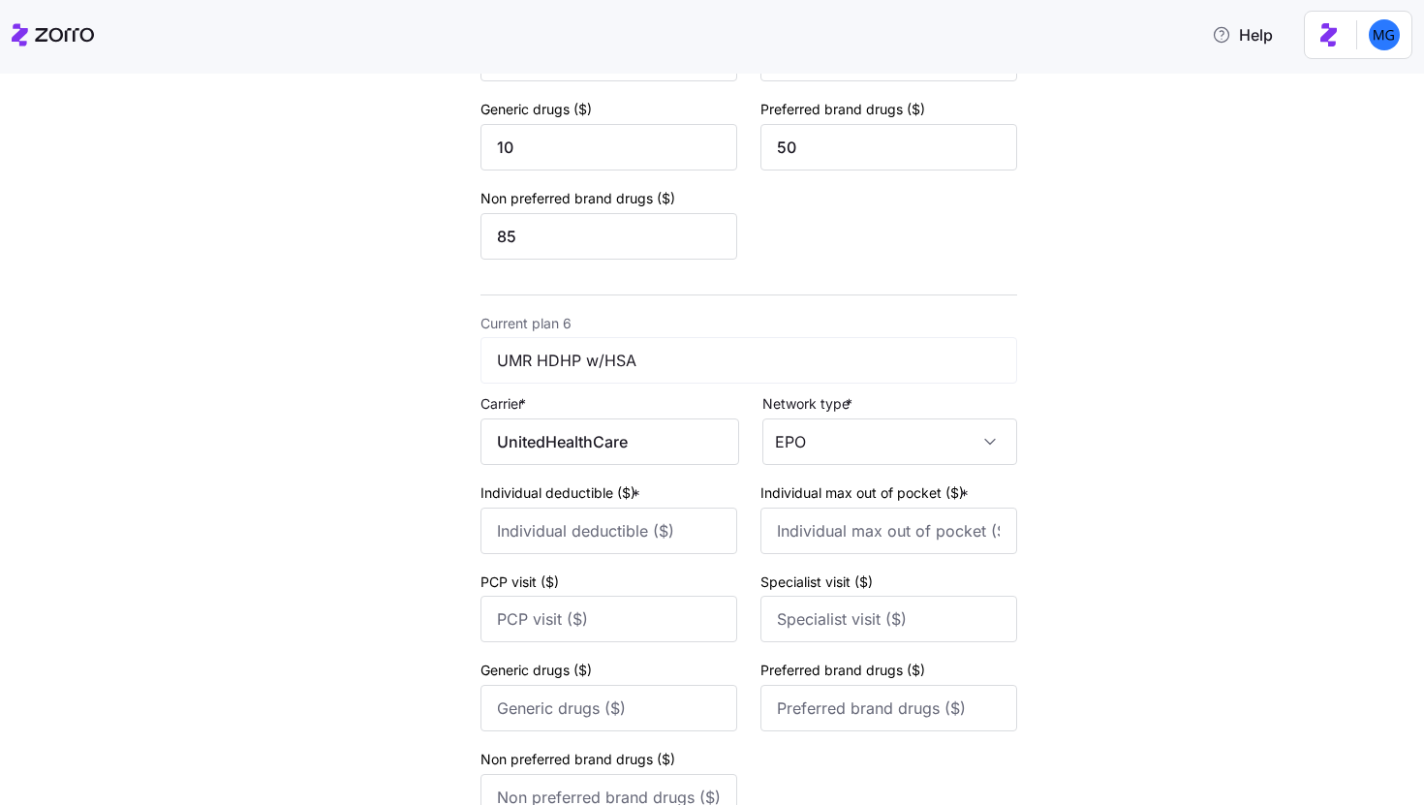
scroll to position [2750, 0]
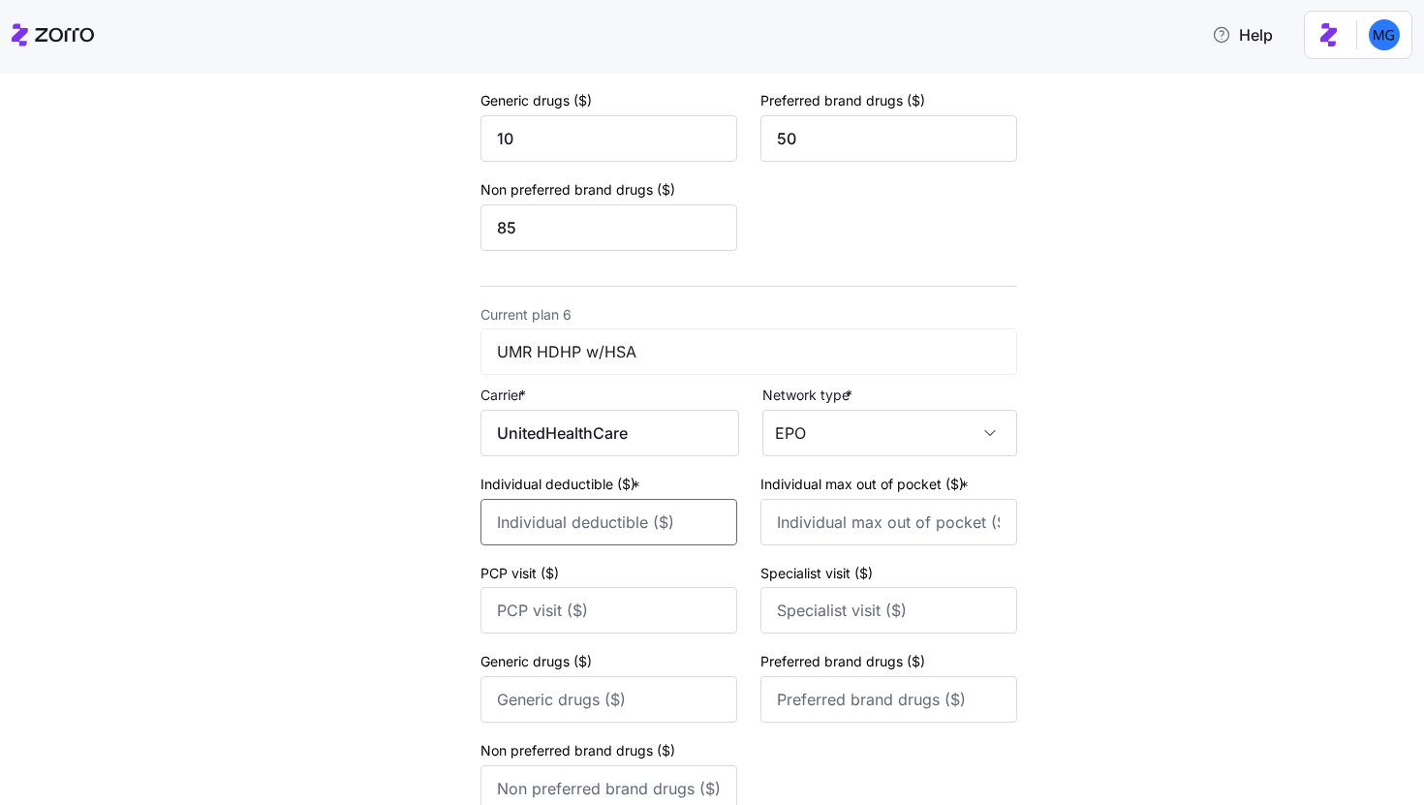
click at [615, 546] on input "Individual deductible ($) *" at bounding box center [609, 522] width 257 height 47
type input "3000"
type input "6000"
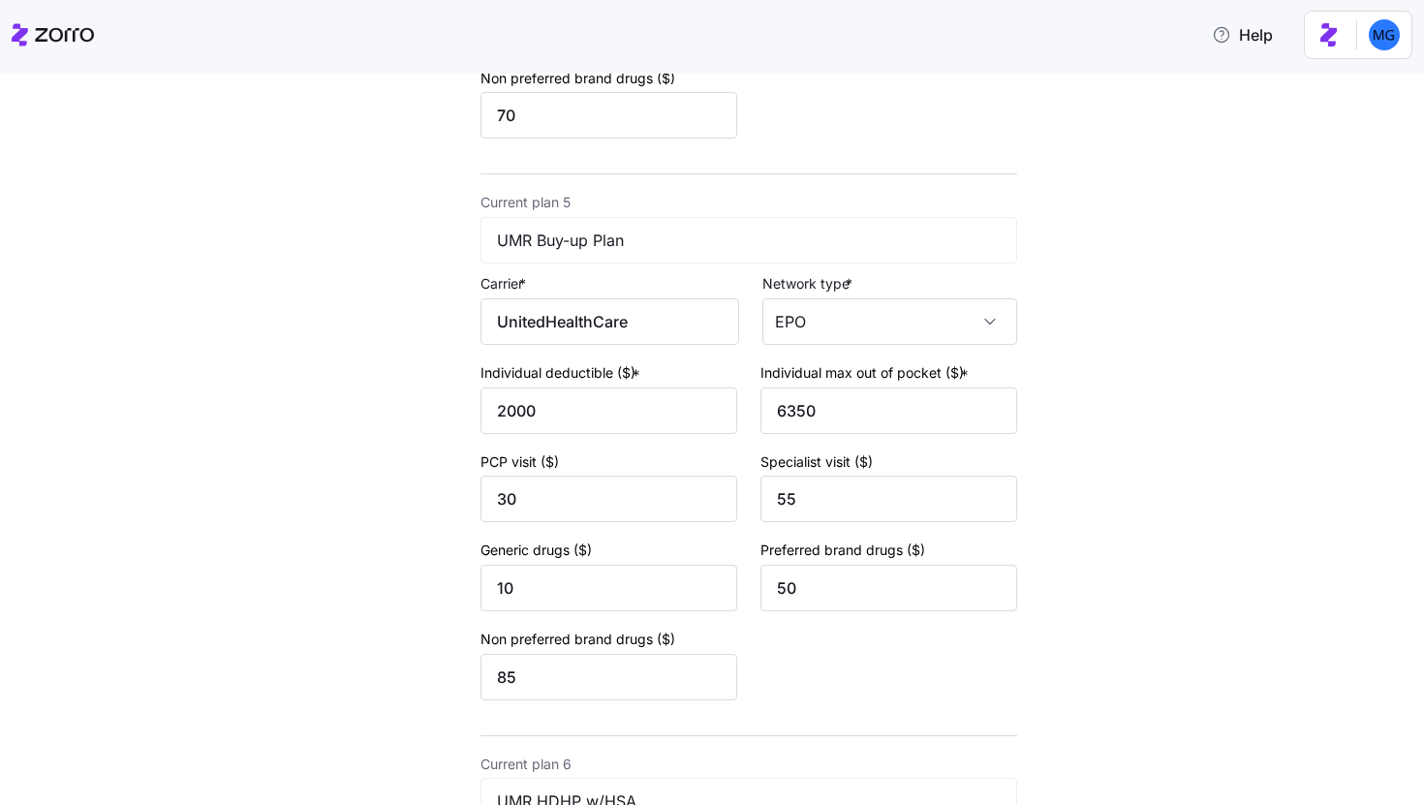
scroll to position [2919, 0]
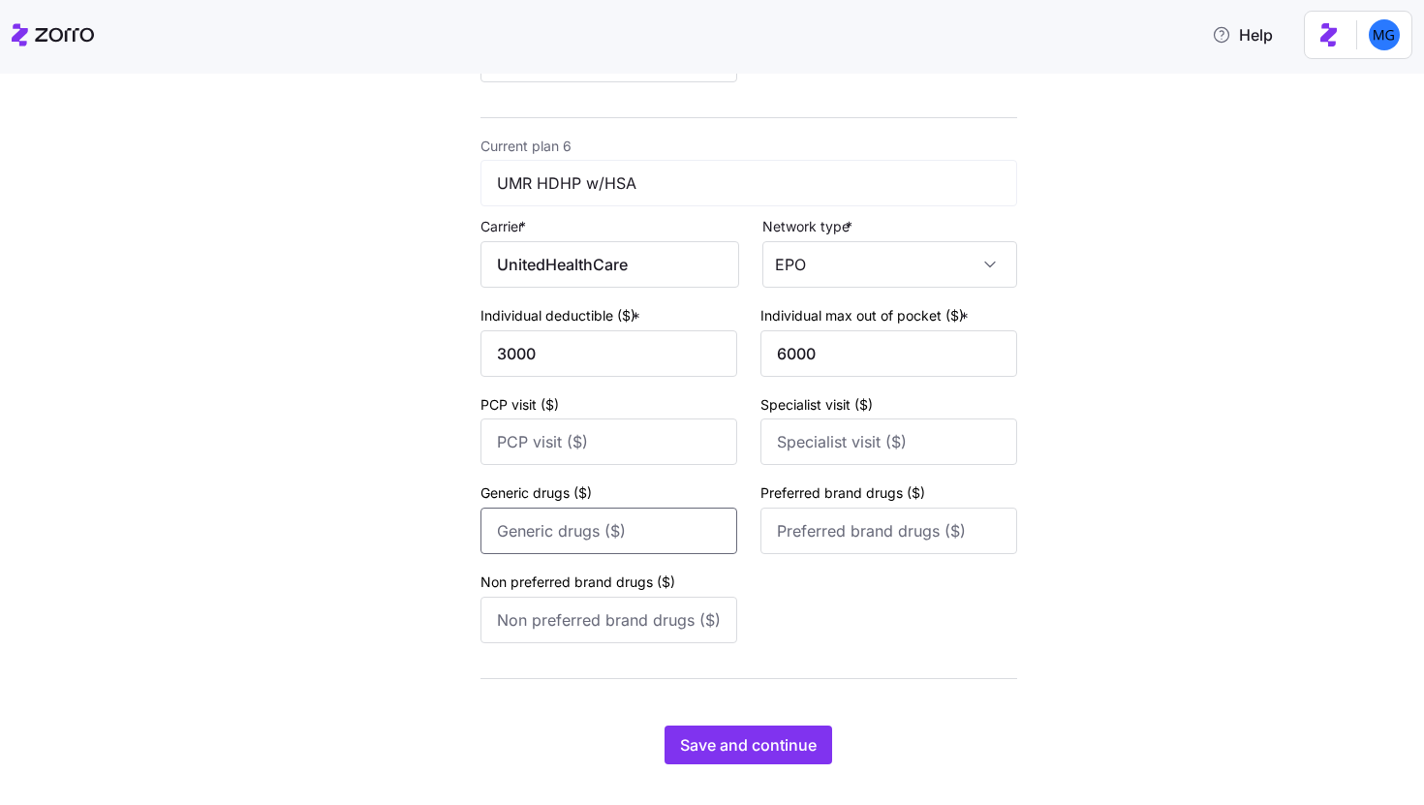
click at [652, 551] on input "Generic drugs ($)" at bounding box center [609, 531] width 257 height 47
type input "10"
type input "35"
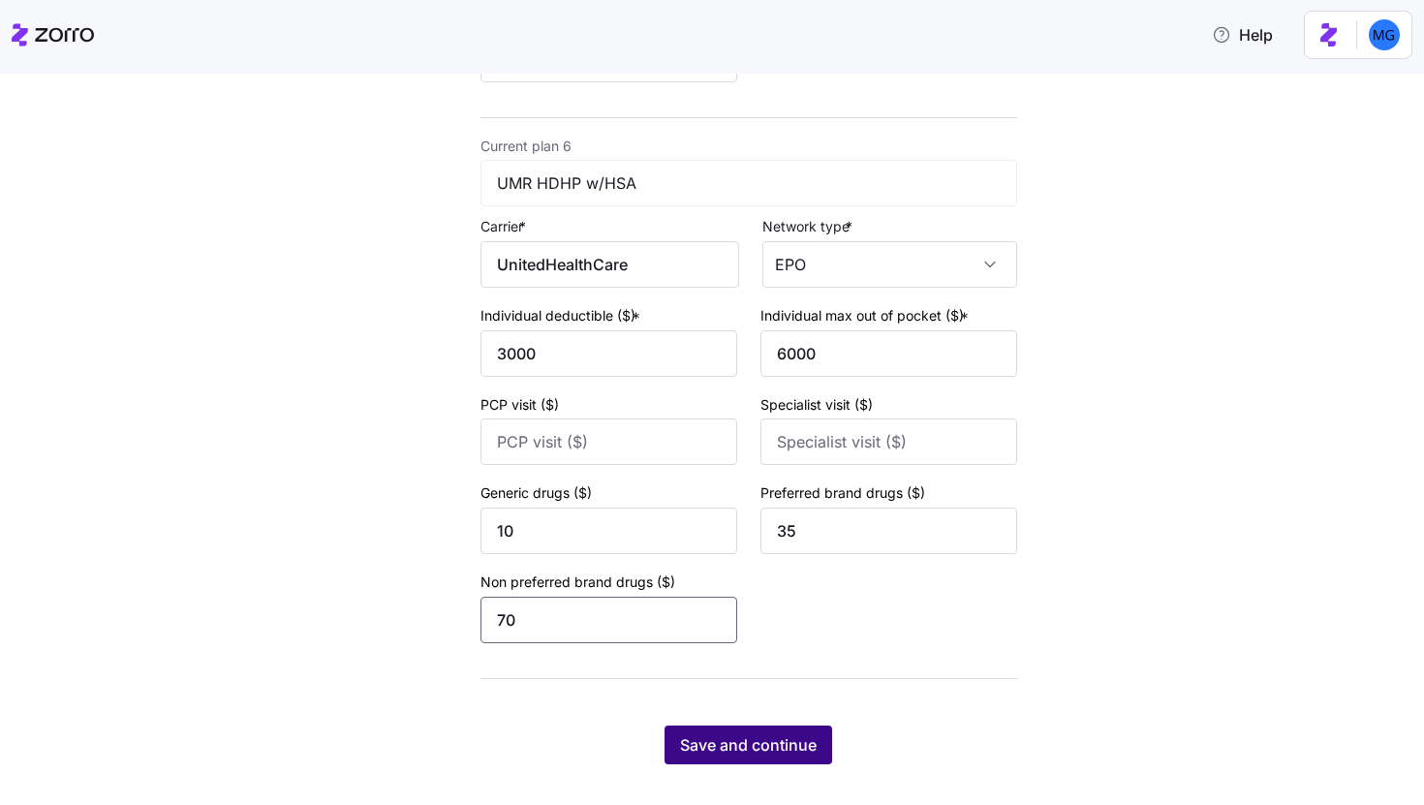
type input "70"
click at [794, 751] on span "Save and continue" at bounding box center [748, 745] width 137 height 23
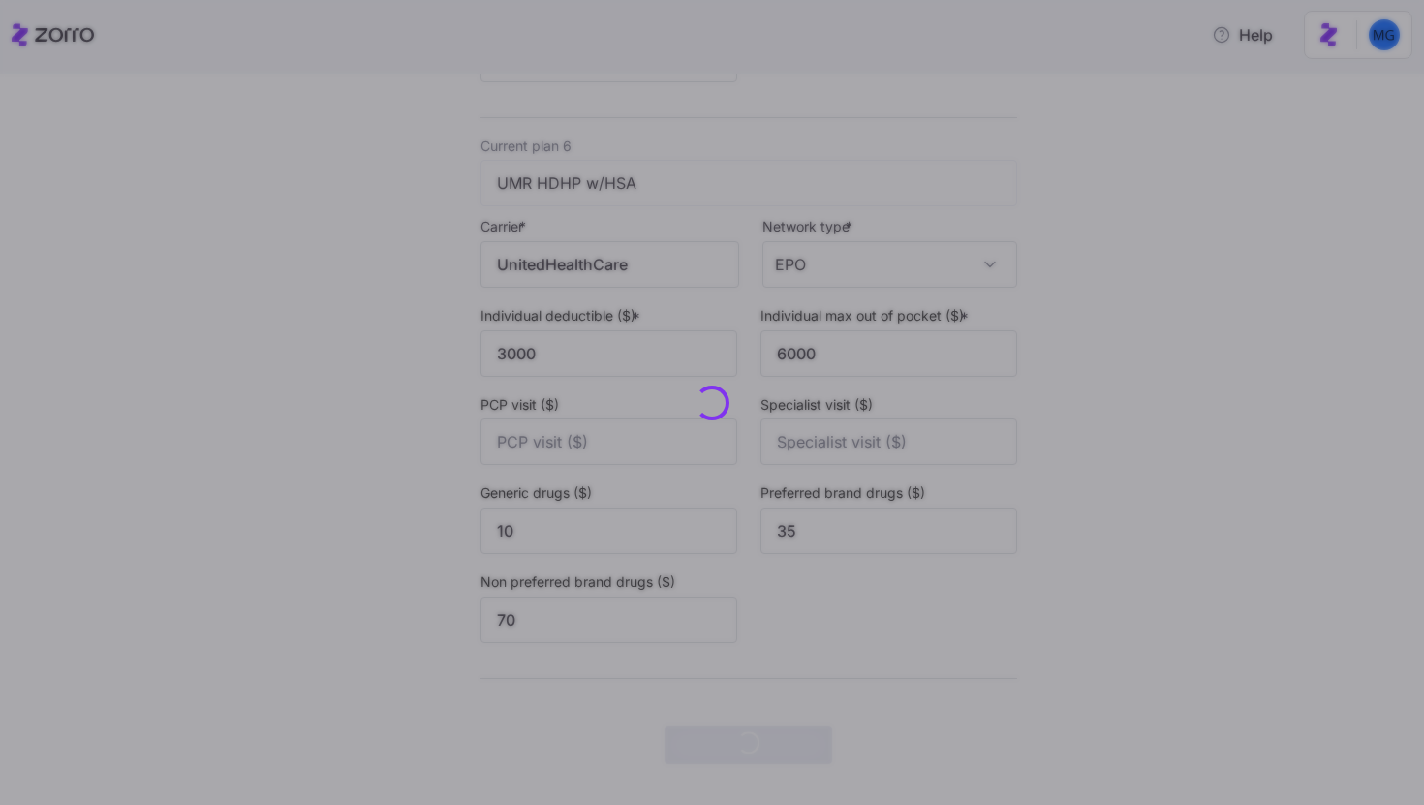
scroll to position [0, 0]
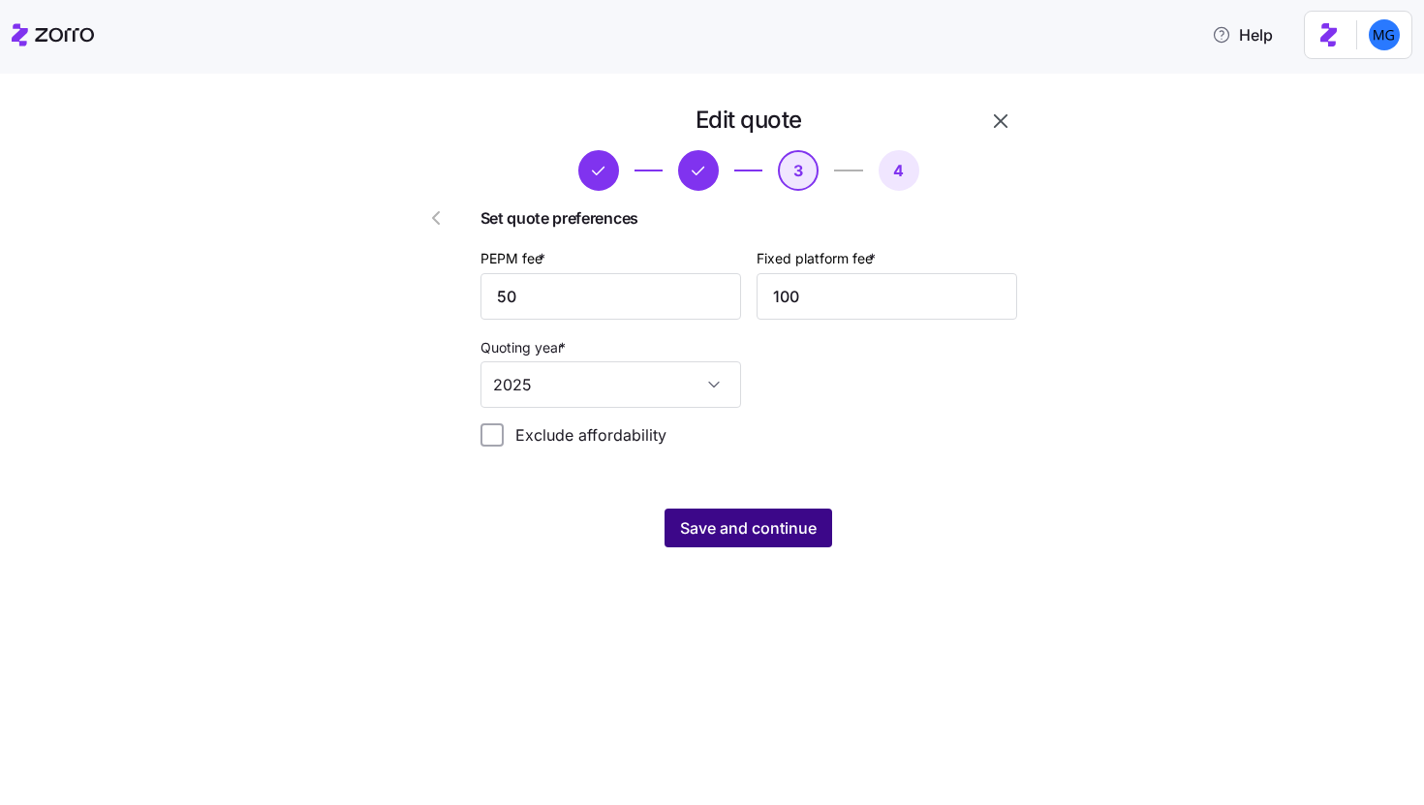
click at [778, 536] on span "Save and continue" at bounding box center [748, 527] width 137 height 23
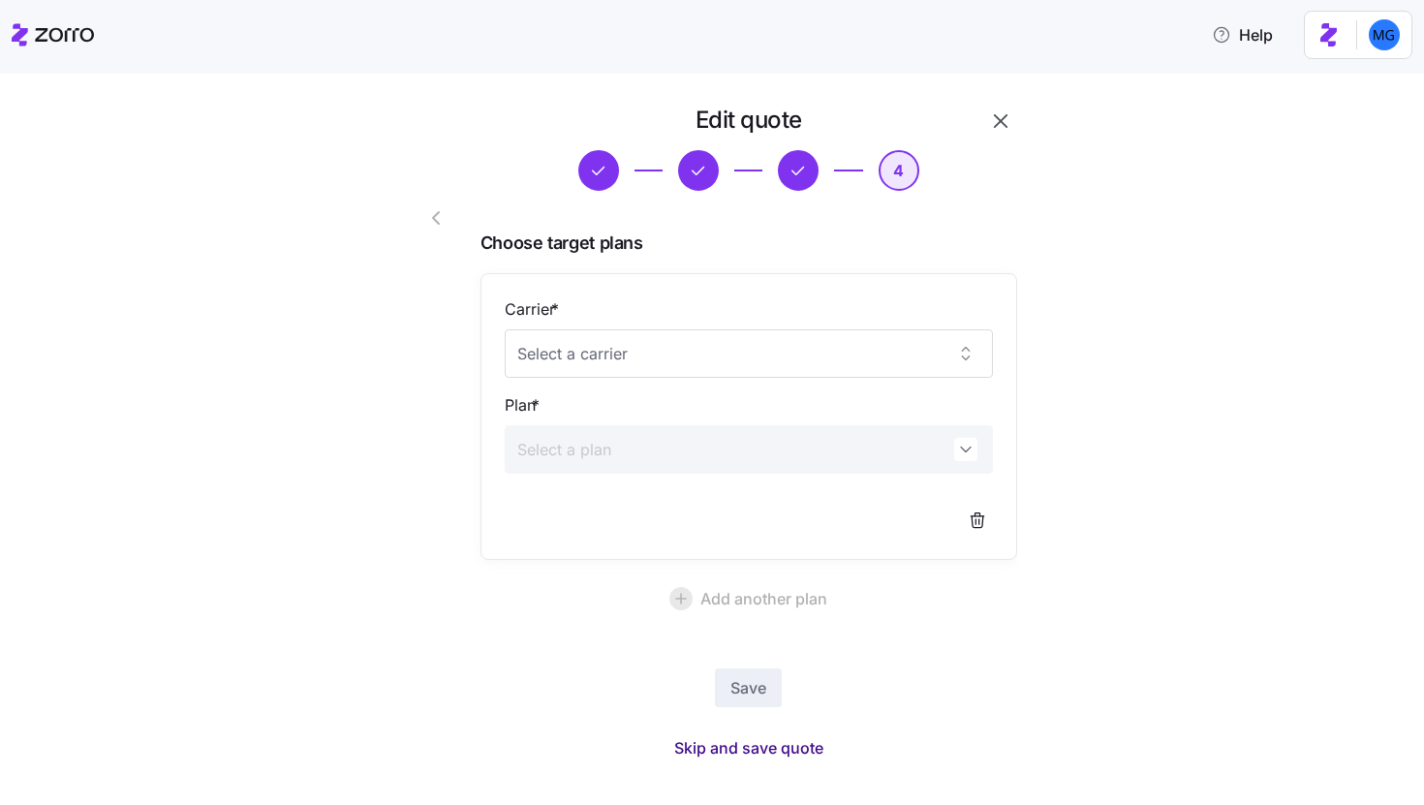
click at [772, 747] on span "Skip and save quote" at bounding box center [748, 747] width 149 height 23
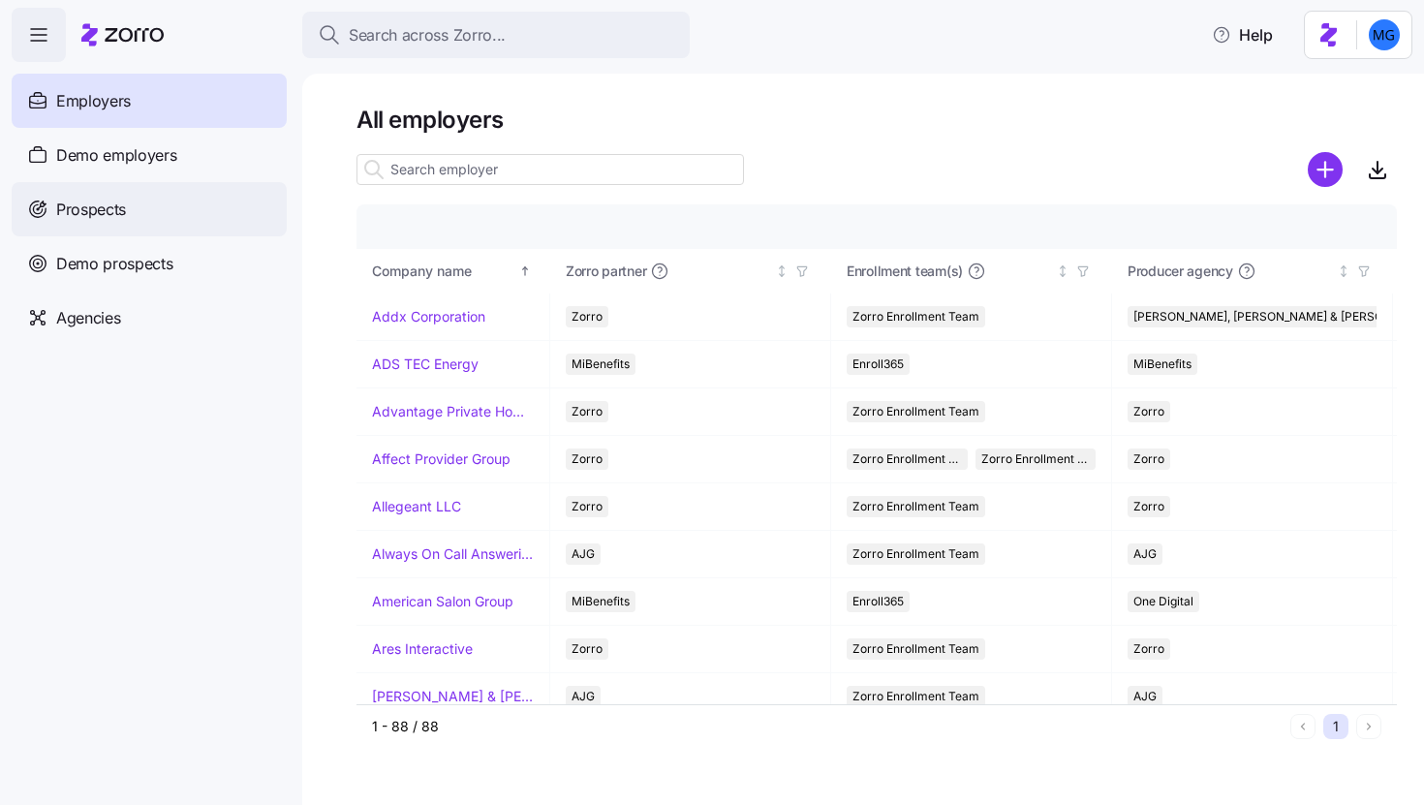
click at [110, 225] on div "Prospects" at bounding box center [149, 209] width 275 height 54
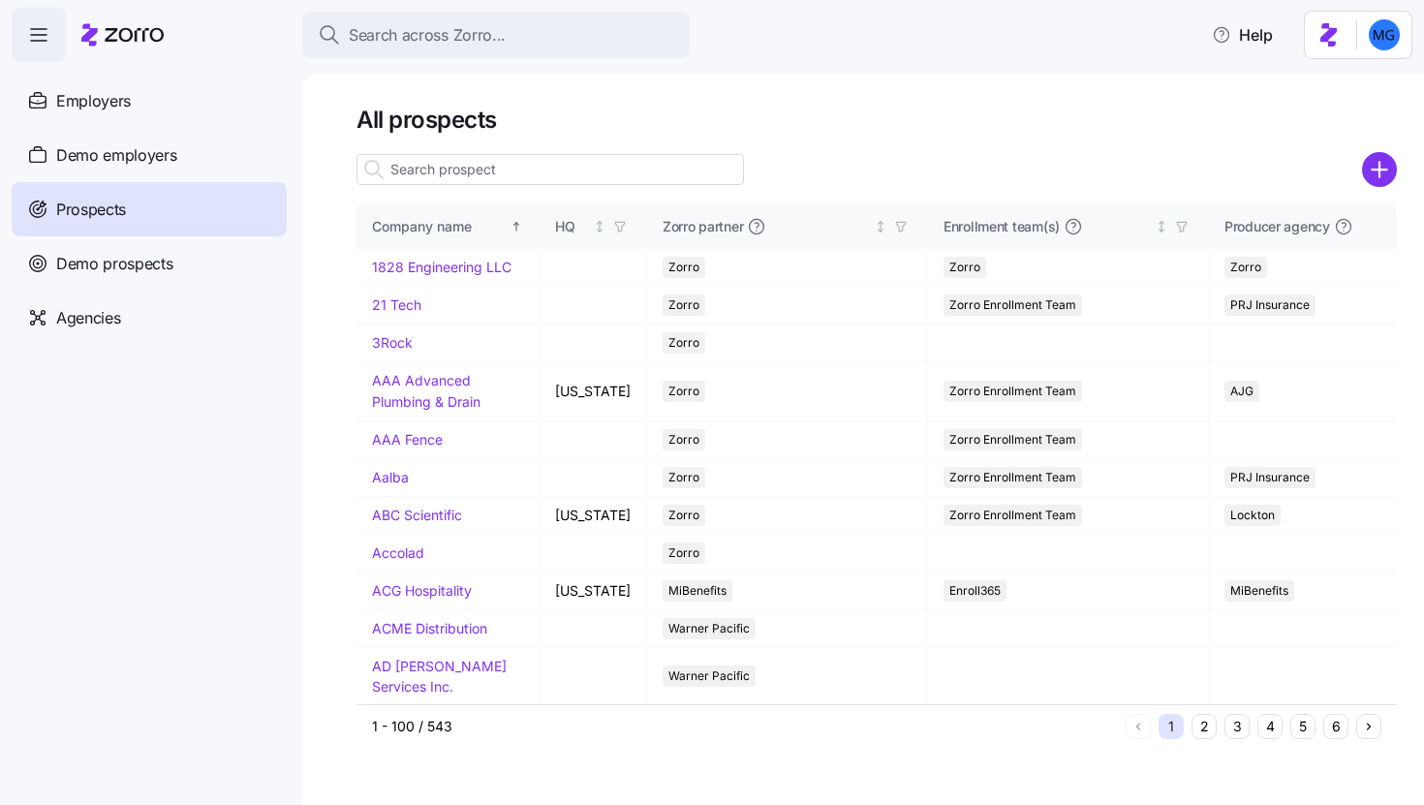
click at [604, 178] on input at bounding box center [551, 169] width 388 height 31
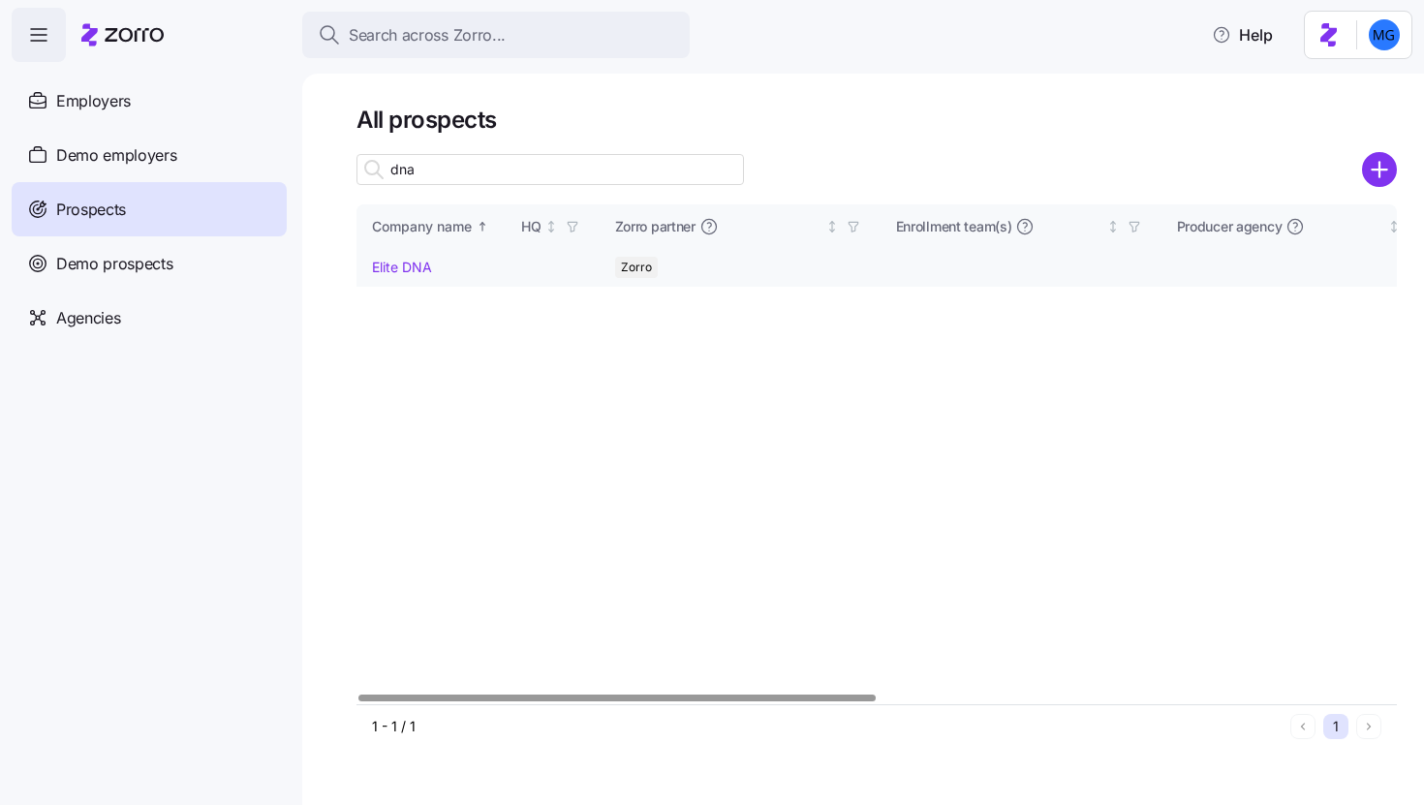
type input "dna"
click at [420, 266] on link "Elite DNA" at bounding box center [402, 267] width 60 height 16
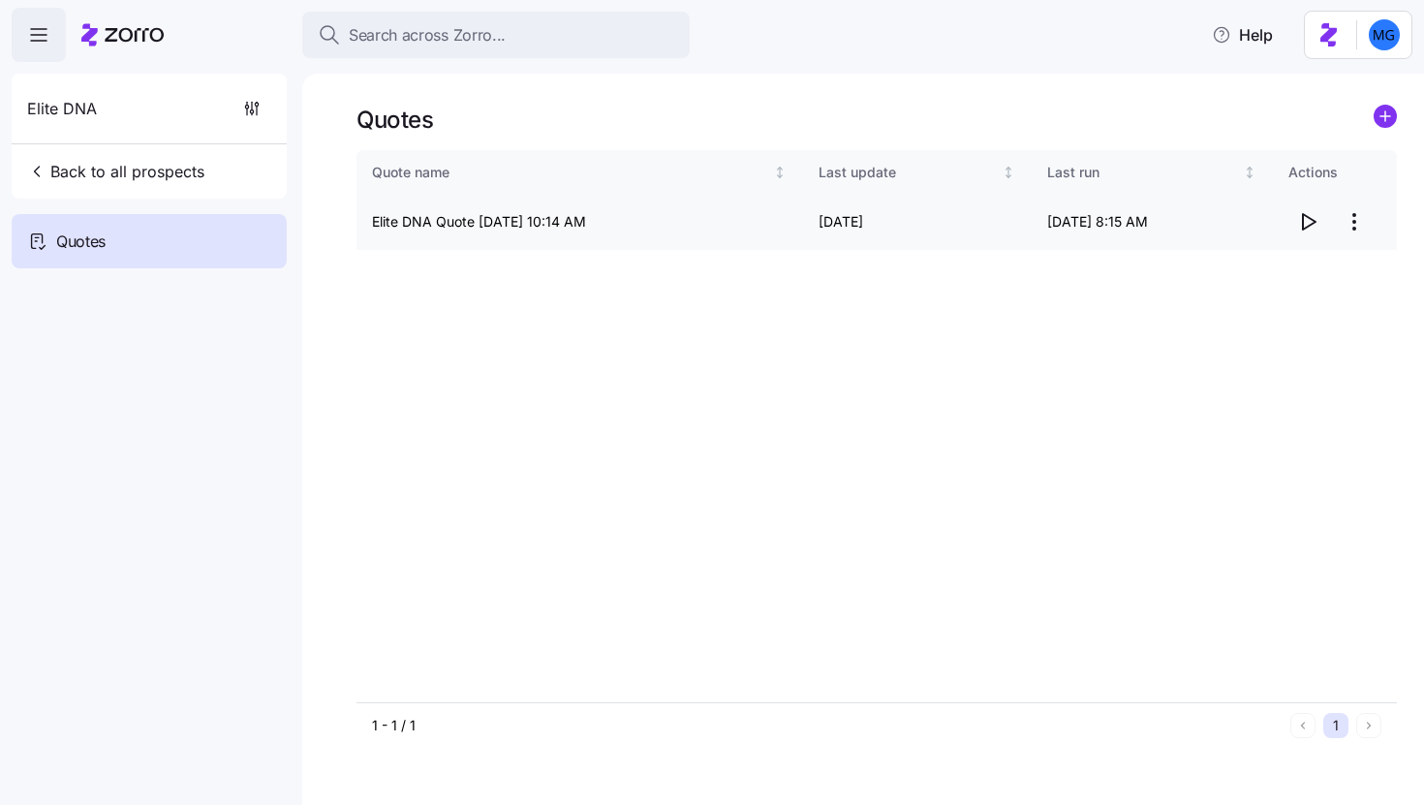
click at [1312, 221] on icon "button" at bounding box center [1308, 221] width 23 height 23
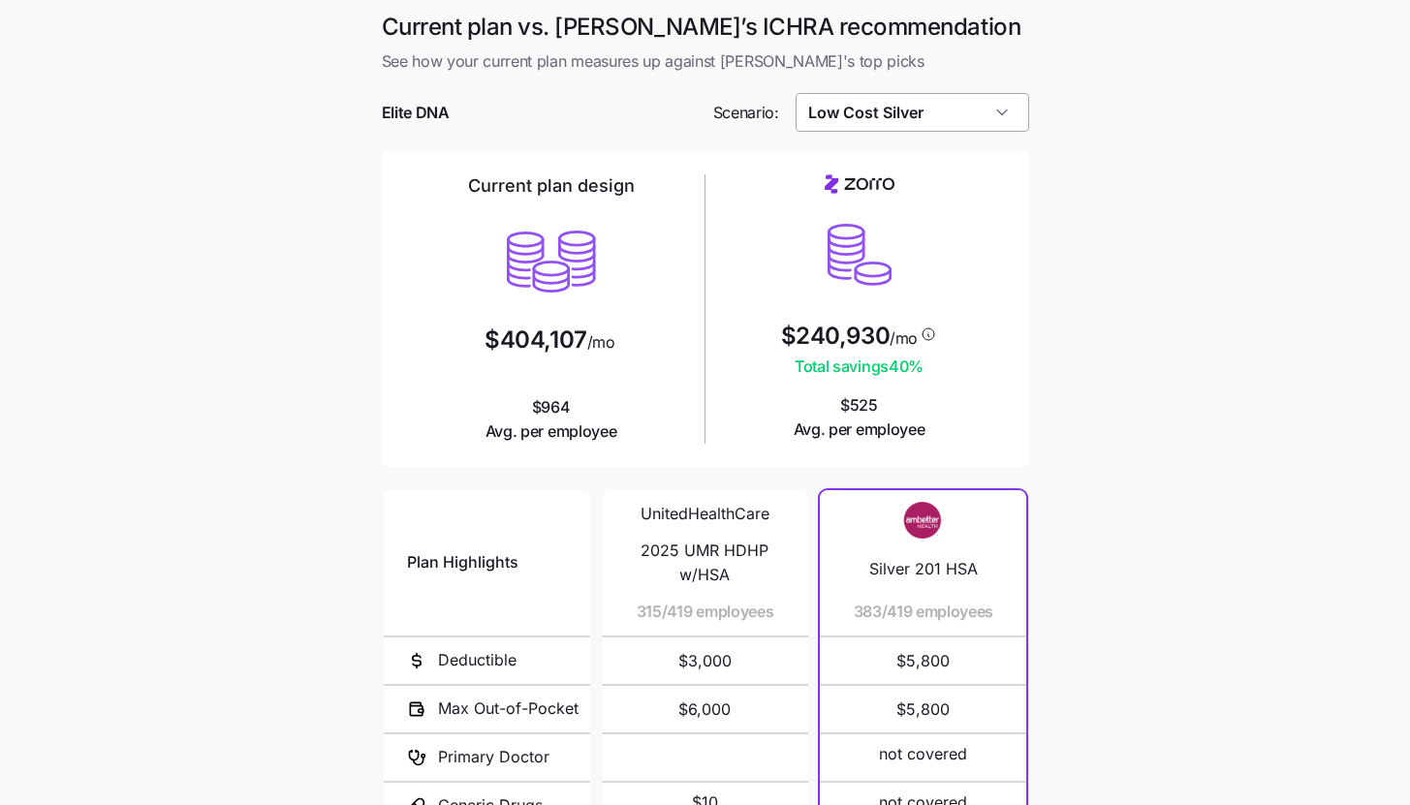
click at [963, 109] on input "Low Cost Silver" at bounding box center [913, 112] width 234 height 39
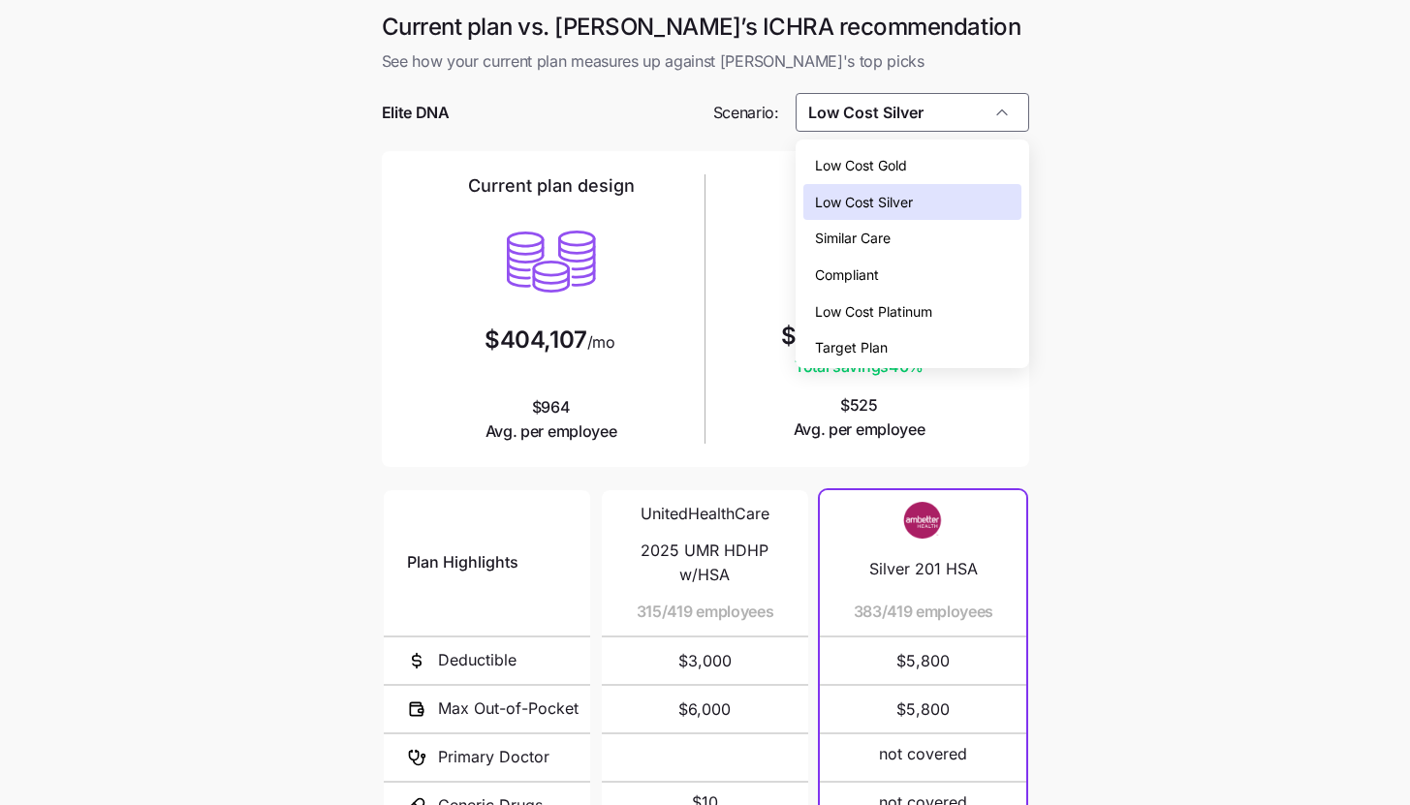
click at [929, 225] on div "Similar Care" at bounding box center [912, 238] width 218 height 37
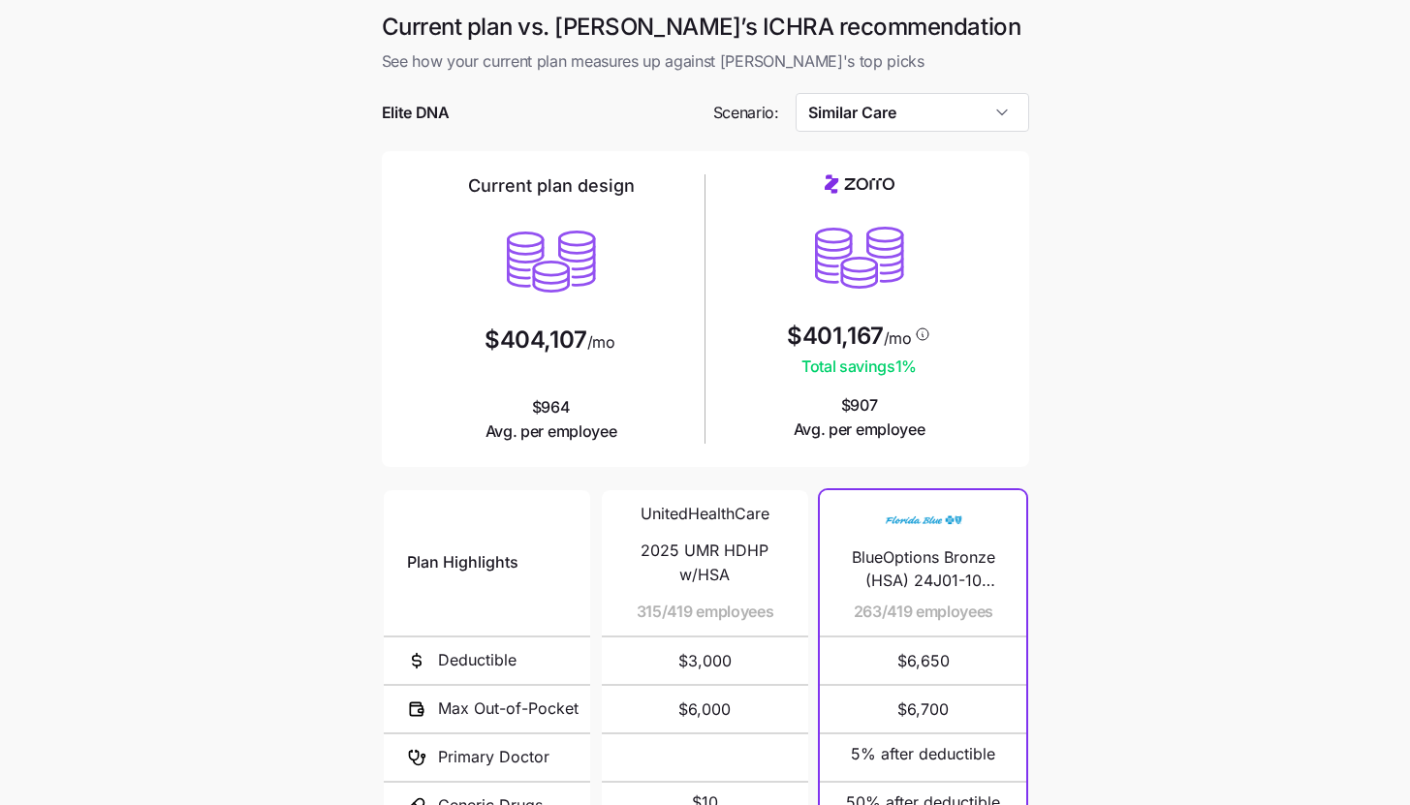
type input "Similar Care"
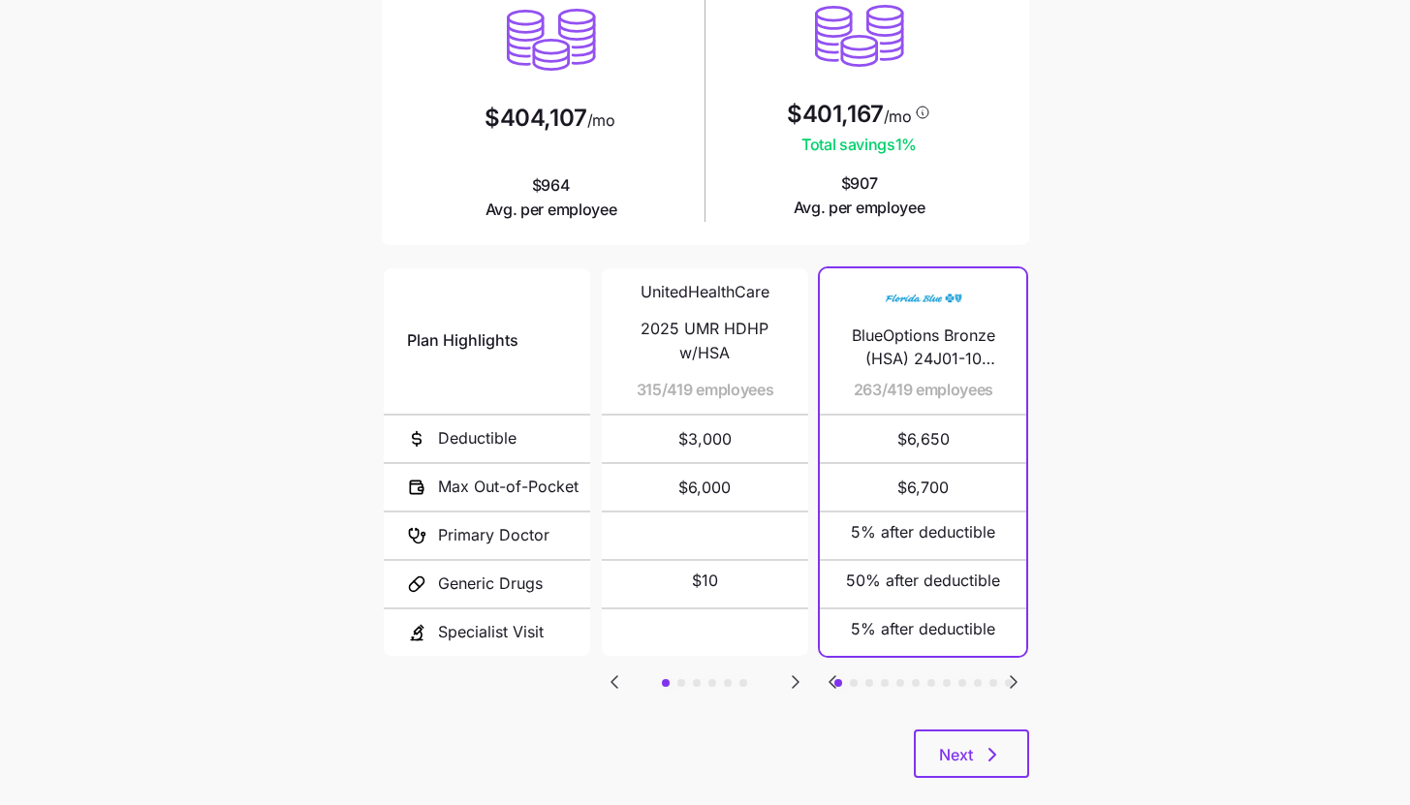
scroll to position [252, 0]
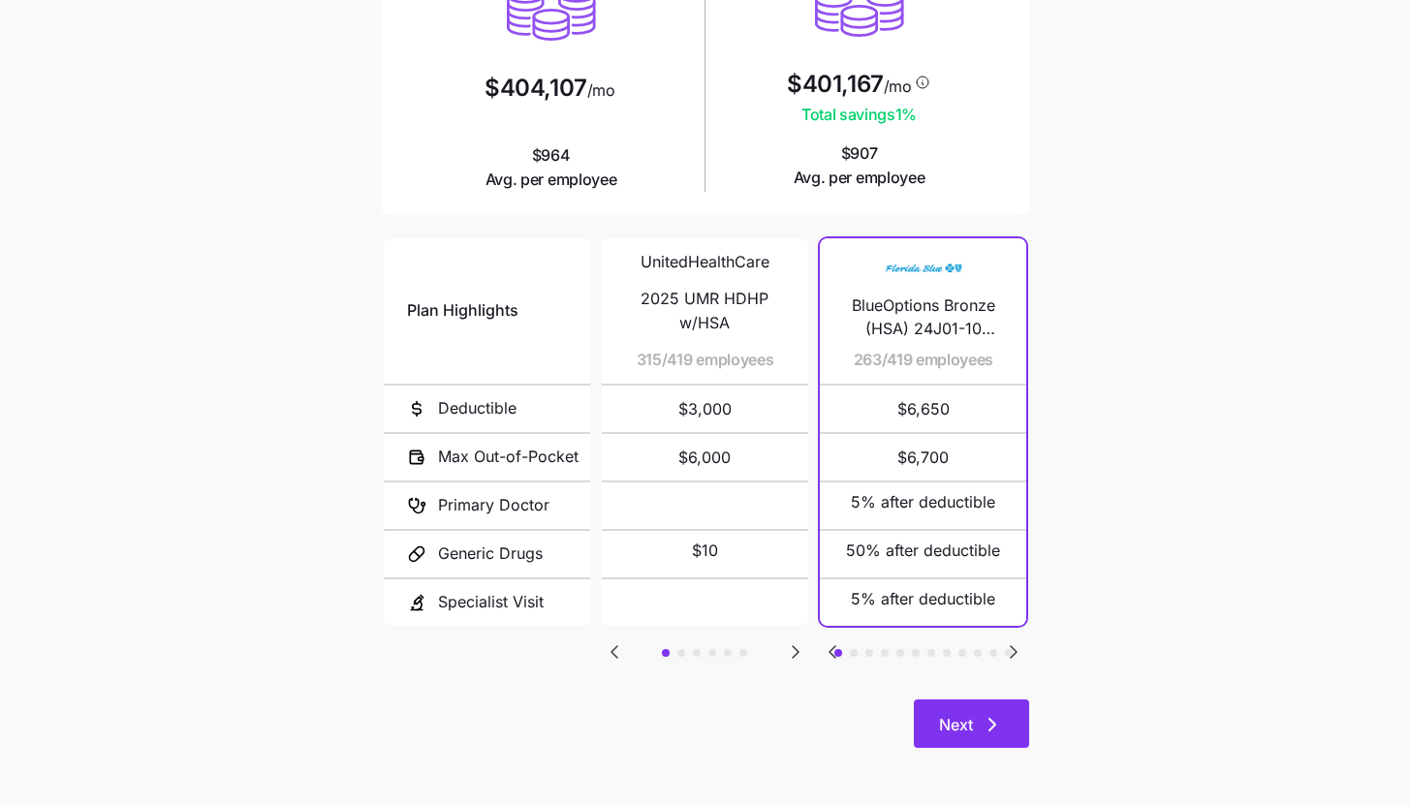
click at [992, 724] on icon "button" at bounding box center [992, 724] width 23 height 23
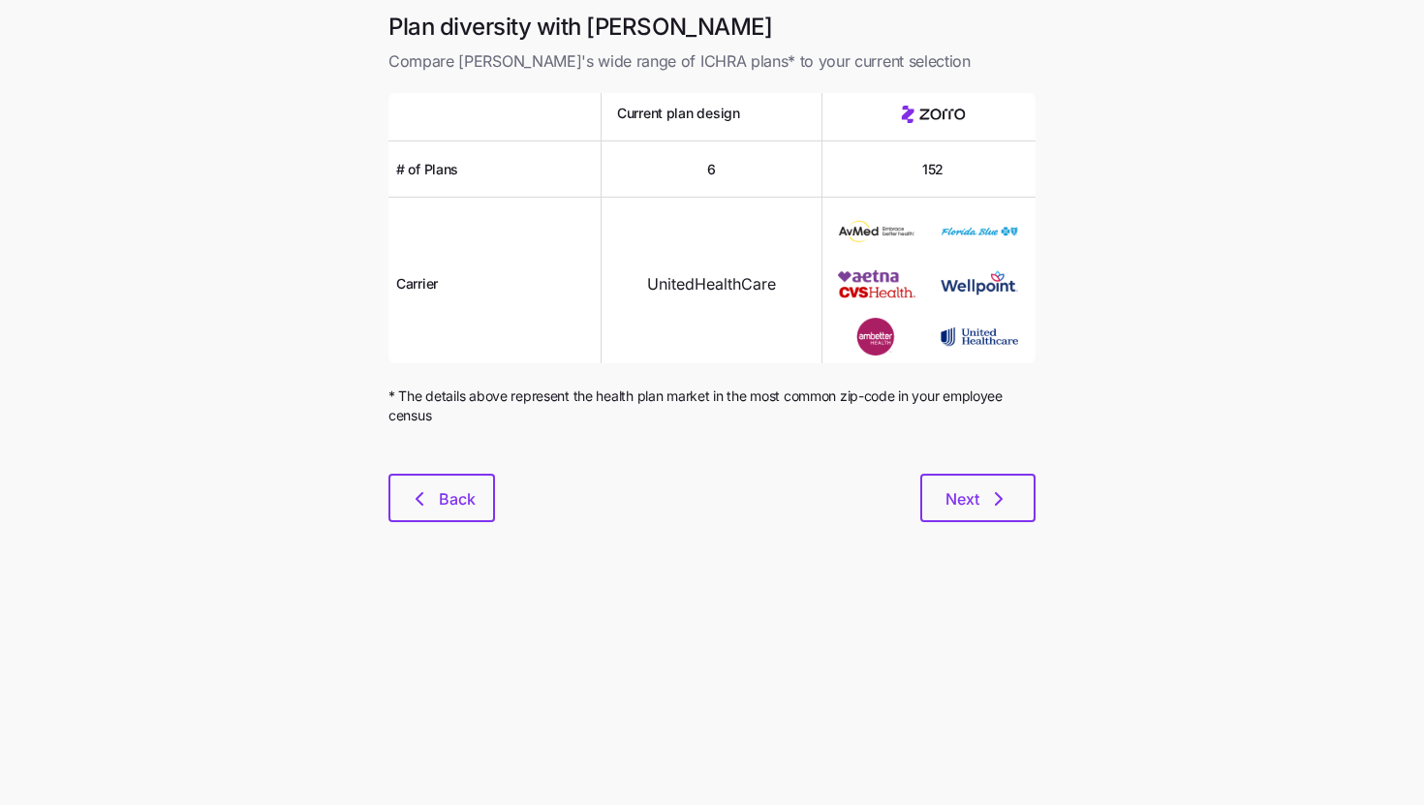
click at [1004, 526] on div "Plan diversity with Zorro Compare [PERSON_NAME]'s wide range of ICHRA plans* to…" at bounding box center [712, 279] width 678 height 534
click at [1002, 521] on button "Next" at bounding box center [978, 498] width 115 height 48
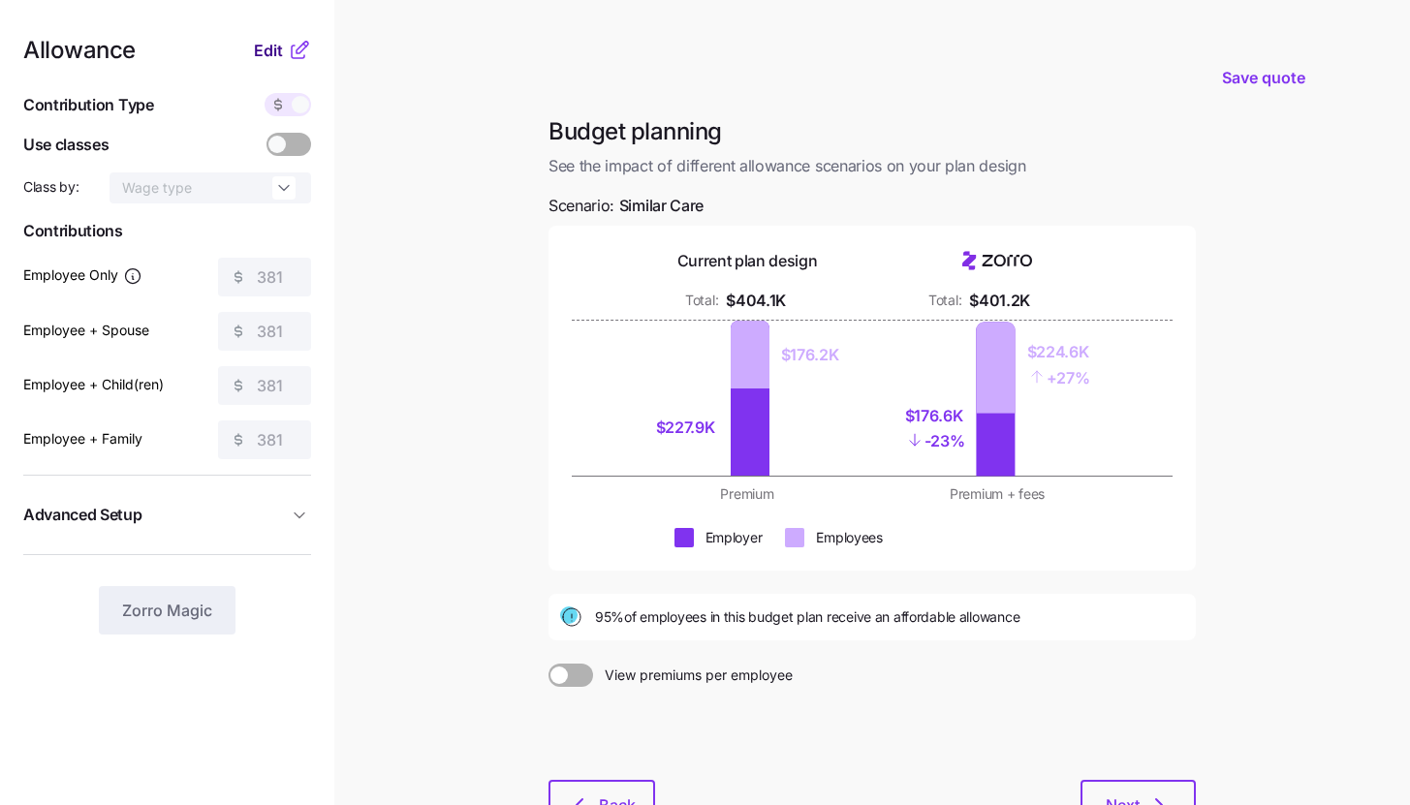
click at [287, 57] on button "Edit" at bounding box center [271, 50] width 34 height 23
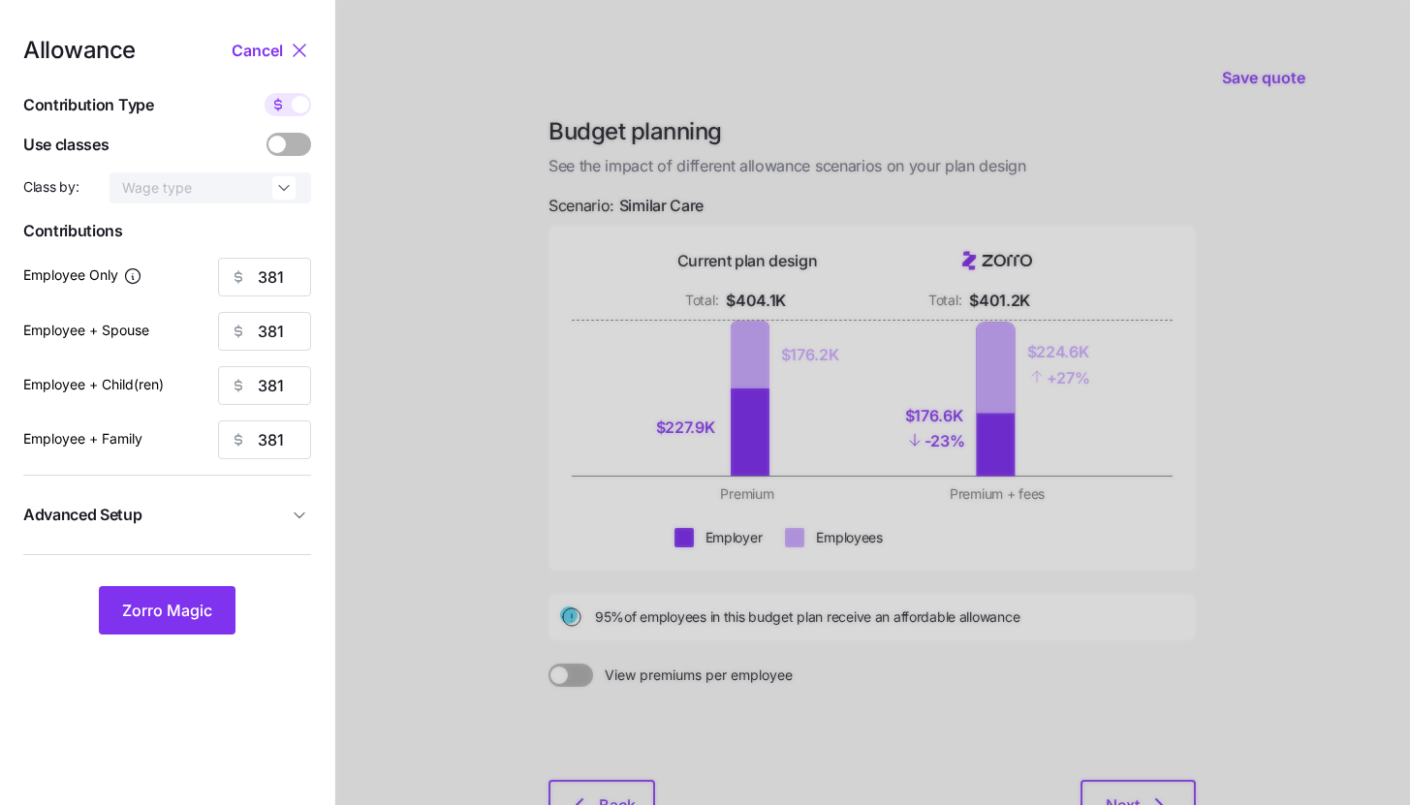
click at [292, 111] on div at bounding box center [288, 104] width 47 height 23
click at [265, 93] on input "checkbox" at bounding box center [265, 93] width 0 height 0
type input "46"
type input "23"
type input "26"
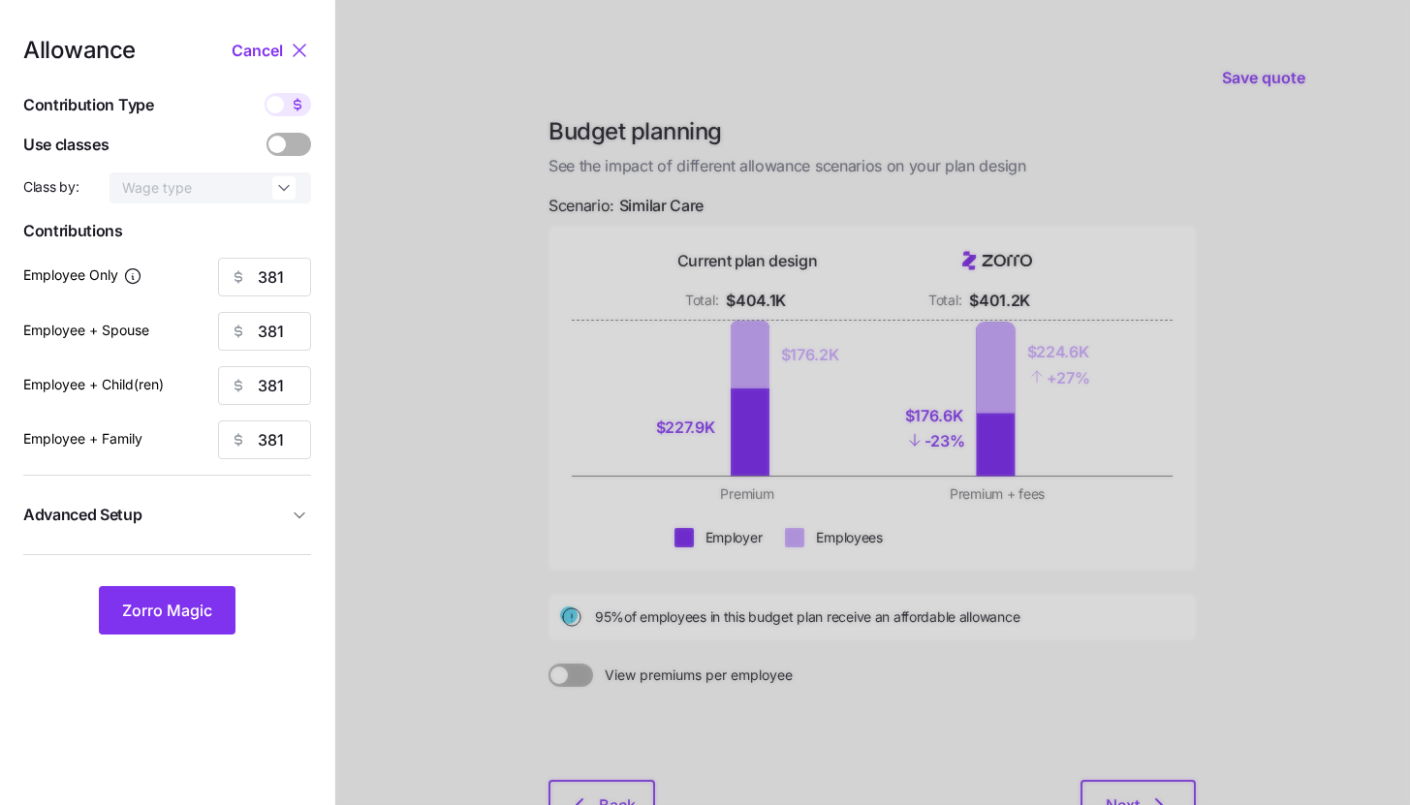
type input "16"
click at [292, 111] on icon at bounding box center [298, 105] width 16 height 16
click at [265, 93] on input "checkbox" at bounding box center [265, 93] width 0 height 0
type input "381"
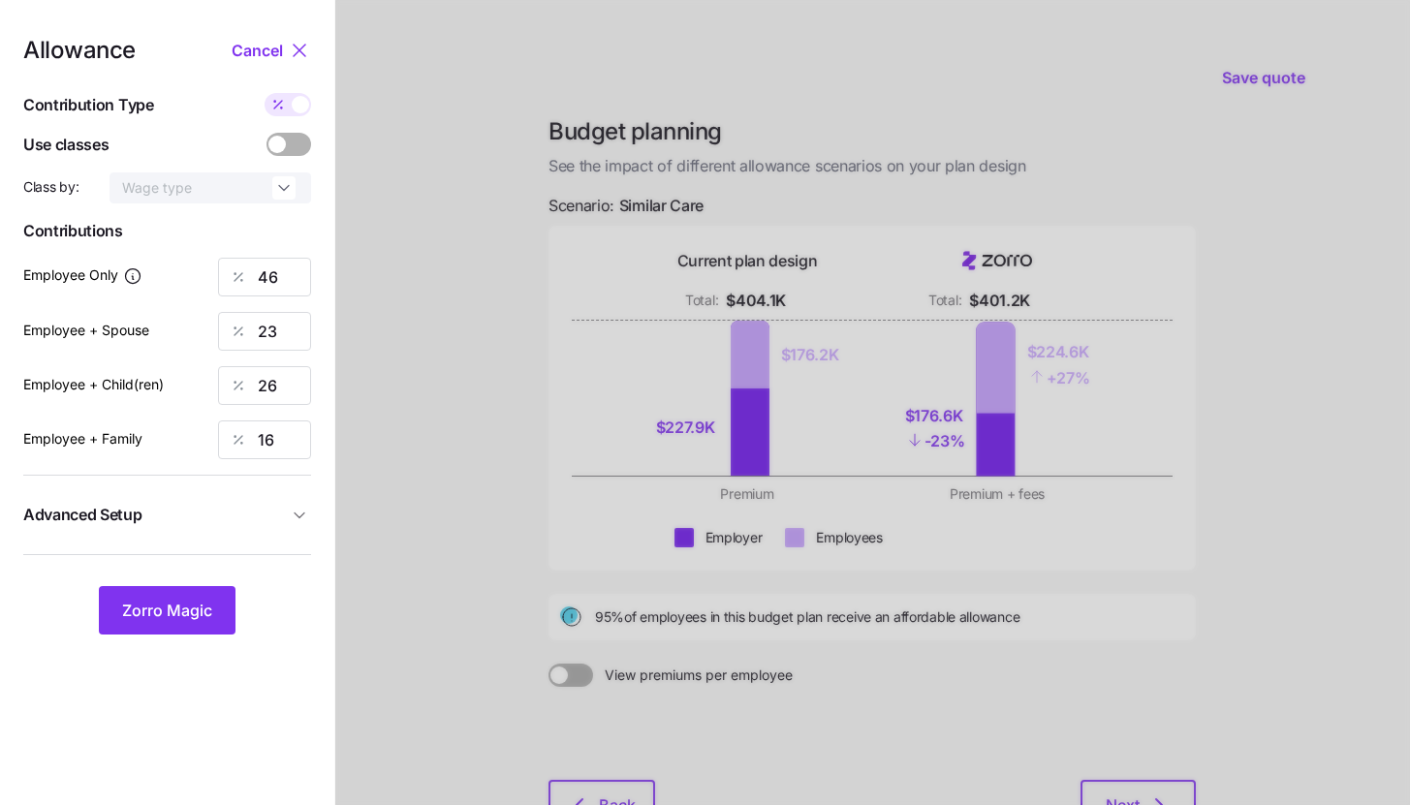
type input "381"
click at [432, 422] on div at bounding box center [872, 476] width 1075 height 953
click at [201, 624] on button "Zorro Magic" at bounding box center [167, 610] width 137 height 48
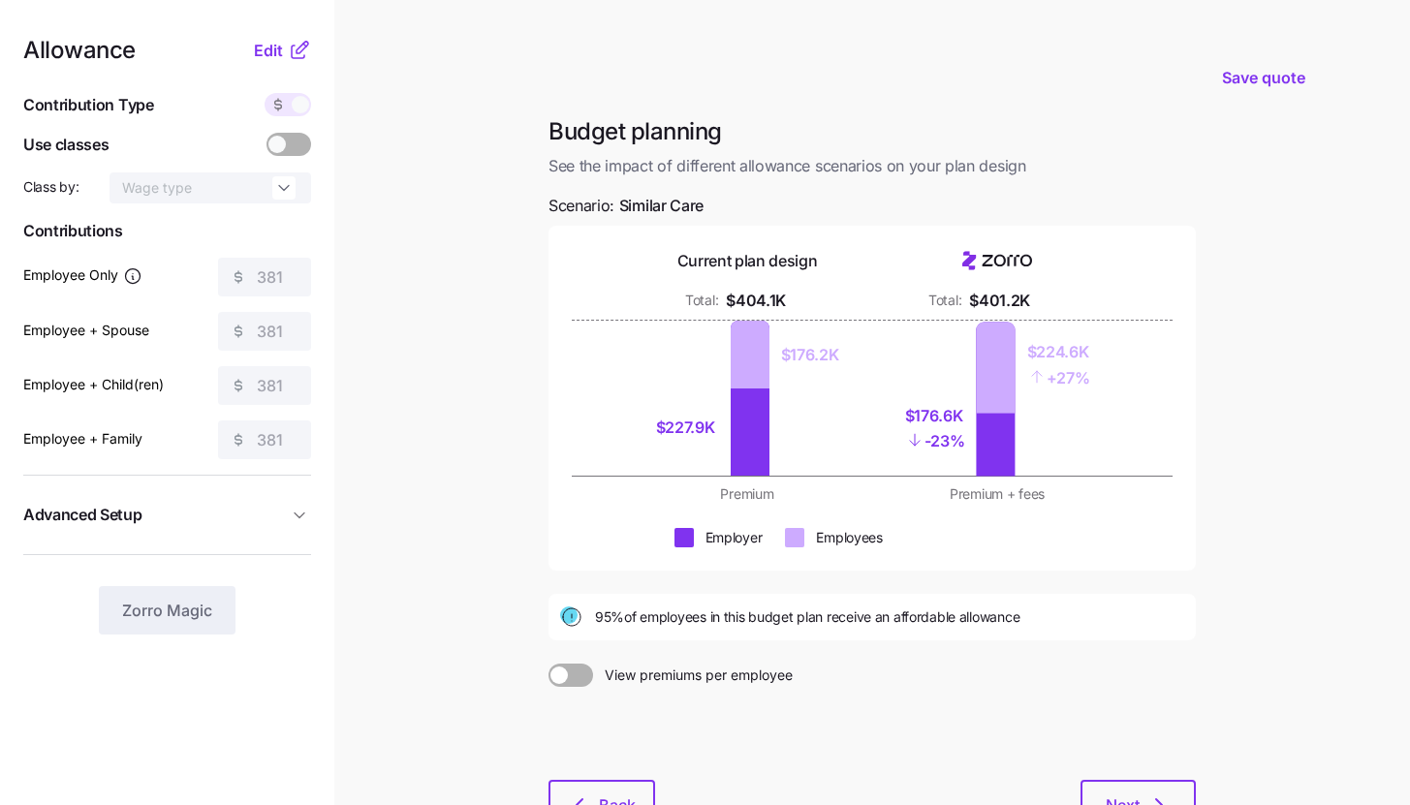
click at [303, 54] on icon at bounding box center [298, 52] width 13 height 13
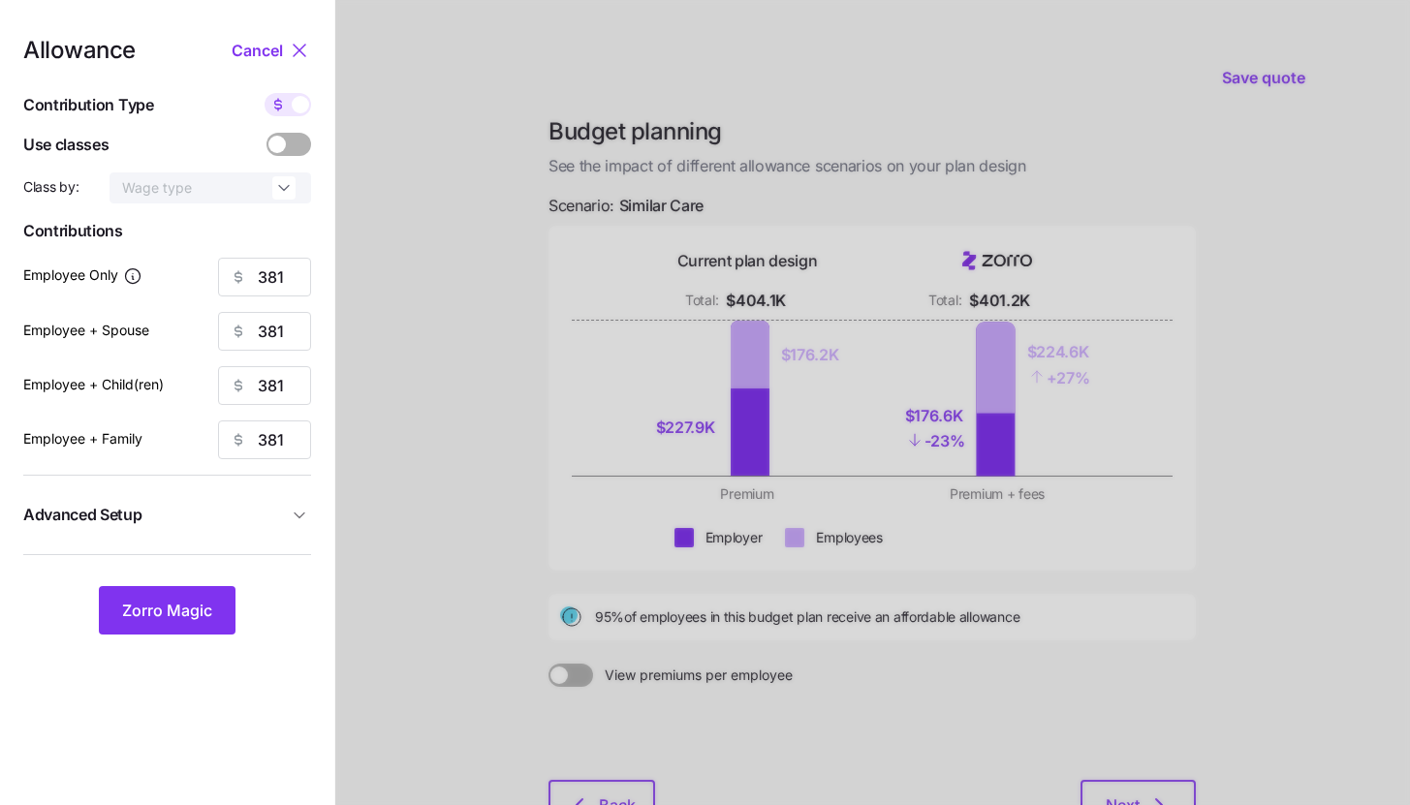
click at [298, 112] on span at bounding box center [300, 104] width 17 height 17
click at [265, 93] on input "checkbox" at bounding box center [265, 93] width 0 height 0
type input "46"
type input "23"
type input "26"
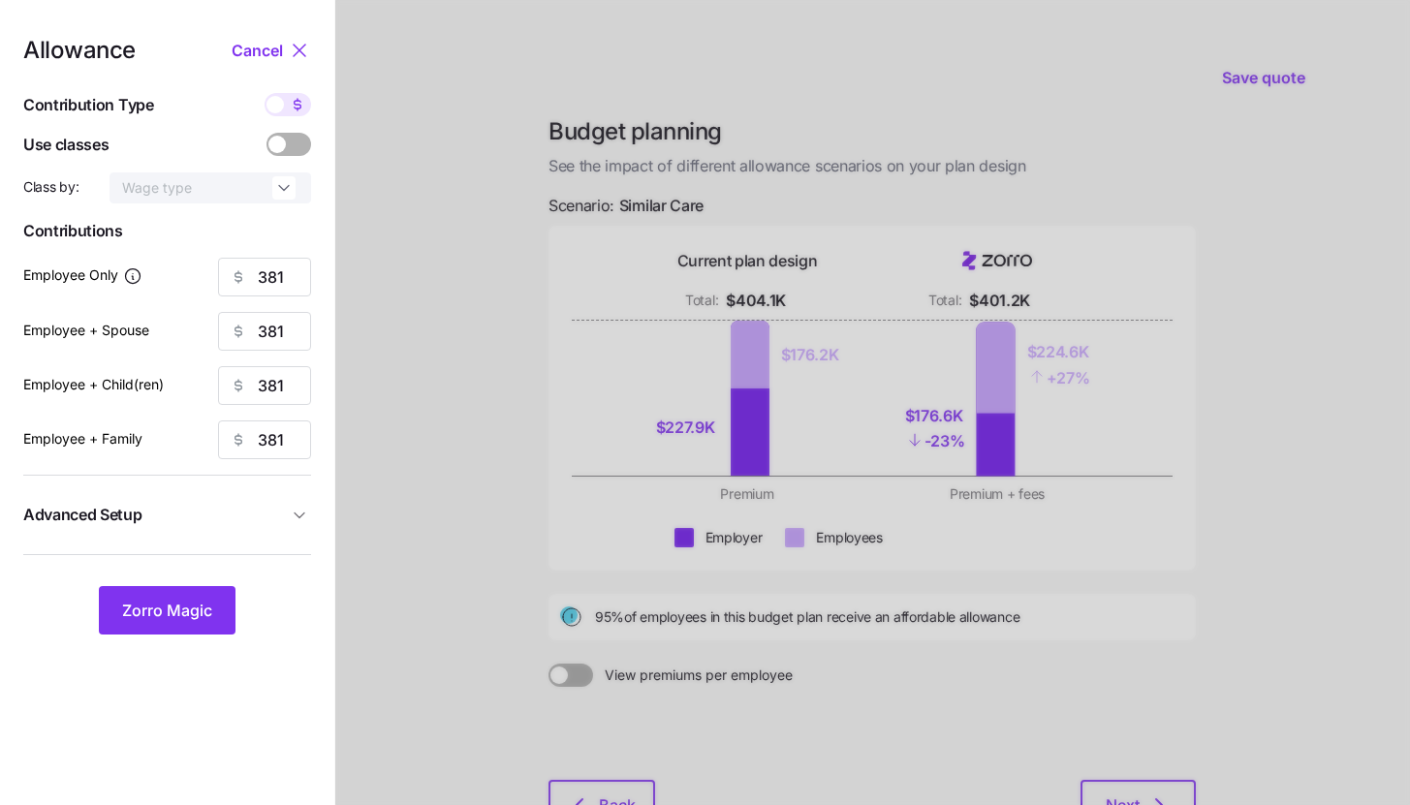
type input "16"
click at [285, 282] on input "46" at bounding box center [264, 277] width 93 height 39
click at [206, 609] on span "Zorro Magic" at bounding box center [167, 610] width 90 height 23
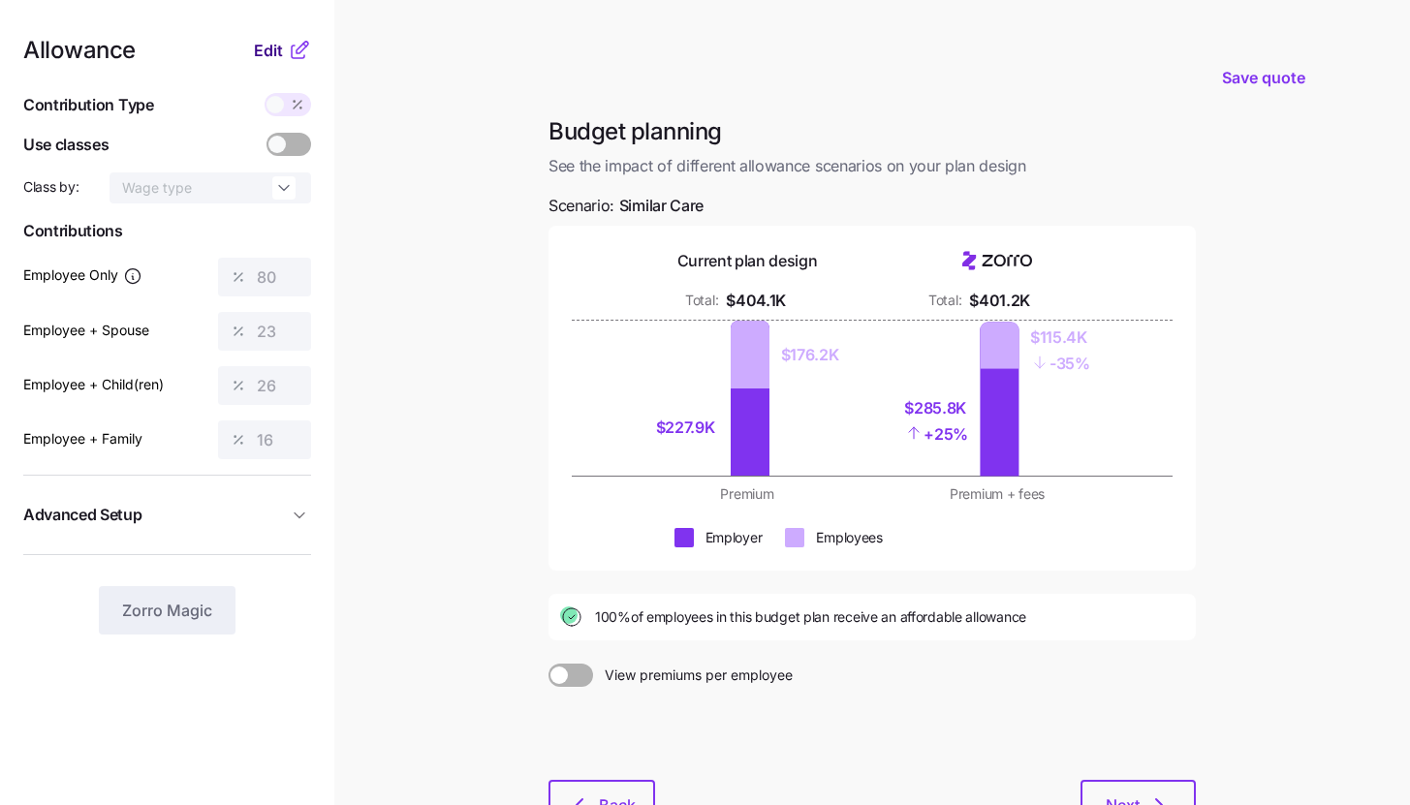
click at [283, 51] on button "Edit" at bounding box center [271, 50] width 34 height 23
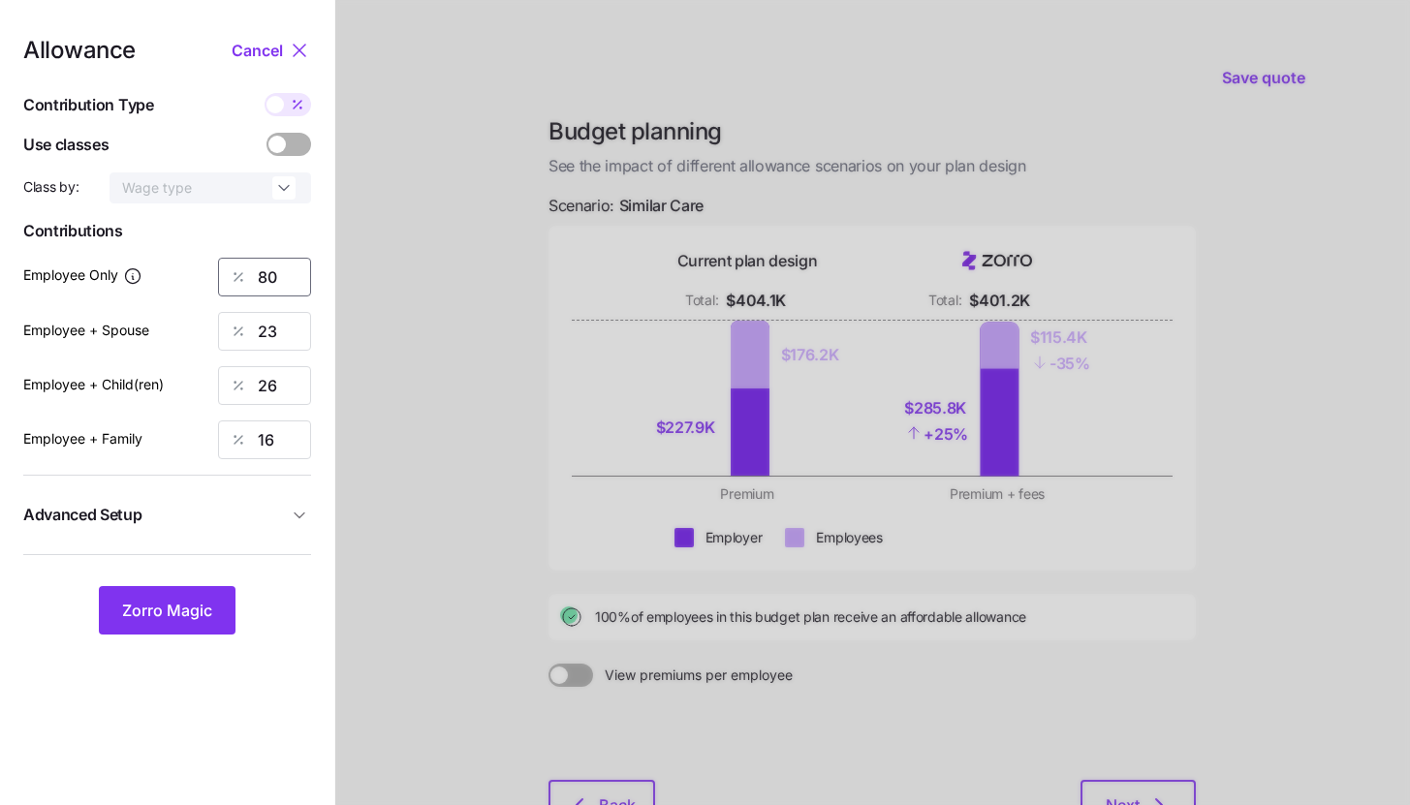
click at [275, 278] on input "80" at bounding box center [264, 277] width 93 height 39
click at [199, 599] on button "Zorro Magic" at bounding box center [167, 610] width 137 height 48
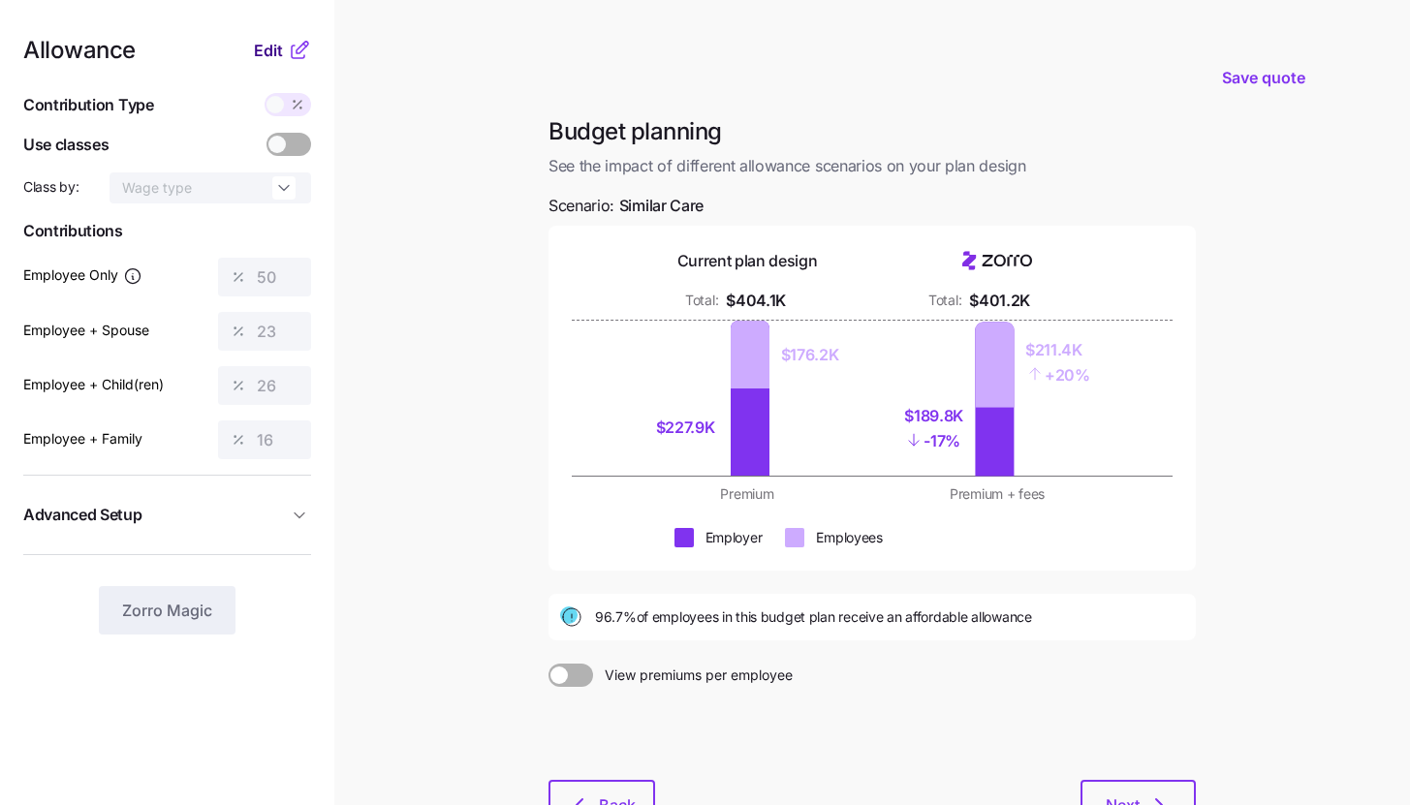
click at [287, 57] on button "Edit" at bounding box center [271, 50] width 34 height 23
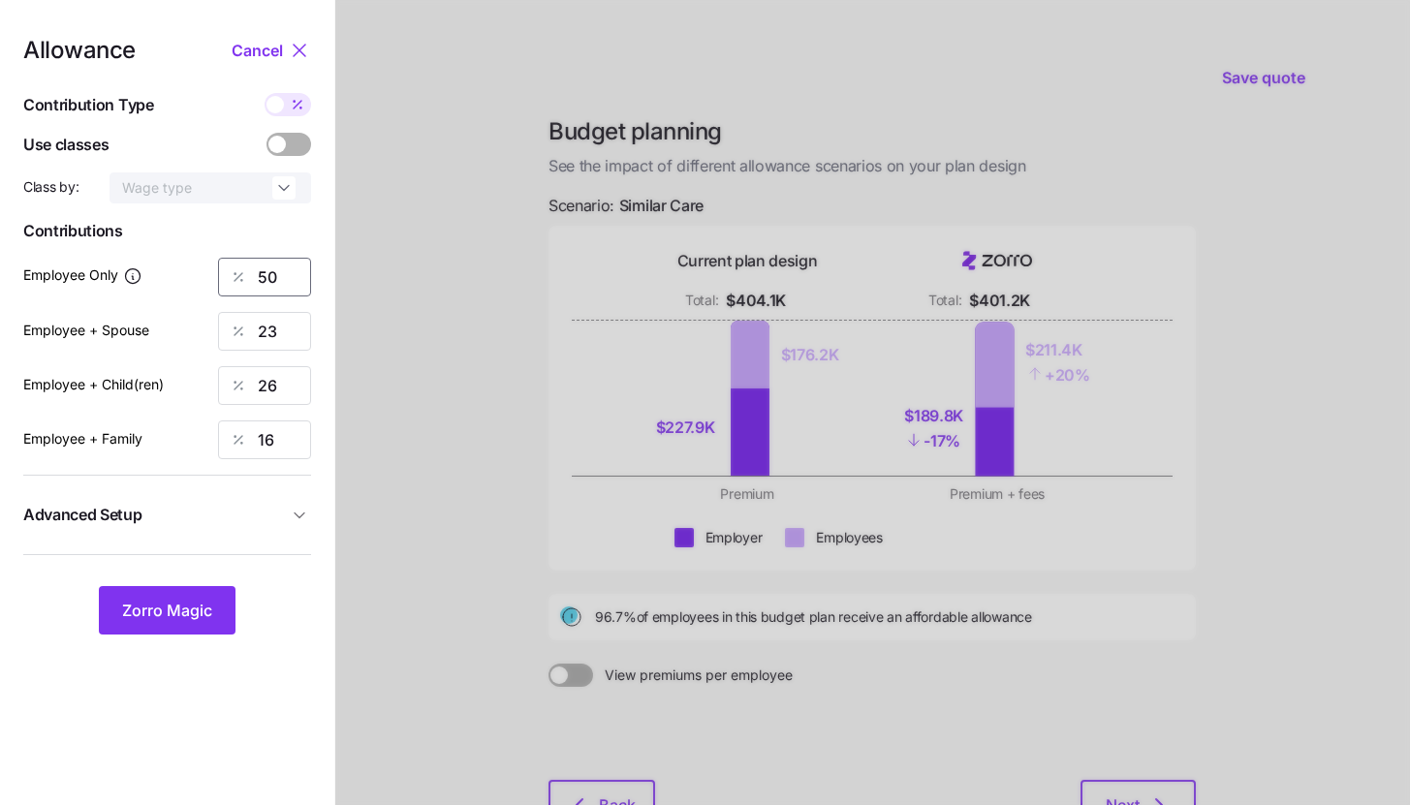
click at [275, 268] on input "50" at bounding box center [264, 277] width 93 height 39
click at [219, 612] on button "Zorro Magic" at bounding box center [167, 610] width 137 height 48
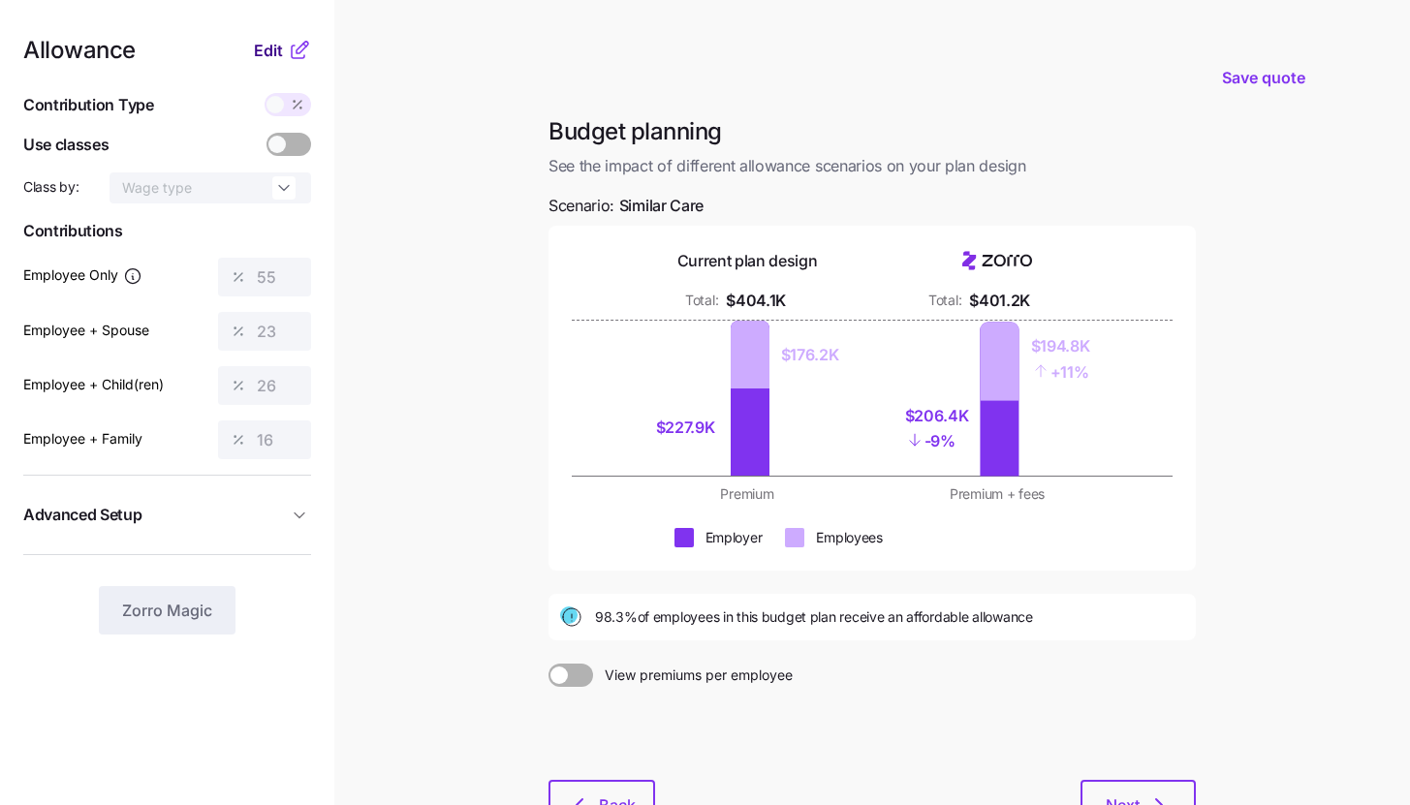
click at [280, 44] on span "Edit" at bounding box center [268, 50] width 29 height 23
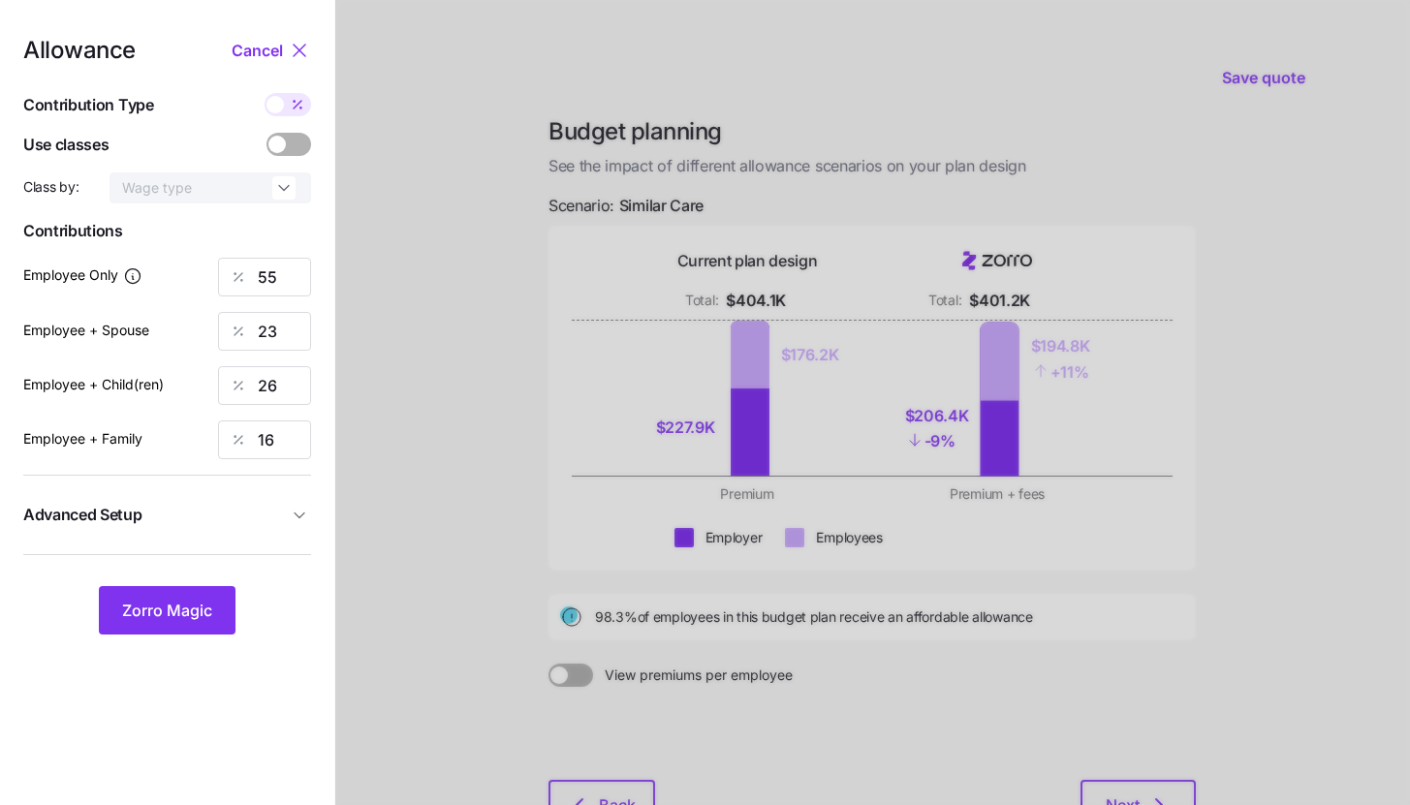
click at [293, 109] on icon at bounding box center [298, 105] width 16 height 16
click at [265, 93] on input "checkbox" at bounding box center [265, 93] width 0 height 0
type input "455"
type input "381"
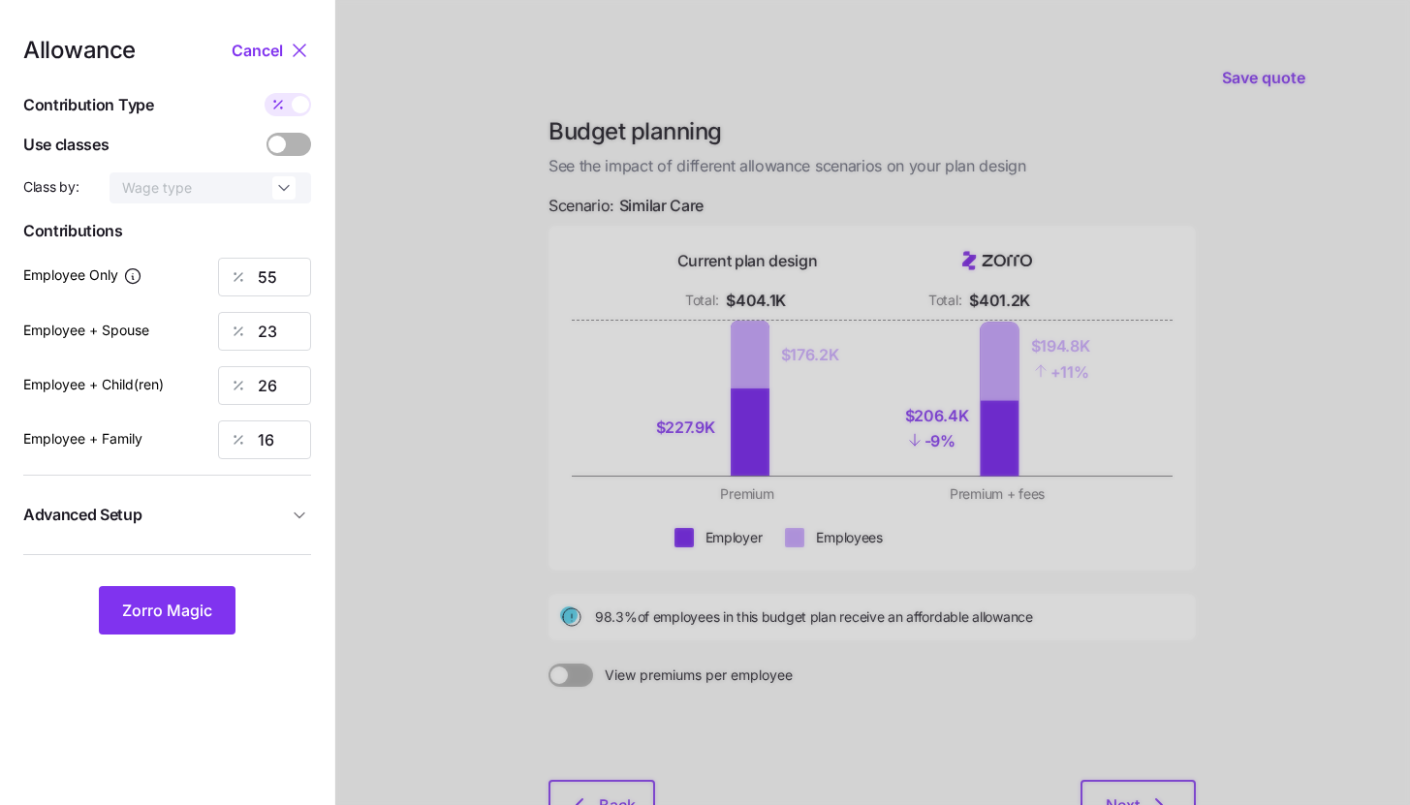
type input "381"
click at [289, 323] on input "381" at bounding box center [264, 331] width 93 height 39
type input "455"
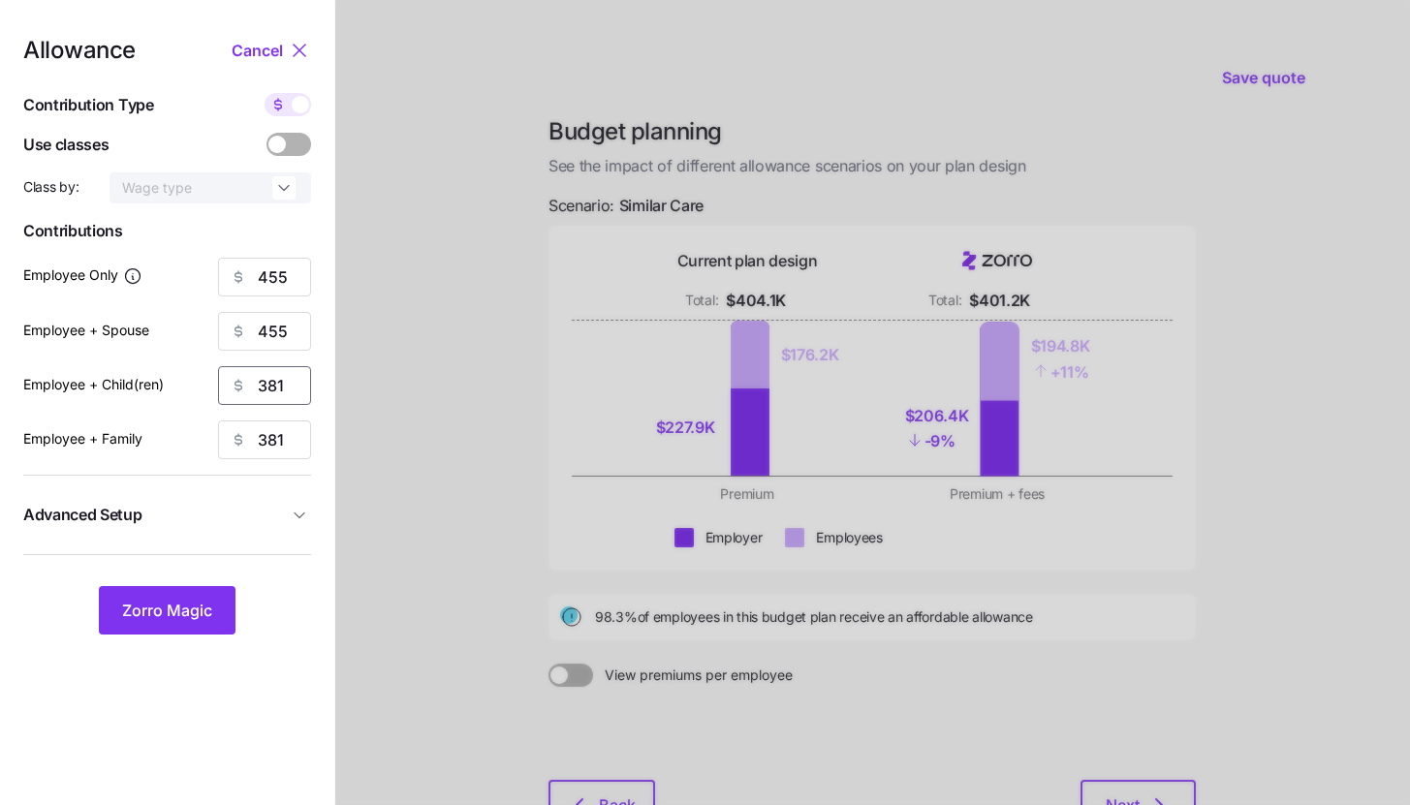
click at [275, 372] on input "381" at bounding box center [264, 385] width 93 height 39
type input "455"
click at [271, 433] on input "381" at bounding box center [264, 440] width 93 height 39
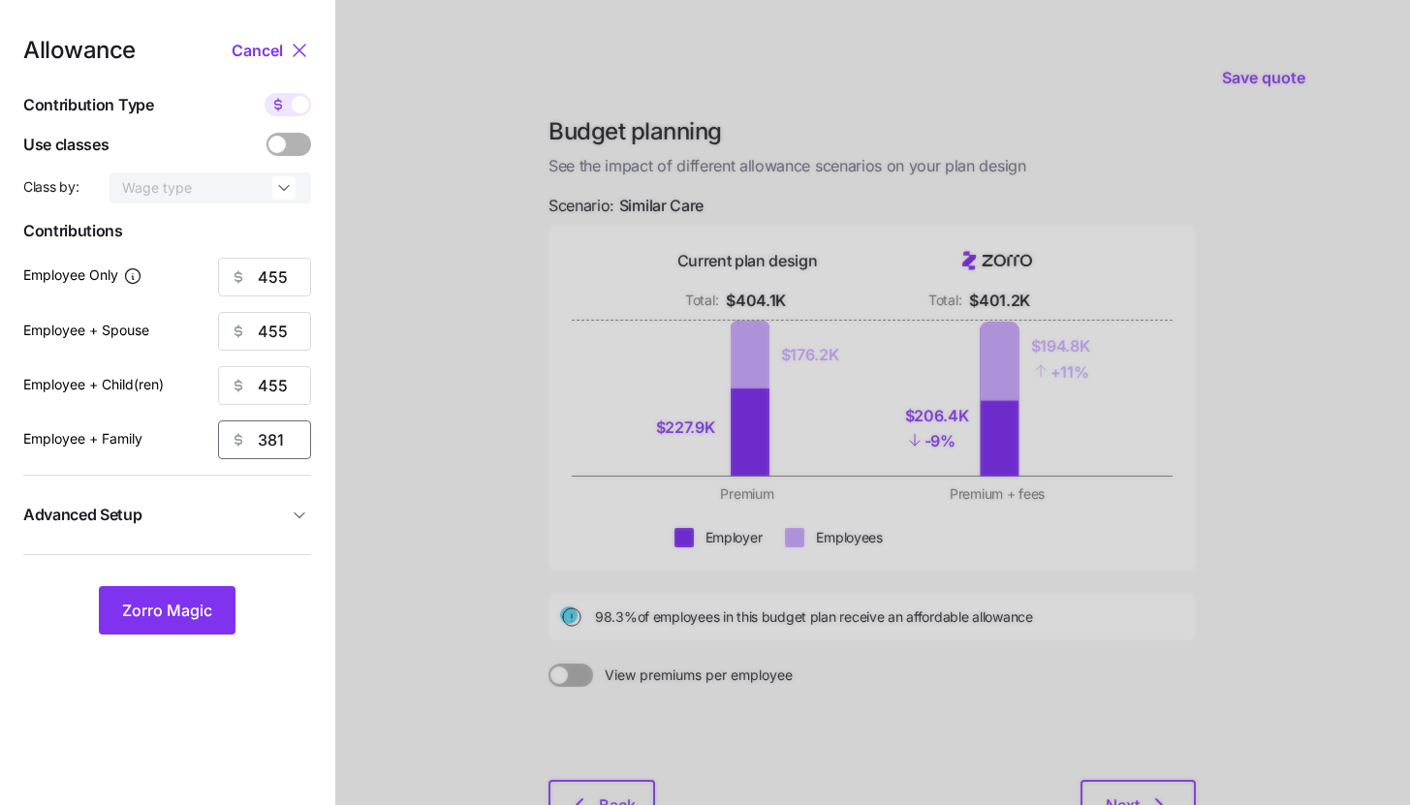
click at [271, 433] on input "381" at bounding box center [264, 440] width 93 height 39
type input "455"
click at [294, 485] on div "Allowance Cancel Contribution Type Use classes Class by: Wage type Contribution…" at bounding box center [167, 337] width 288 height 596
click at [285, 505] on span "Advanced Setup" at bounding box center [155, 515] width 265 height 24
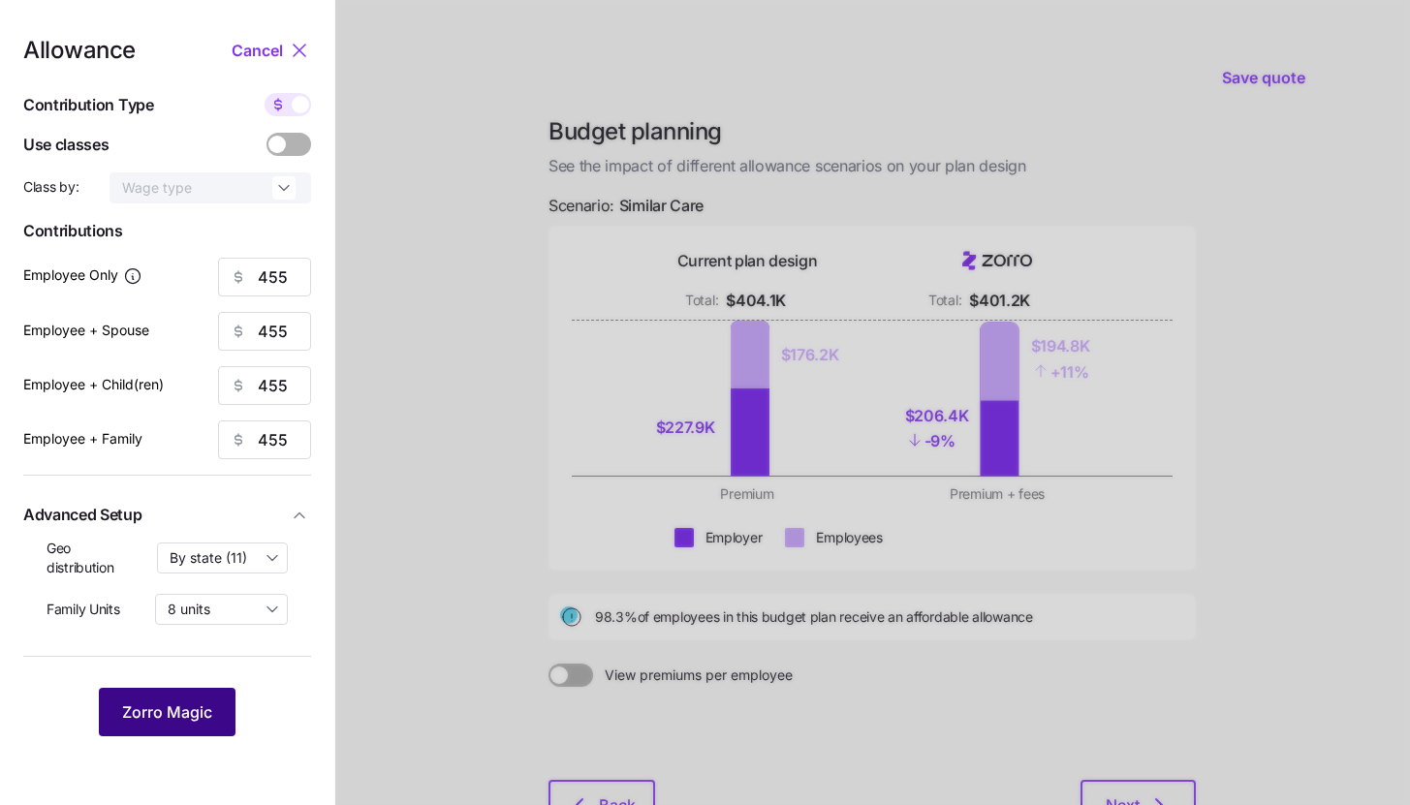
click at [177, 711] on span "Zorro Magic" at bounding box center [167, 712] width 90 height 23
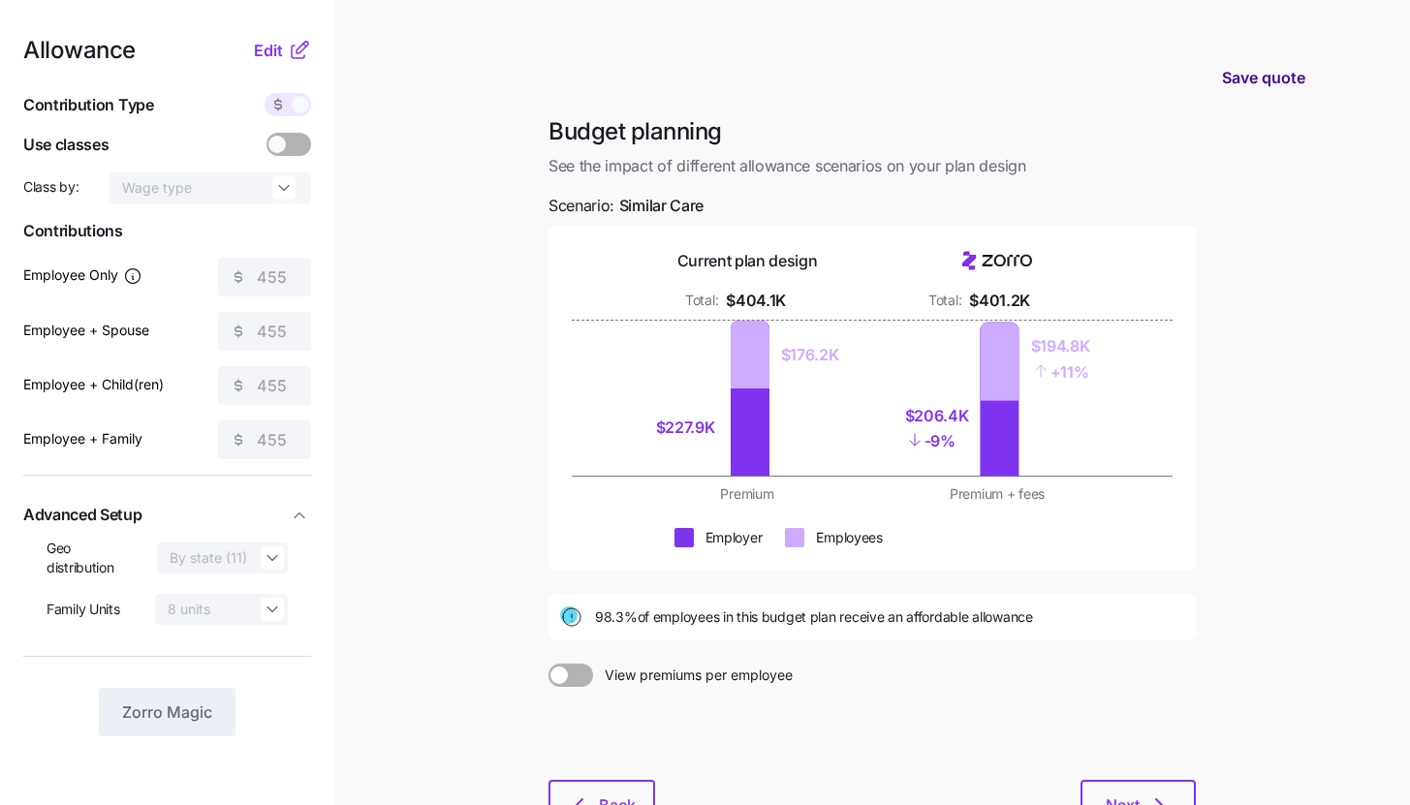
click at [1247, 82] on span "Save quote" at bounding box center [1263, 77] width 83 height 23
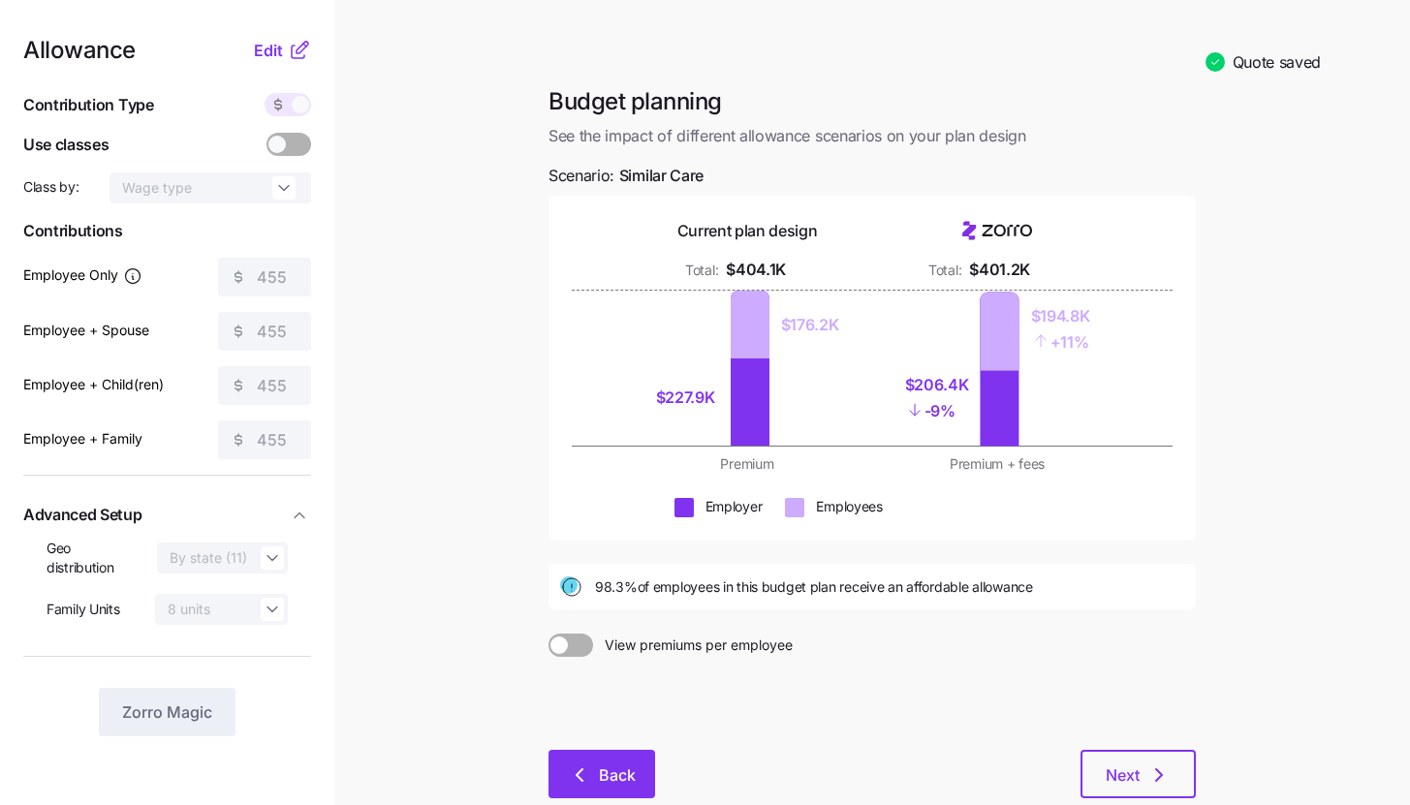
click at [598, 793] on button "Back" at bounding box center [601, 774] width 107 height 48
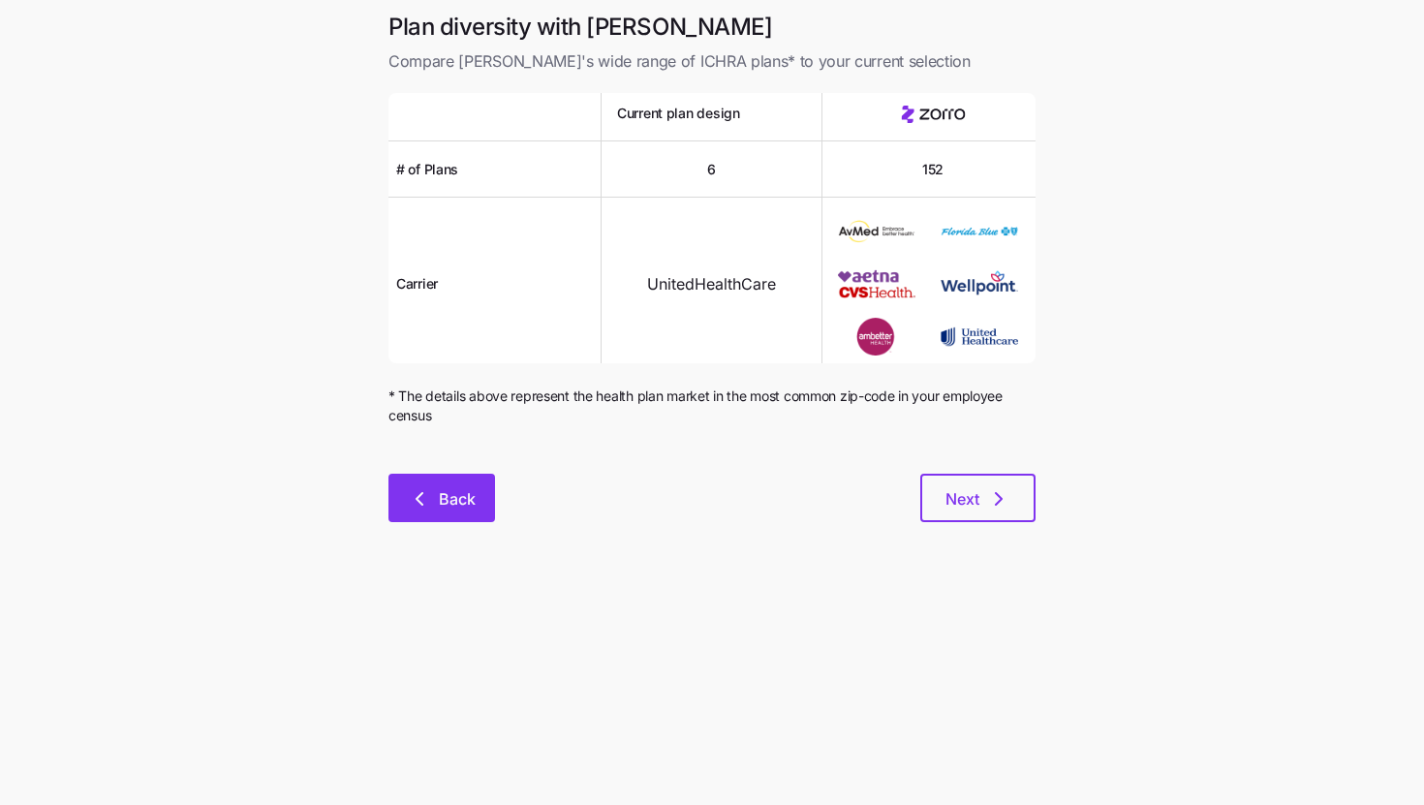
click at [455, 507] on span "Back" at bounding box center [457, 498] width 37 height 23
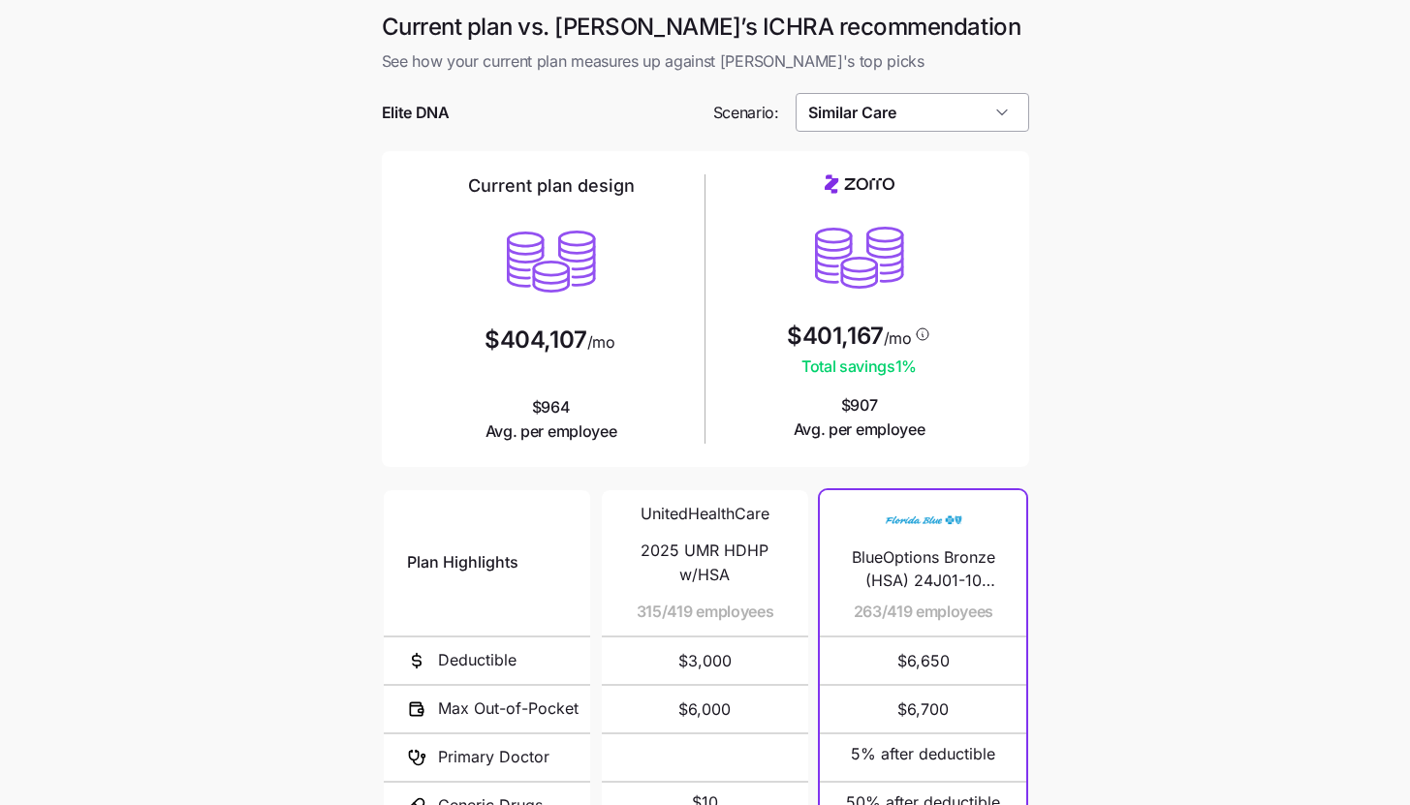
click at [983, 117] on input "Similar Care" at bounding box center [913, 112] width 234 height 39
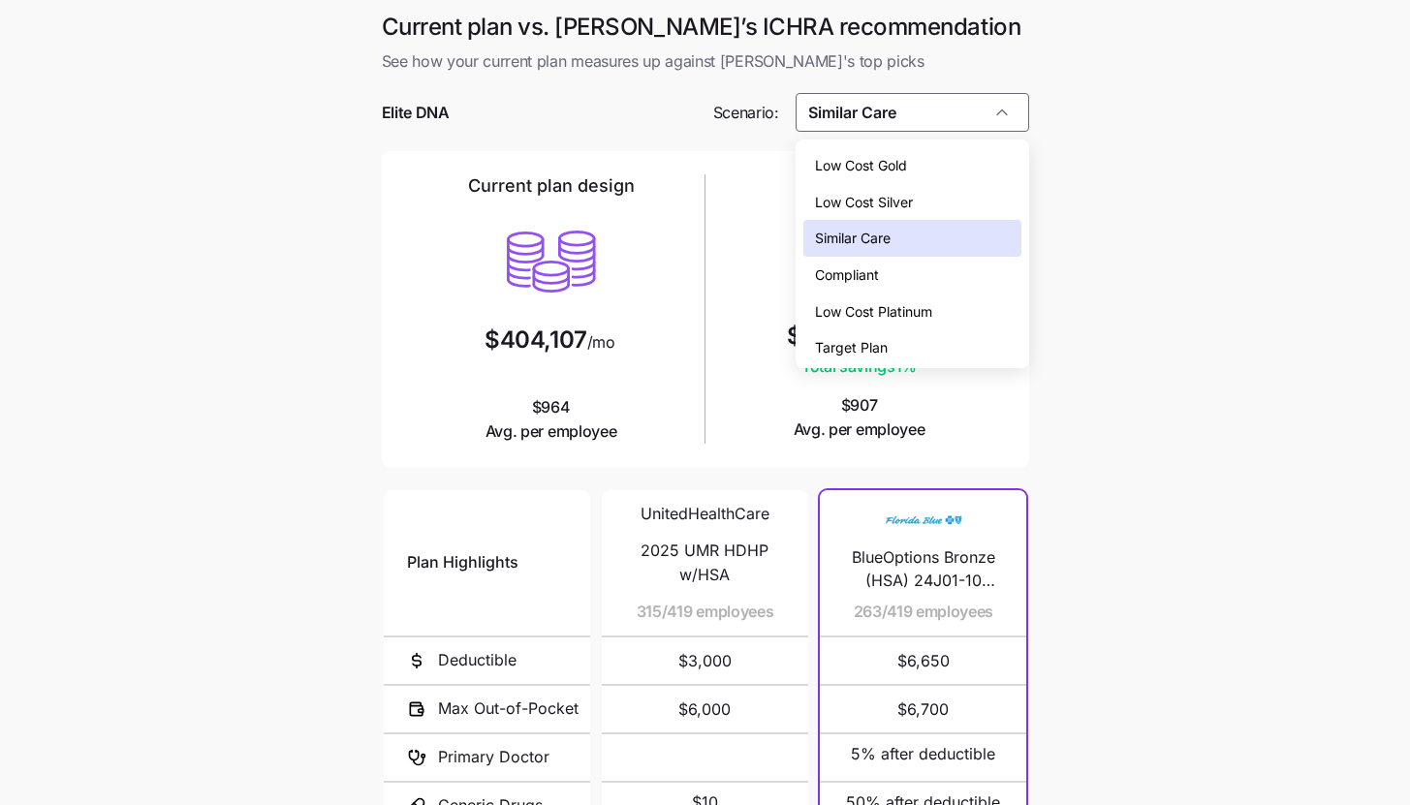
click at [951, 171] on div "Low Cost Gold" at bounding box center [912, 165] width 218 height 37
type input "Low Cost Gold"
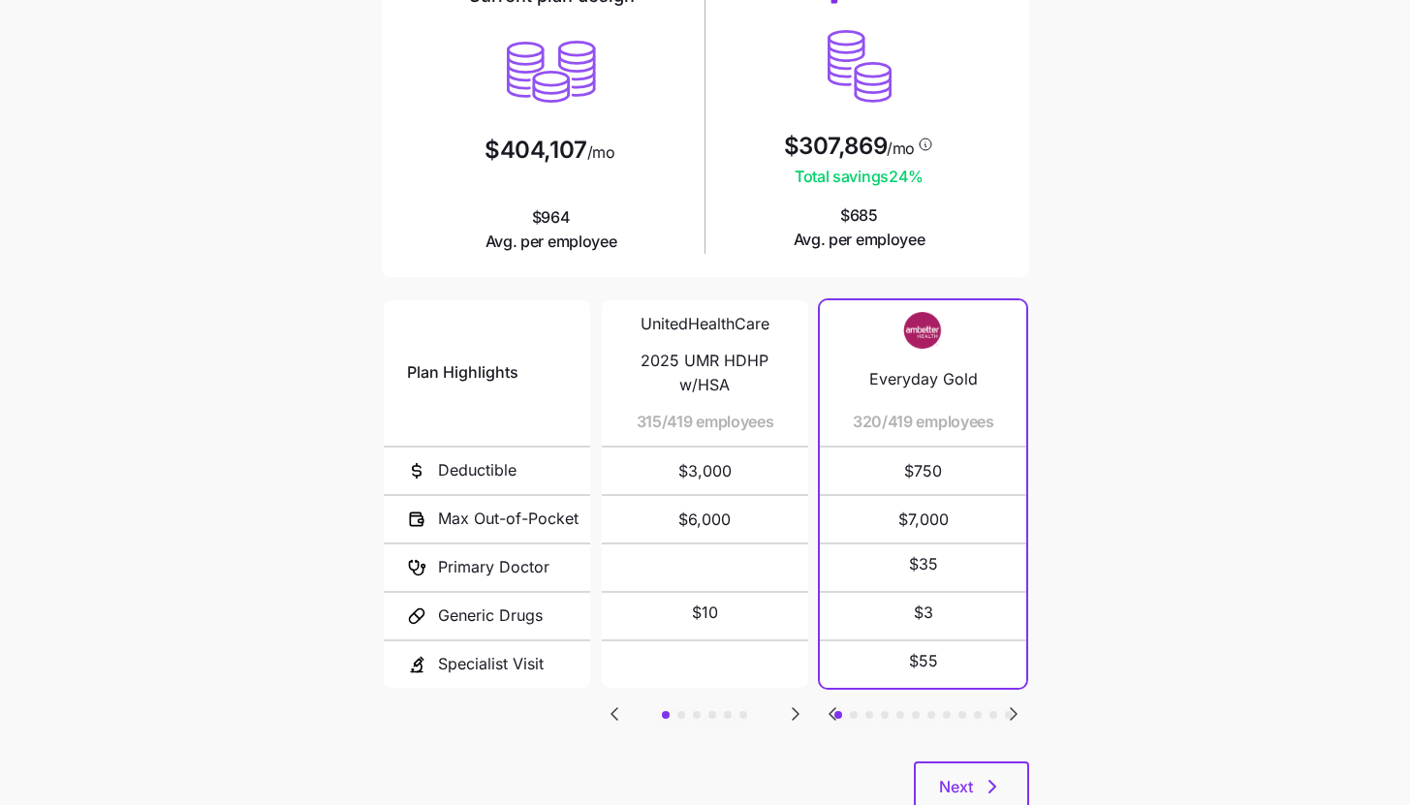
scroll to position [252, 0]
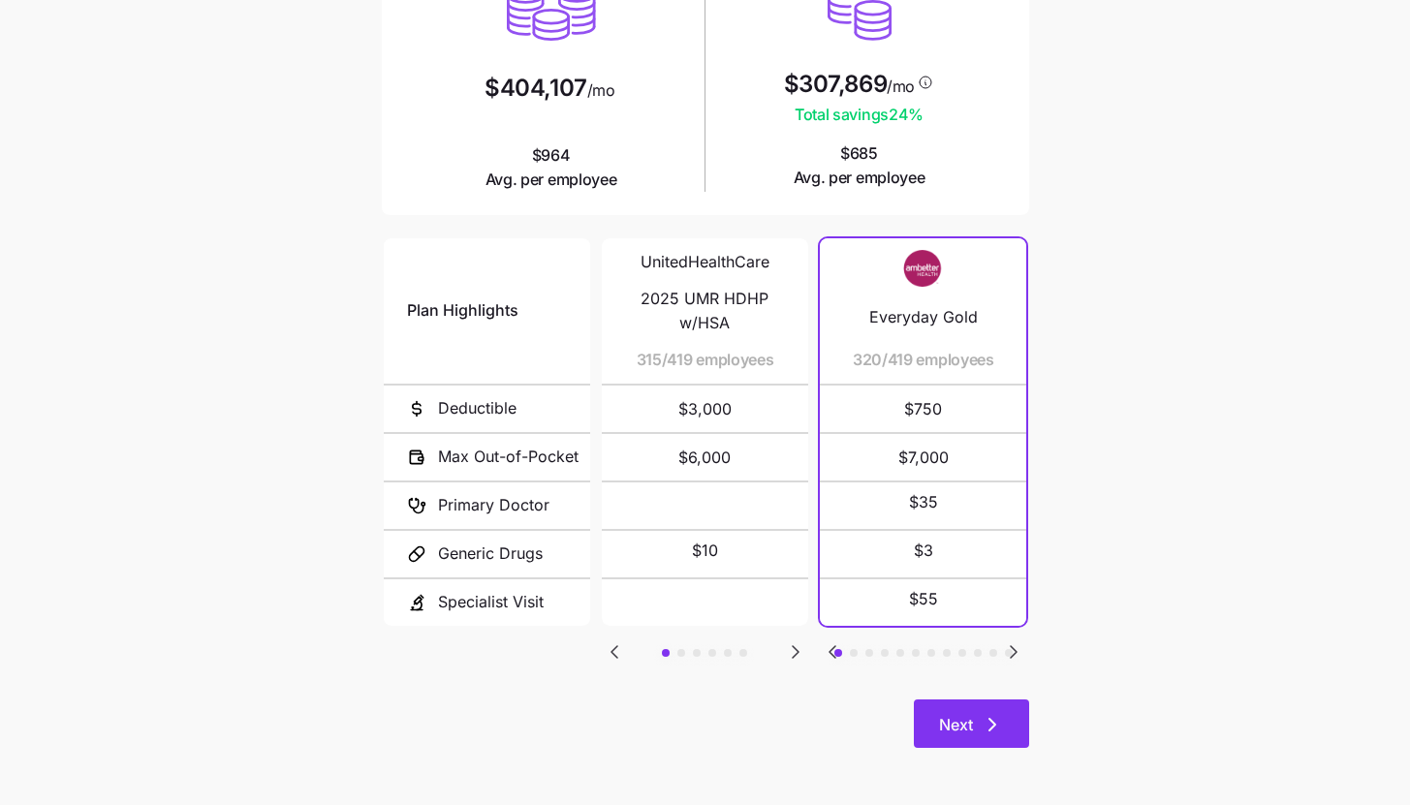
click at [981, 717] on icon "button" at bounding box center [992, 724] width 23 height 23
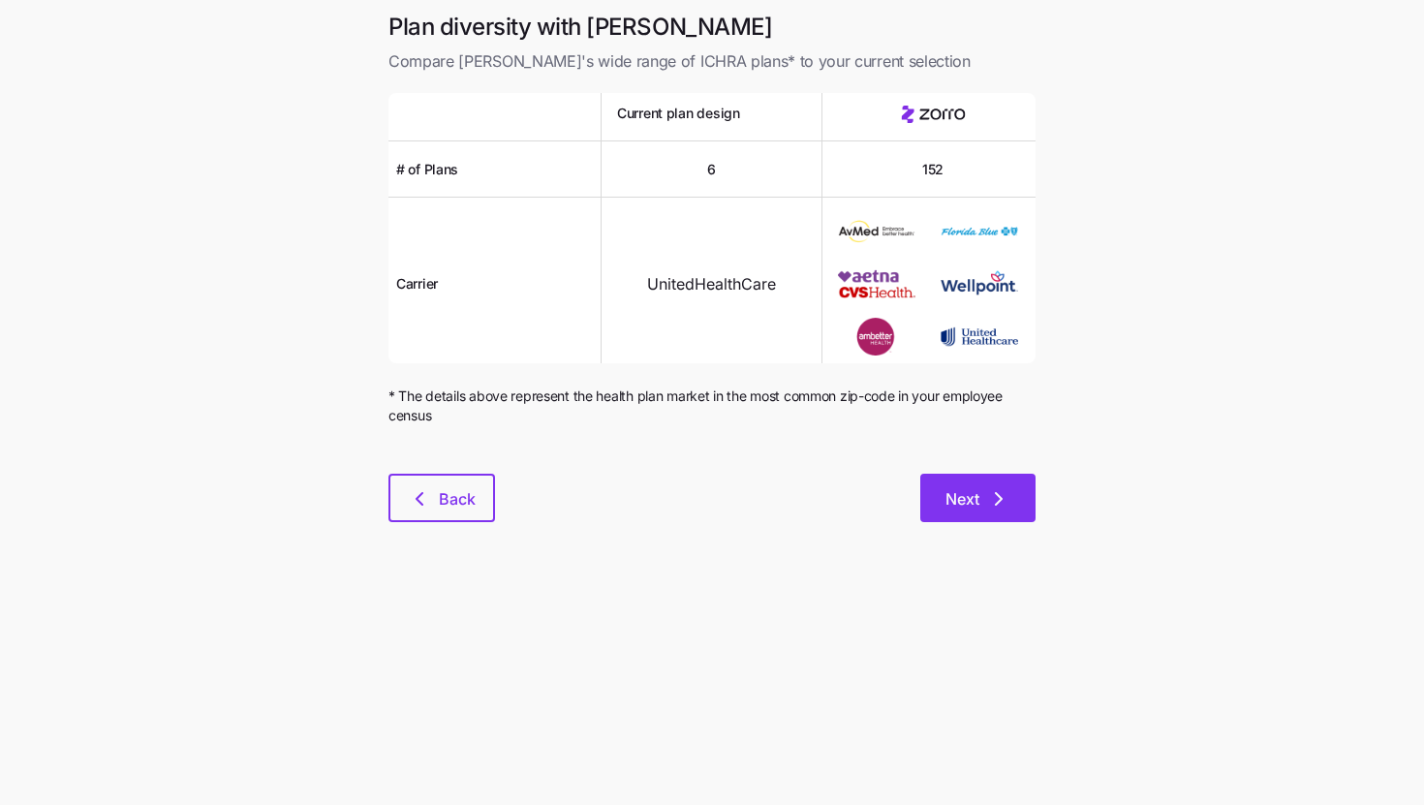
click at [986, 510] on span "Next" at bounding box center [978, 498] width 65 height 23
